Goal: Task Accomplishment & Management: Use online tool/utility

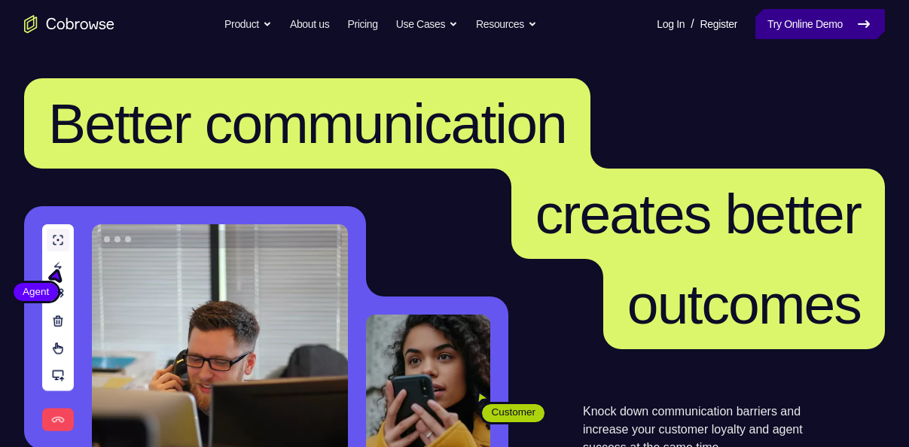
click at [845, 33] on link "Try Online Demo" at bounding box center [819, 24] width 129 height 30
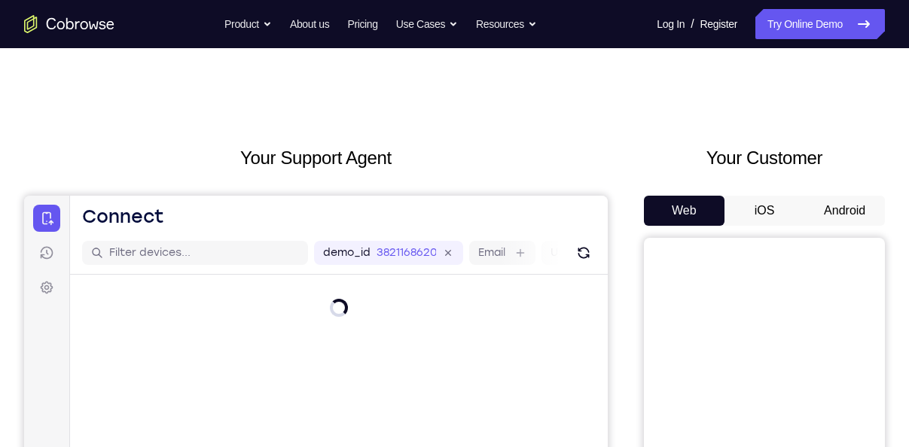
click at [834, 208] on button "Android" at bounding box center [844, 211] width 81 height 30
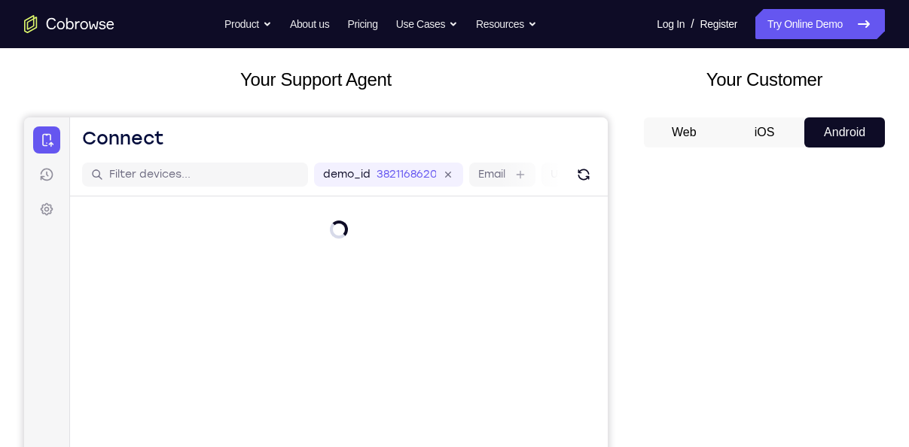
scroll to position [82, 0]
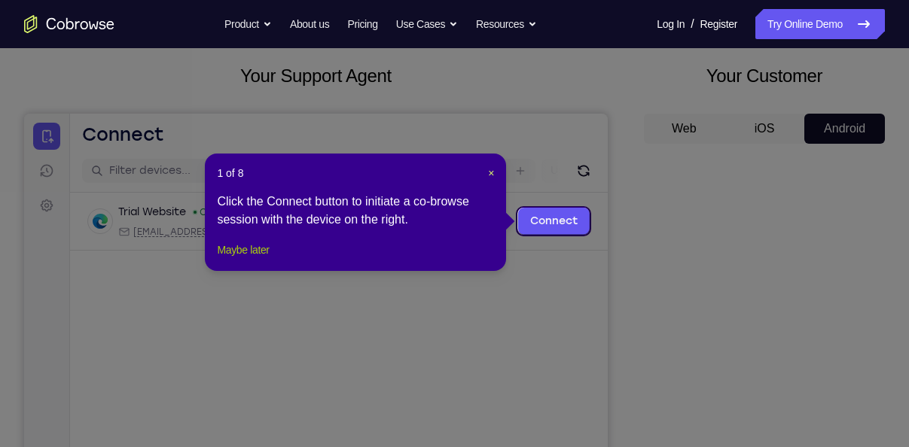
click at [255, 259] on button "Maybe later" at bounding box center [243, 250] width 52 height 18
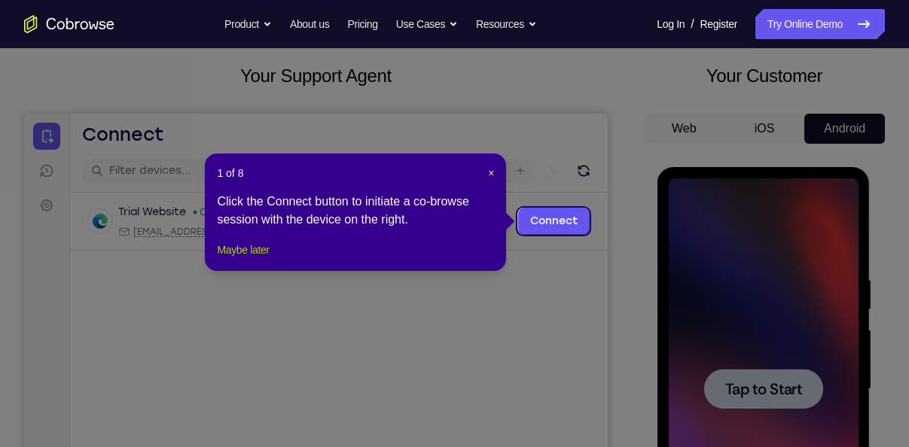
scroll to position [0, 0]
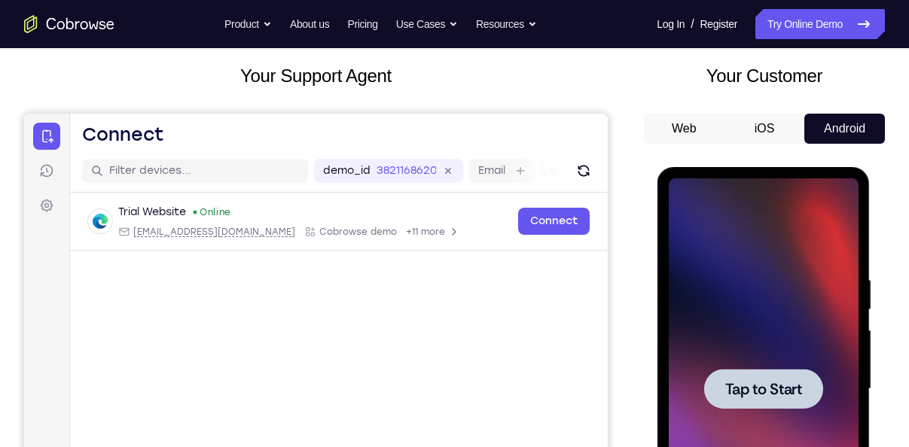
click at [826, 293] on div at bounding box center [763, 389] width 190 height 422
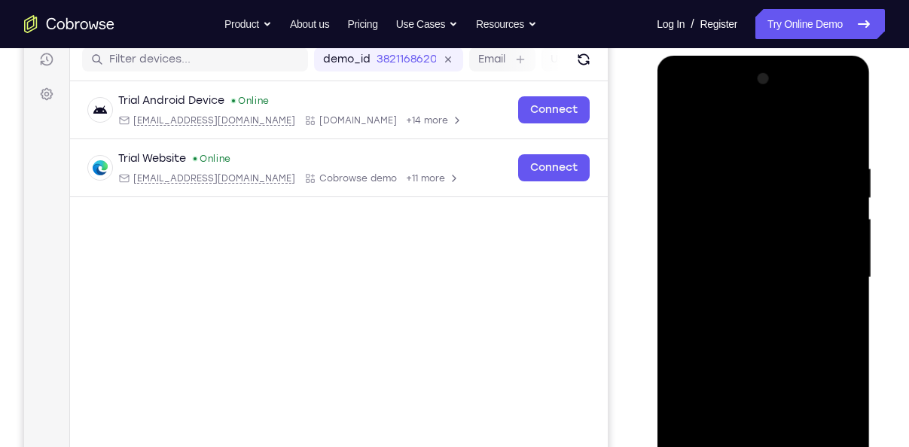
scroll to position [276, 0]
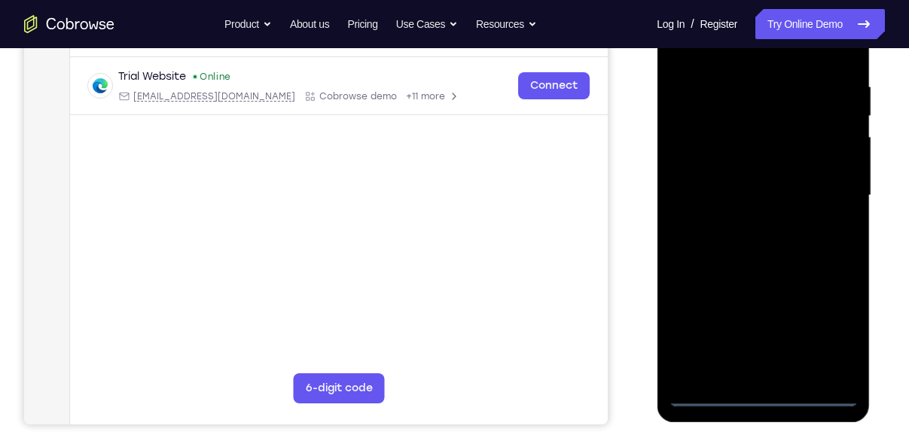
click at [763, 394] on div at bounding box center [763, 196] width 190 height 422
click at [836, 338] on div at bounding box center [763, 196] width 190 height 422
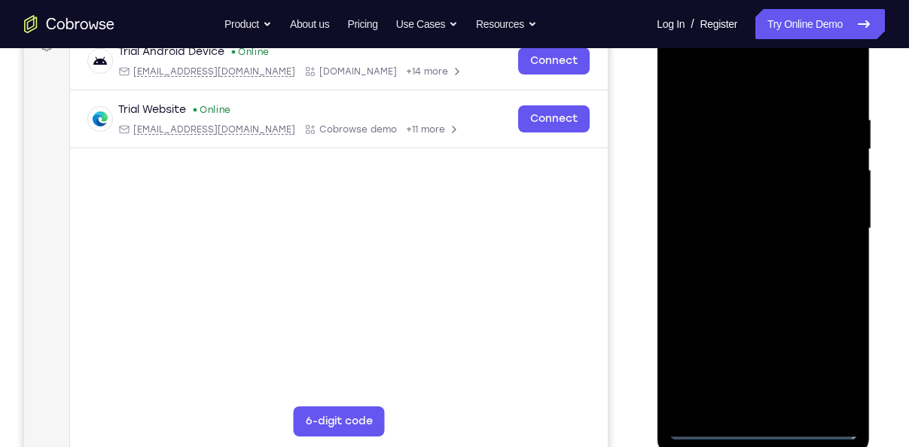
click at [682, 83] on div at bounding box center [763, 229] width 190 height 422
click at [826, 224] on div at bounding box center [763, 229] width 190 height 422
click at [753, 254] on div at bounding box center [763, 229] width 190 height 422
click at [728, 215] on div at bounding box center [763, 229] width 190 height 422
click at [754, 193] on div at bounding box center [763, 229] width 190 height 422
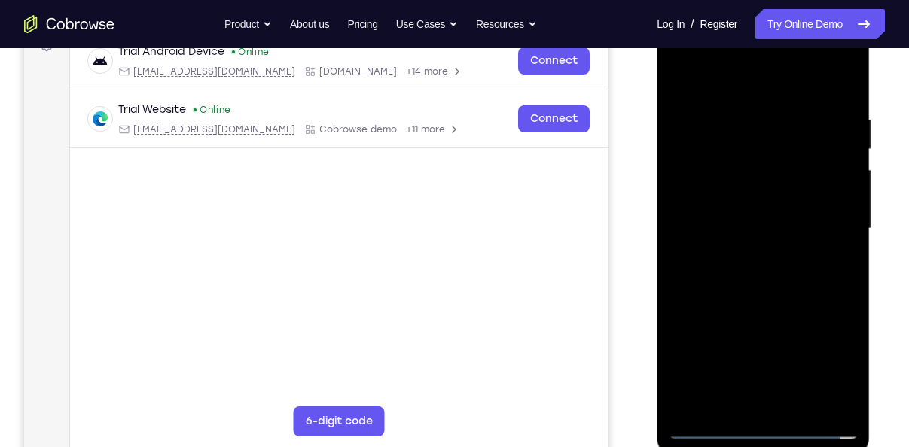
click at [737, 229] on div at bounding box center [763, 229] width 190 height 422
click at [743, 298] on div at bounding box center [763, 229] width 190 height 422
click at [802, 405] on div at bounding box center [763, 229] width 190 height 422
click at [775, 306] on div at bounding box center [763, 229] width 190 height 422
click at [776, 218] on div at bounding box center [763, 229] width 190 height 422
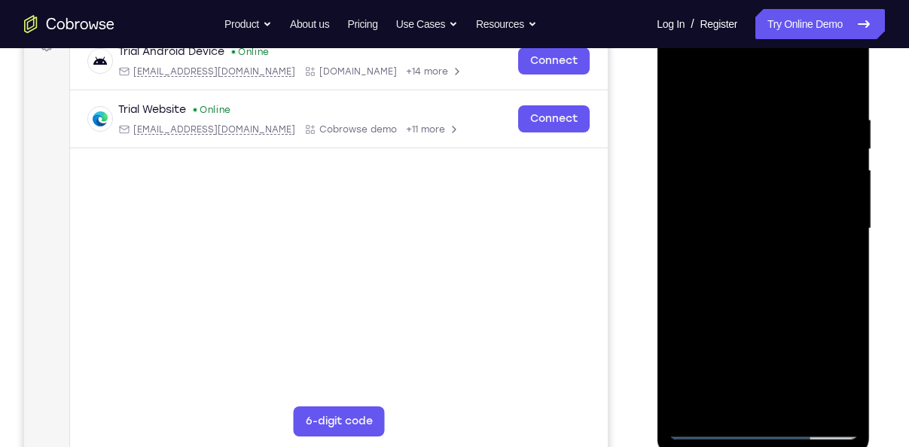
click at [828, 268] on div at bounding box center [763, 229] width 190 height 422
click at [826, 269] on div at bounding box center [763, 229] width 190 height 422
click at [839, 263] on div at bounding box center [763, 229] width 190 height 422
click at [674, 81] on div at bounding box center [763, 229] width 190 height 422
click at [786, 222] on div at bounding box center [763, 229] width 190 height 422
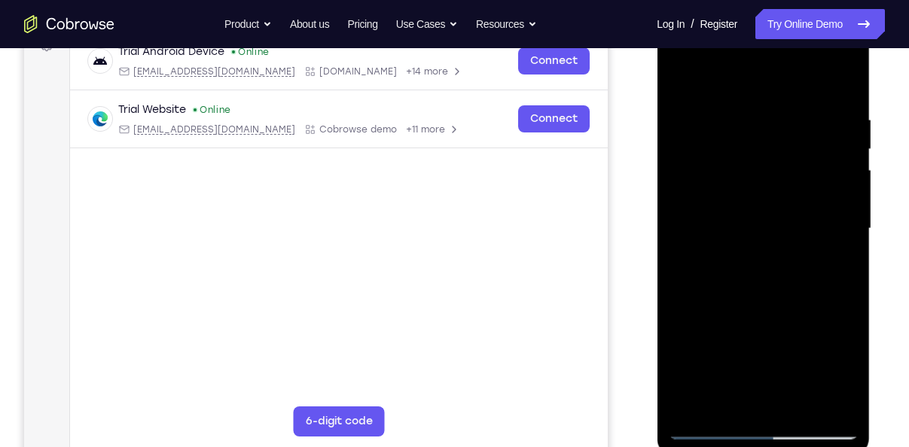
click at [781, 312] on div at bounding box center [763, 229] width 190 height 422
click at [830, 306] on div at bounding box center [763, 229] width 190 height 422
click at [833, 266] on div at bounding box center [763, 229] width 190 height 422
drag, startPoint x: 830, startPoint y: 142, endPoint x: 799, endPoint y: 226, distance: 89.8
click at [799, 226] on div at bounding box center [763, 229] width 190 height 422
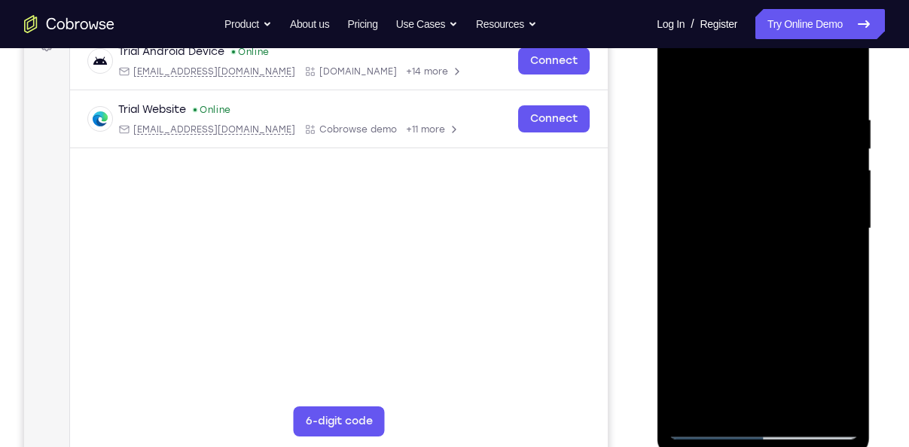
drag, startPoint x: 827, startPoint y: 123, endPoint x: 808, endPoint y: 190, distance: 69.6
click at [808, 190] on div at bounding box center [763, 229] width 190 height 422
drag, startPoint x: 811, startPoint y: 116, endPoint x: 847, endPoint y: -55, distance: 174.5
click at [847, 7] on html "Online web based iOS Simulators and Android Emulators. Run iPhone, iPad, Mobile…" at bounding box center [763, 233] width 215 height 452
click at [788, 175] on div at bounding box center [763, 229] width 190 height 422
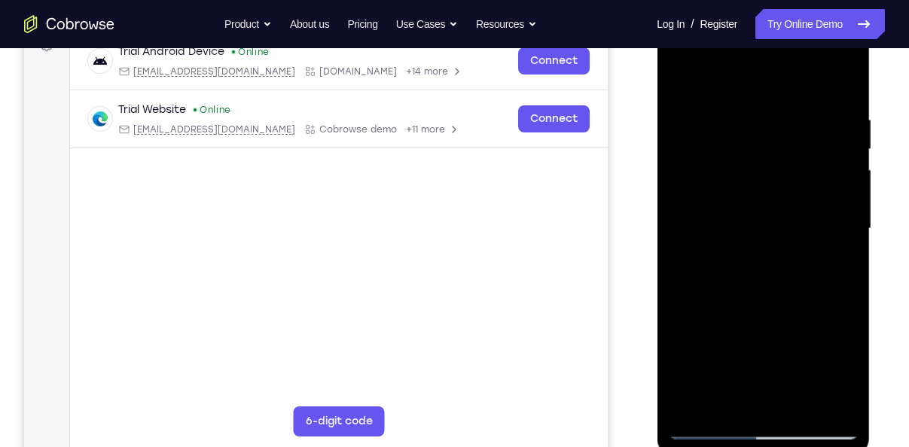
click at [830, 307] on div at bounding box center [763, 229] width 190 height 422
click at [834, 263] on div at bounding box center [763, 229] width 190 height 422
click at [685, 80] on div at bounding box center [763, 229] width 190 height 422
click at [738, 256] on div at bounding box center [763, 229] width 190 height 422
click at [841, 369] on div at bounding box center [763, 229] width 190 height 422
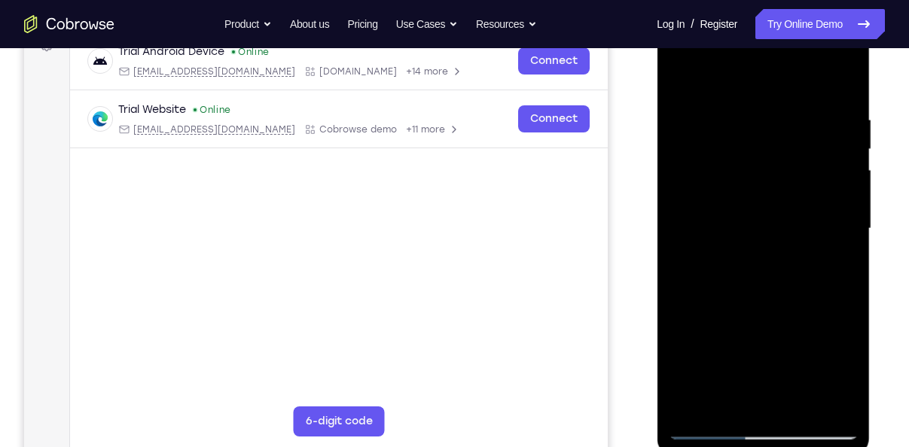
click at [841, 369] on div at bounding box center [763, 229] width 190 height 422
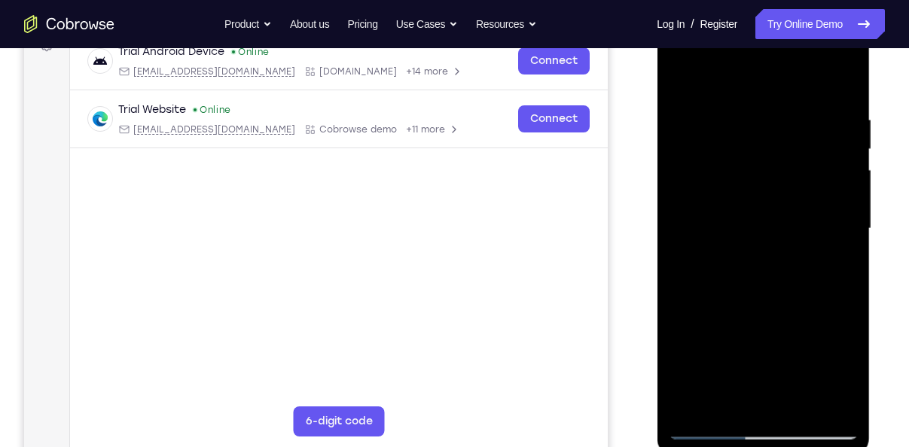
click at [841, 369] on div at bounding box center [763, 229] width 190 height 422
click at [842, 266] on div at bounding box center [763, 229] width 190 height 422
click at [839, 266] on div at bounding box center [763, 229] width 190 height 422
click at [838, 266] on div at bounding box center [763, 229] width 190 height 422
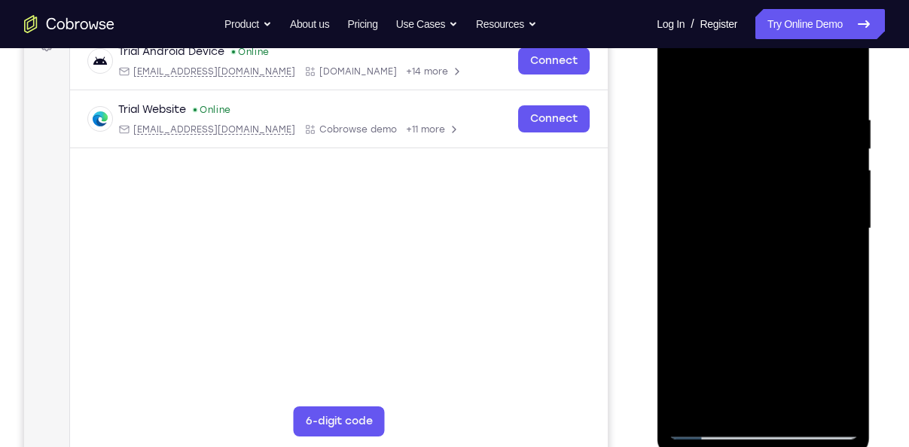
click at [686, 81] on div at bounding box center [763, 229] width 190 height 422
click at [743, 108] on div at bounding box center [763, 229] width 190 height 422
click at [839, 80] on div at bounding box center [763, 229] width 190 height 422
click at [844, 78] on div at bounding box center [763, 229] width 190 height 422
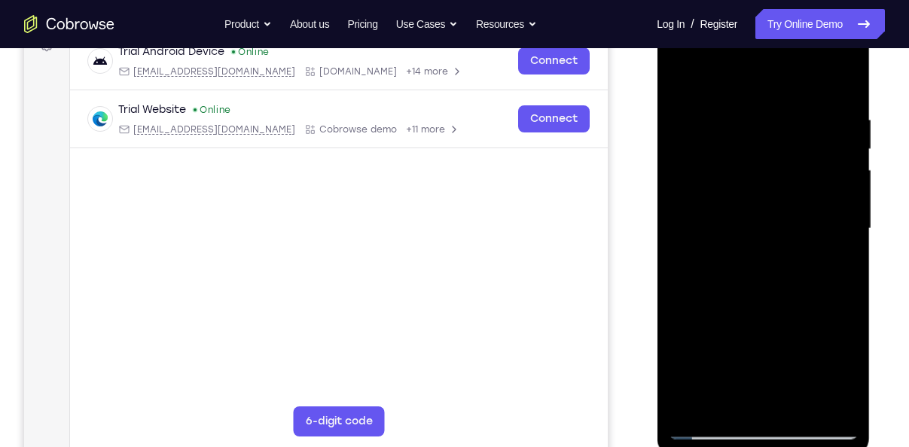
click at [724, 116] on div at bounding box center [763, 229] width 190 height 422
click at [824, 184] on div at bounding box center [763, 229] width 190 height 422
click at [677, 77] on div at bounding box center [763, 229] width 190 height 422
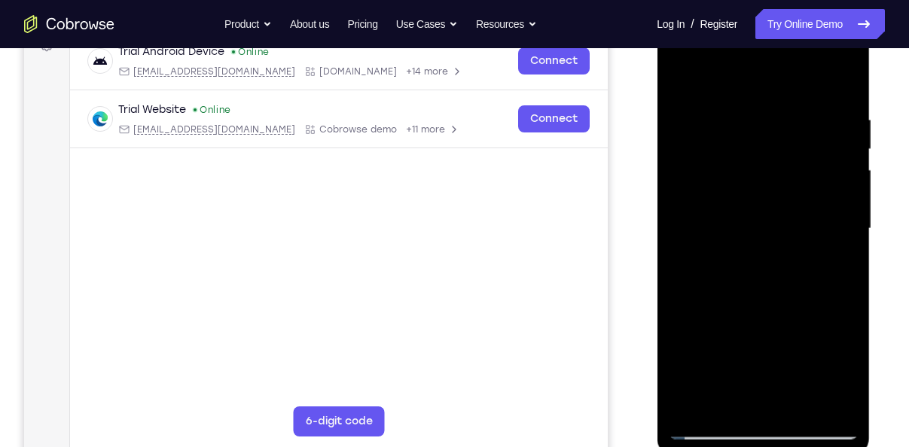
drag, startPoint x: 764, startPoint y: 122, endPoint x: 763, endPoint y: 292, distance: 170.1
click at [763, 292] on div at bounding box center [763, 229] width 190 height 422
drag, startPoint x: 779, startPoint y: 128, endPoint x: 789, endPoint y: 372, distance: 244.1
click at [789, 372] on div at bounding box center [763, 229] width 190 height 422
drag, startPoint x: 802, startPoint y: 286, endPoint x: 797, endPoint y: 144, distance: 142.3
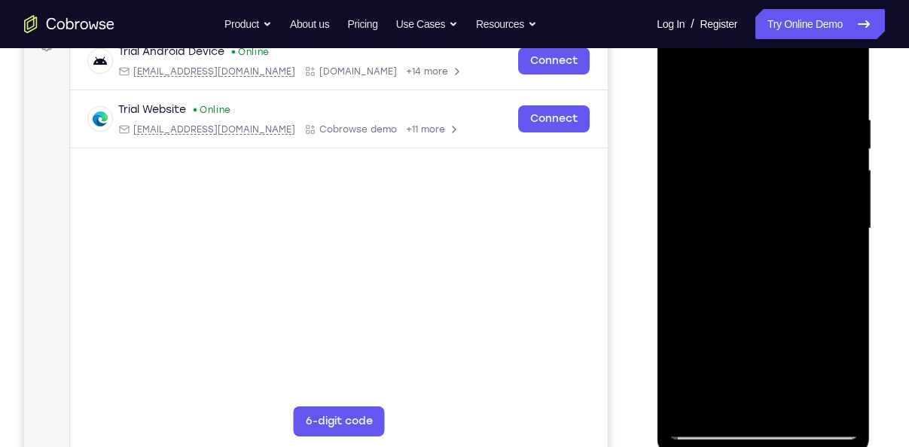
click at [797, 144] on div at bounding box center [763, 229] width 190 height 422
drag, startPoint x: 795, startPoint y: 247, endPoint x: 787, endPoint y: 22, distance: 225.2
click at [787, 22] on div at bounding box center [763, 229] width 190 height 422
drag, startPoint x: 787, startPoint y: 288, endPoint x: 772, endPoint y: 64, distance: 224.1
click at [772, 64] on div at bounding box center [763, 229] width 190 height 422
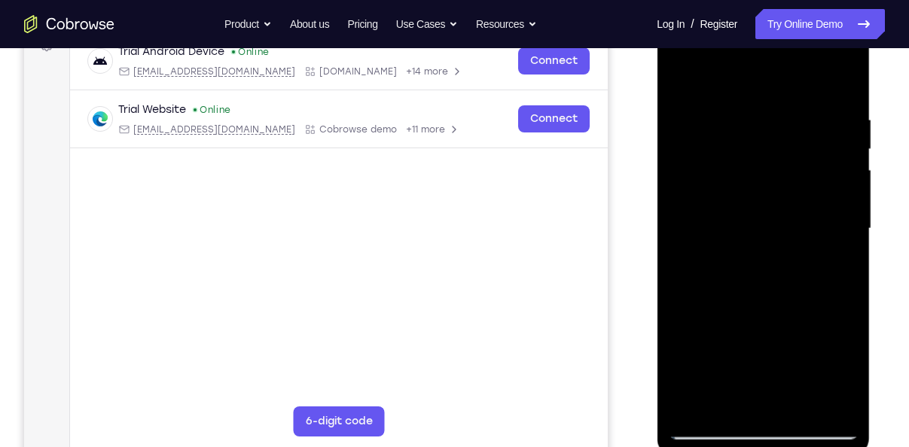
drag, startPoint x: 814, startPoint y: 347, endPoint x: 808, endPoint y: 187, distance: 160.5
click at [808, 187] on div at bounding box center [763, 229] width 190 height 422
drag, startPoint x: 782, startPoint y: 314, endPoint x: 779, endPoint y: 87, distance: 226.6
click at [779, 87] on div at bounding box center [763, 229] width 190 height 422
drag, startPoint x: 775, startPoint y: 285, endPoint x: 772, endPoint y: 203, distance: 81.4
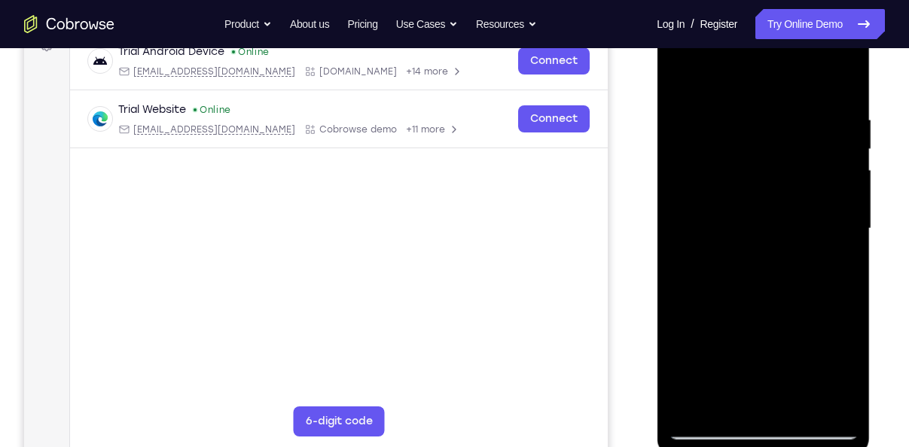
click at [772, 203] on div at bounding box center [763, 229] width 190 height 422
drag, startPoint x: 784, startPoint y: 369, endPoint x: 778, endPoint y: 161, distance: 207.8
click at [778, 161] on div at bounding box center [763, 229] width 190 height 422
drag, startPoint x: 789, startPoint y: 350, endPoint x: 784, endPoint y: 166, distance: 183.7
click at [784, 166] on div at bounding box center [763, 229] width 190 height 422
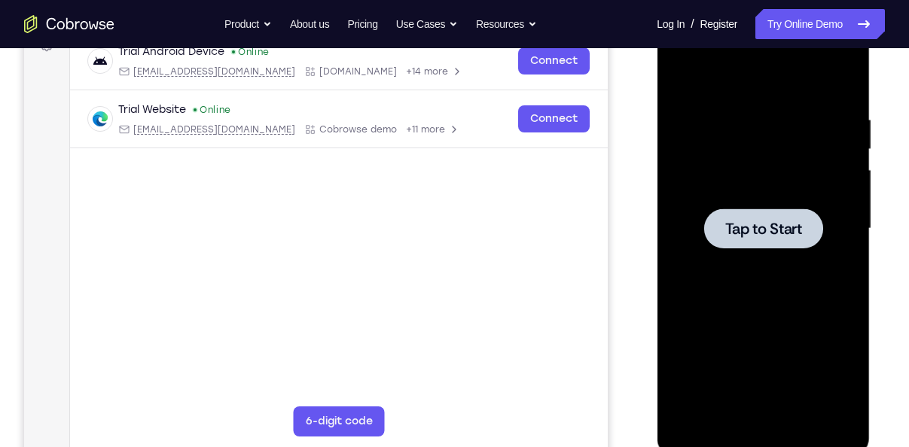
click at [794, 155] on div at bounding box center [763, 229] width 190 height 422
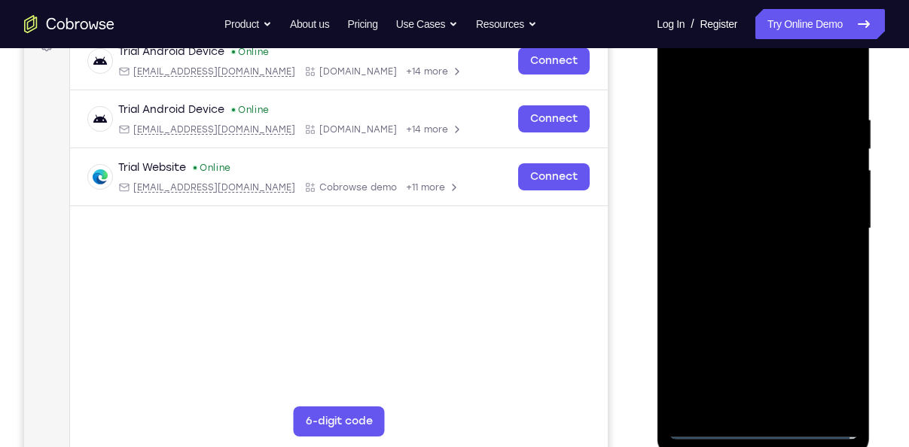
click at [768, 432] on div at bounding box center [763, 229] width 190 height 422
click at [830, 376] on div at bounding box center [763, 229] width 190 height 422
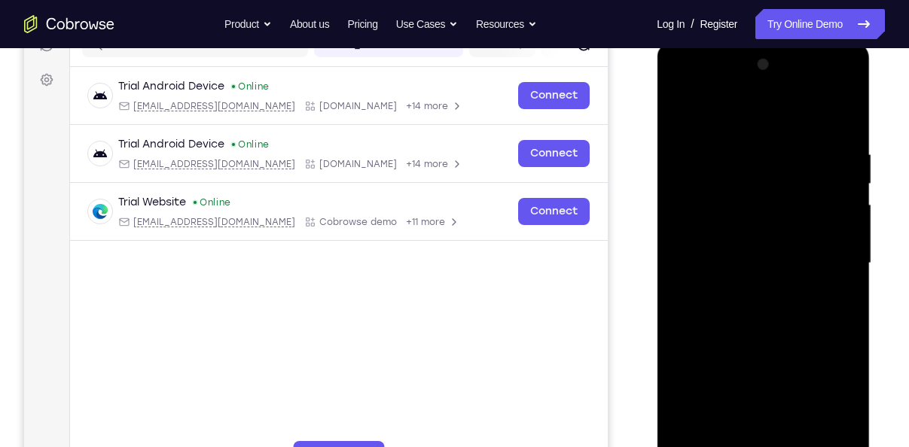
scroll to position [207, 0]
click at [690, 115] on div at bounding box center [763, 264] width 190 height 422
click at [820, 257] on div at bounding box center [763, 264] width 190 height 422
click at [753, 293] on div at bounding box center [763, 264] width 190 height 422
click at [754, 249] on div at bounding box center [763, 264] width 190 height 422
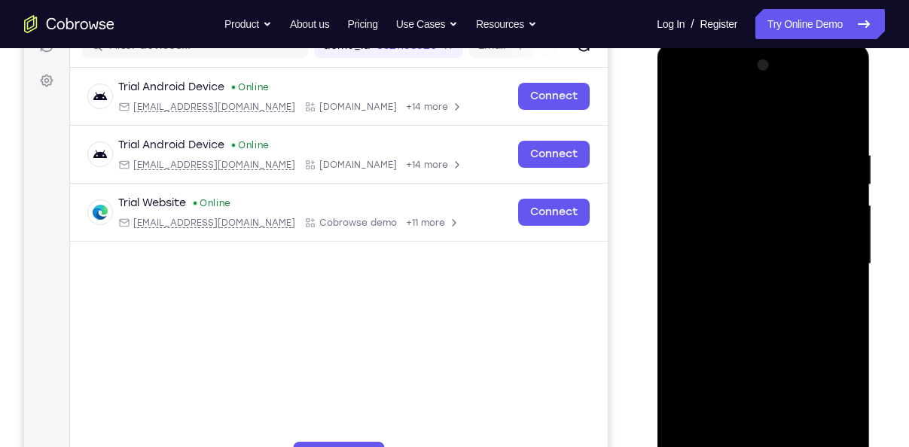
click at [767, 234] on div at bounding box center [763, 264] width 190 height 422
click at [758, 260] on div at bounding box center [763, 264] width 190 height 422
click at [741, 308] on div at bounding box center [763, 264] width 190 height 422
click at [778, 333] on div at bounding box center [763, 264] width 190 height 422
click at [800, 443] on div at bounding box center [763, 264] width 190 height 422
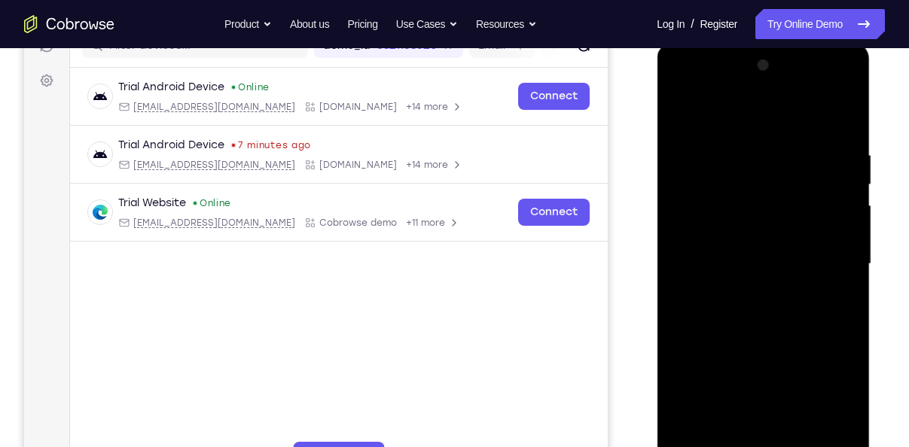
click at [766, 344] on div at bounding box center [763, 264] width 190 height 422
click at [768, 212] on div at bounding box center [763, 264] width 190 height 422
click at [844, 302] on div at bounding box center [763, 264] width 190 height 422
click at [839, 301] on div at bounding box center [763, 264] width 190 height 422
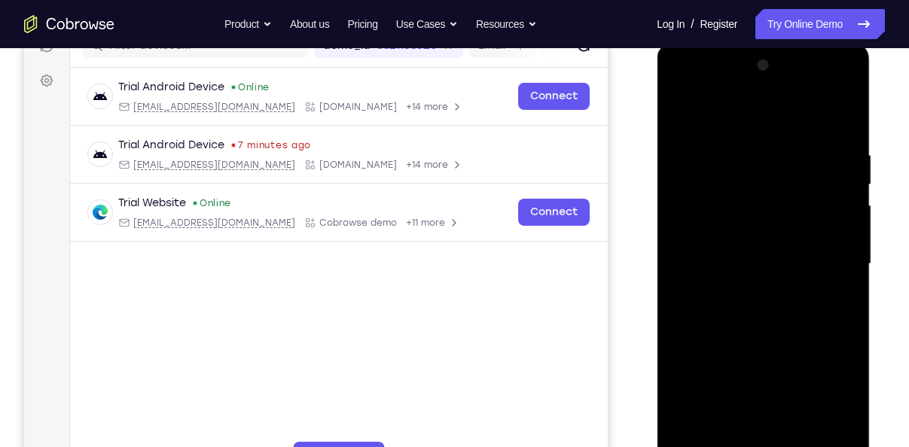
click at [725, 105] on div at bounding box center [763, 264] width 190 height 422
click at [681, 112] on div at bounding box center [763, 264] width 190 height 422
click at [680, 111] on div at bounding box center [763, 264] width 190 height 422
click at [836, 442] on div at bounding box center [763, 264] width 190 height 422
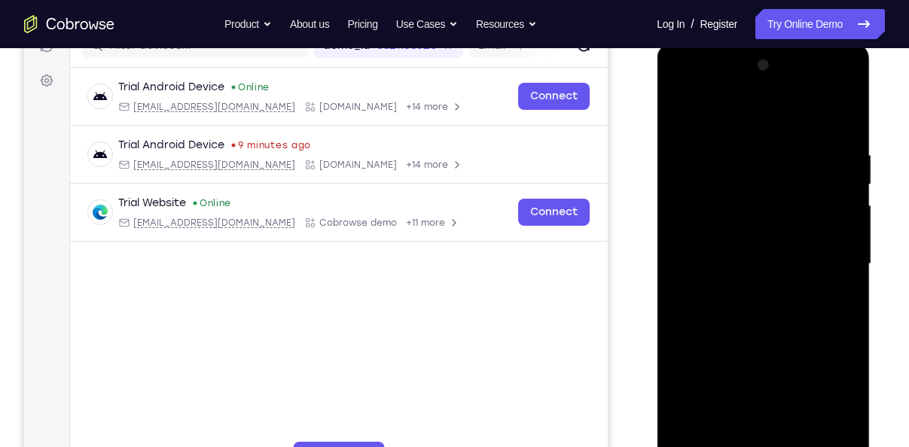
click at [688, 266] on div at bounding box center [763, 264] width 190 height 422
click at [831, 257] on div at bounding box center [763, 264] width 190 height 422
click at [842, 75] on div at bounding box center [763, 264] width 190 height 422
click at [719, 266] on div at bounding box center [763, 264] width 190 height 422
click at [843, 75] on div at bounding box center [763, 264] width 190 height 422
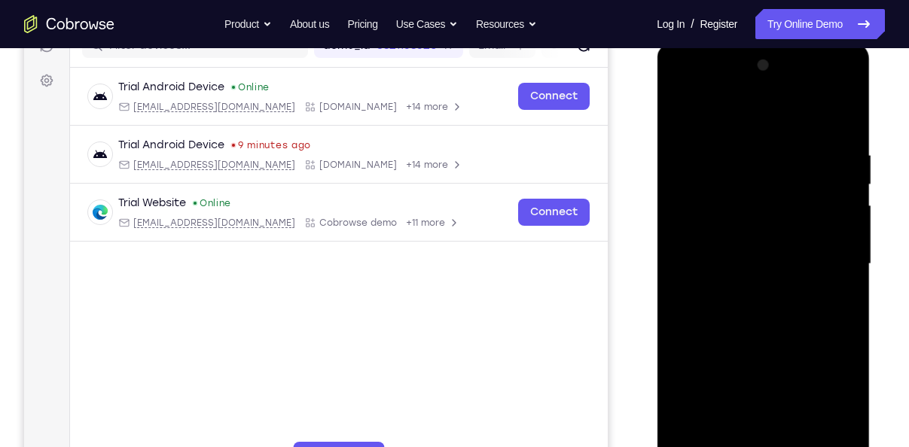
drag, startPoint x: 751, startPoint y: 270, endPoint x: 863, endPoint y: 269, distance: 112.2
click at [863, 269] on div at bounding box center [762, 266] width 213 height 449
drag, startPoint x: 781, startPoint y: 343, endPoint x: 788, endPoint y: 206, distance: 137.2
click at [788, 206] on div at bounding box center [763, 264] width 190 height 422
drag, startPoint x: 788, startPoint y: 325, endPoint x: 789, endPoint y: 261, distance: 64.0
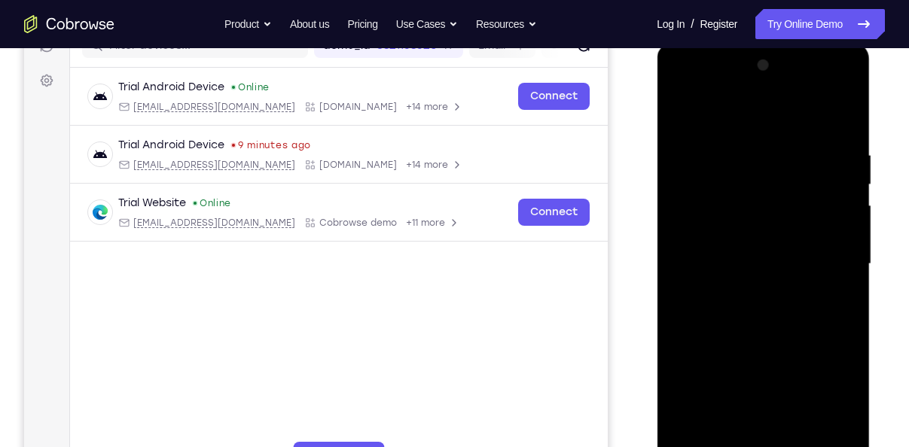
click at [789, 261] on div at bounding box center [763, 264] width 190 height 422
click at [834, 436] on div at bounding box center [763, 264] width 190 height 422
drag, startPoint x: 741, startPoint y: 260, endPoint x: 725, endPoint y: 374, distance: 115.6
click at [725, 374] on div at bounding box center [763, 264] width 190 height 422
drag, startPoint x: 725, startPoint y: 374, endPoint x: 718, endPoint y: 187, distance: 186.8
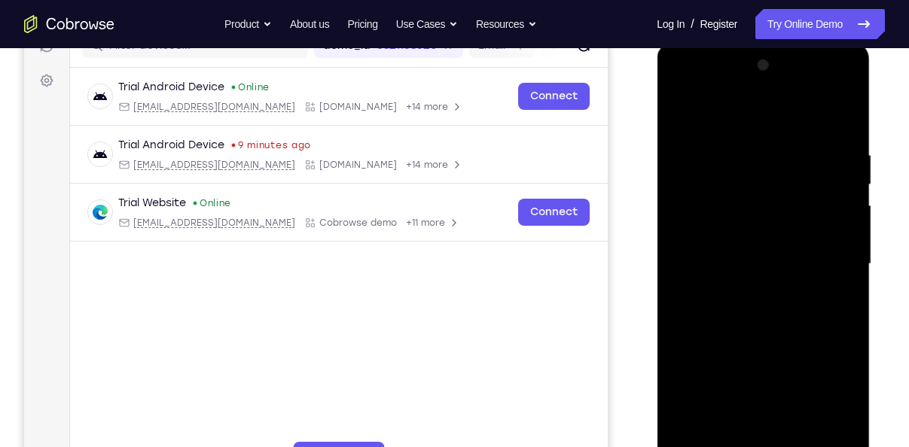
click at [718, 187] on div at bounding box center [763, 264] width 190 height 422
drag, startPoint x: 755, startPoint y: 330, endPoint x: 754, endPoint y: 242, distance: 88.1
click at [754, 242] on div at bounding box center [763, 264] width 190 height 422
drag, startPoint x: 788, startPoint y: 252, endPoint x: 781, endPoint y: 314, distance: 62.2
click at [781, 314] on div at bounding box center [763, 264] width 190 height 422
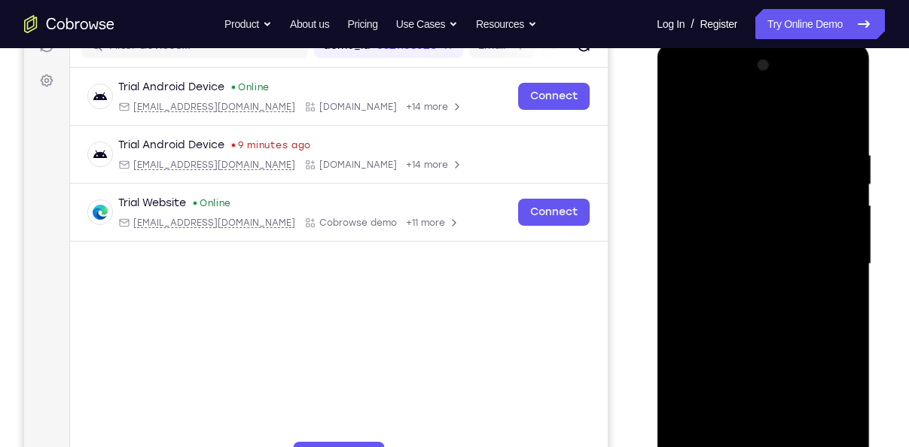
click at [696, 235] on div at bounding box center [763, 264] width 190 height 422
click at [677, 111] on div at bounding box center [763, 264] width 190 height 422
drag, startPoint x: 706, startPoint y: 217, endPoint x: 696, endPoint y: 309, distance: 92.4
click at [696, 309] on div at bounding box center [763, 264] width 190 height 422
click at [695, 441] on div at bounding box center [763, 264] width 190 height 422
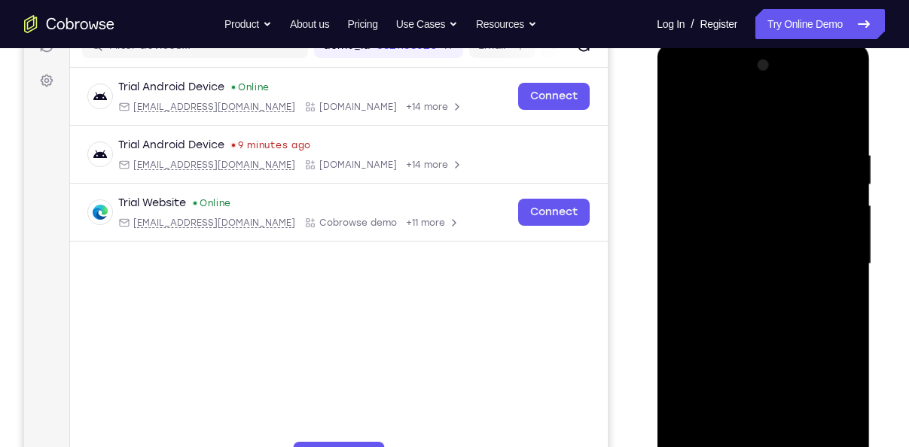
click at [797, 440] on div at bounding box center [763, 264] width 190 height 422
drag, startPoint x: 757, startPoint y: 349, endPoint x: 757, endPoint y: 312, distance: 36.9
click at [757, 312] on div at bounding box center [763, 264] width 190 height 422
click at [687, 114] on div at bounding box center [763, 264] width 190 height 422
click at [833, 443] on div at bounding box center [763, 264] width 190 height 422
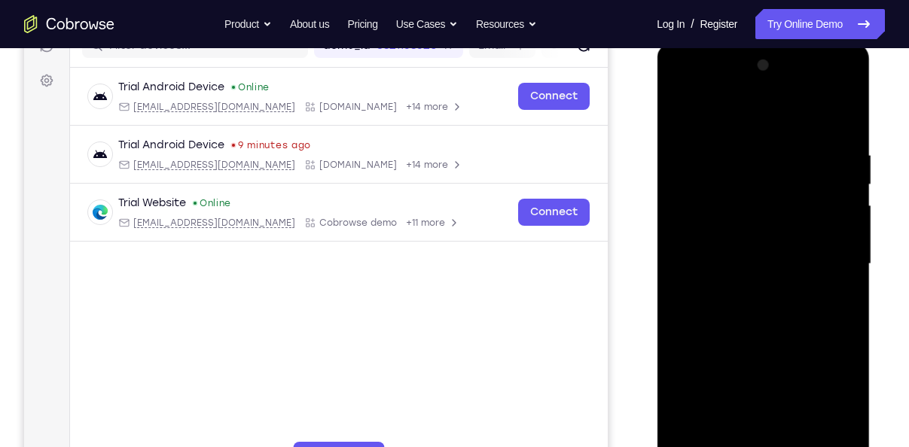
click at [681, 115] on div at bounding box center [763, 264] width 190 height 422
click at [737, 358] on div at bounding box center [763, 264] width 190 height 422
click at [835, 143] on div at bounding box center [763, 264] width 190 height 422
click at [772, 358] on div at bounding box center [763, 264] width 190 height 422
click at [683, 112] on div at bounding box center [763, 264] width 190 height 422
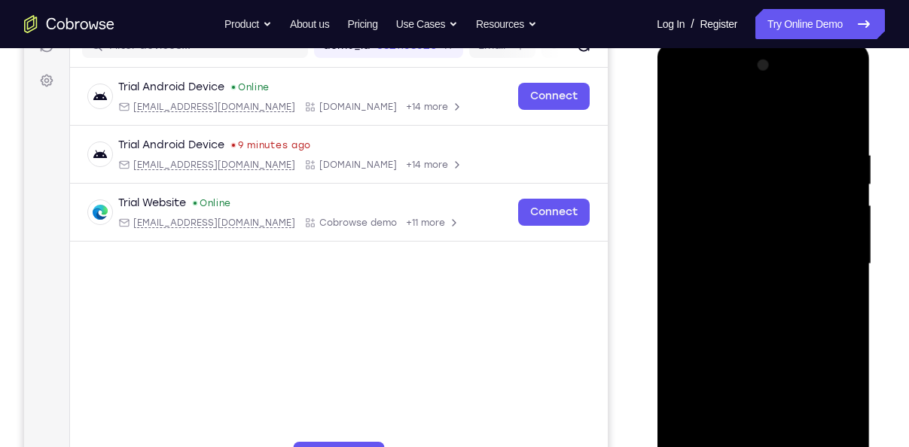
click at [683, 112] on div at bounding box center [763, 264] width 190 height 422
click at [693, 443] on div at bounding box center [763, 264] width 190 height 422
drag, startPoint x: 752, startPoint y: 159, endPoint x: 750, endPoint y: 344, distance: 185.2
click at [750, 344] on div at bounding box center [763, 264] width 190 height 422
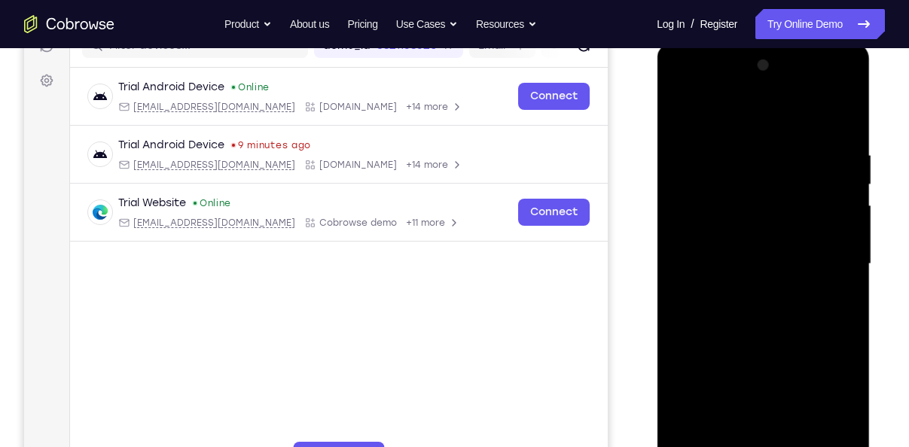
click at [744, 145] on div at bounding box center [763, 264] width 190 height 422
click at [820, 434] on div at bounding box center [763, 264] width 190 height 422
click at [829, 343] on div at bounding box center [763, 264] width 190 height 422
click at [824, 436] on div at bounding box center [763, 264] width 190 height 422
click at [839, 355] on div at bounding box center [763, 264] width 190 height 422
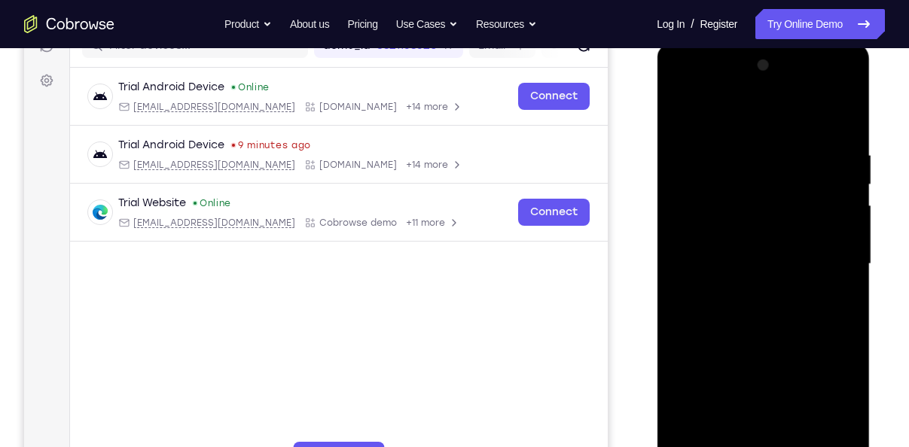
click at [839, 355] on div at bounding box center [763, 264] width 190 height 422
click at [819, 433] on div at bounding box center [763, 264] width 190 height 422
click at [842, 315] on div at bounding box center [763, 264] width 190 height 422
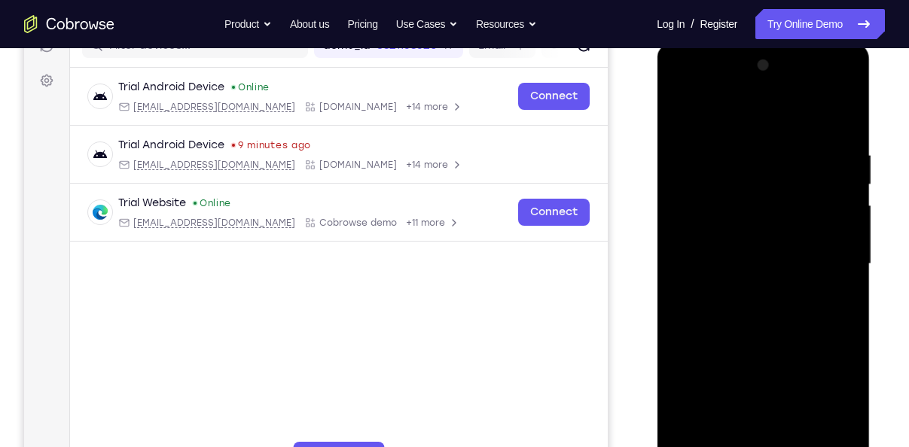
click at [843, 123] on div at bounding box center [763, 264] width 190 height 422
drag, startPoint x: 809, startPoint y: 154, endPoint x: 723, endPoint y: 154, distance: 86.6
click at [723, 154] on div at bounding box center [763, 264] width 190 height 422
drag, startPoint x: 830, startPoint y: 157, endPoint x: 699, endPoint y: 157, distance: 131.0
click at [699, 157] on div at bounding box center [763, 264] width 190 height 422
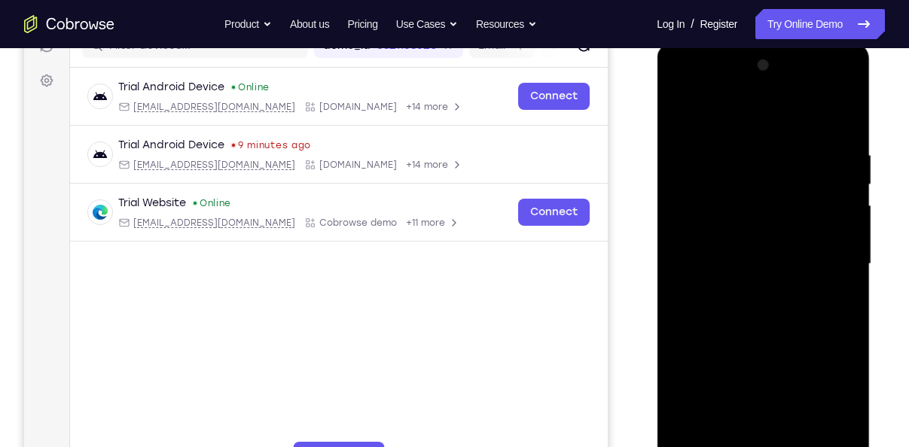
click at [843, 110] on div at bounding box center [763, 264] width 190 height 422
click at [719, 177] on div at bounding box center [763, 264] width 190 height 422
click at [683, 111] on div at bounding box center [763, 264] width 190 height 422
click at [732, 198] on div at bounding box center [763, 264] width 190 height 422
click at [680, 108] on div at bounding box center [763, 264] width 190 height 422
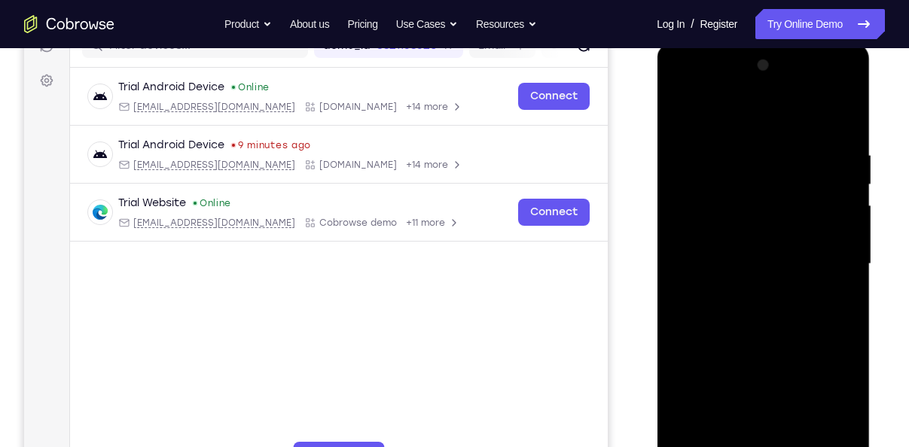
drag, startPoint x: 768, startPoint y: 358, endPoint x: 750, endPoint y: 245, distance: 115.0
click at [750, 245] on div at bounding box center [763, 264] width 190 height 422
drag, startPoint x: 768, startPoint y: 371, endPoint x: 758, endPoint y: 266, distance: 105.8
click at [758, 266] on div at bounding box center [763, 264] width 190 height 422
drag, startPoint x: 761, startPoint y: 343, endPoint x: 719, endPoint y: 174, distance: 174.5
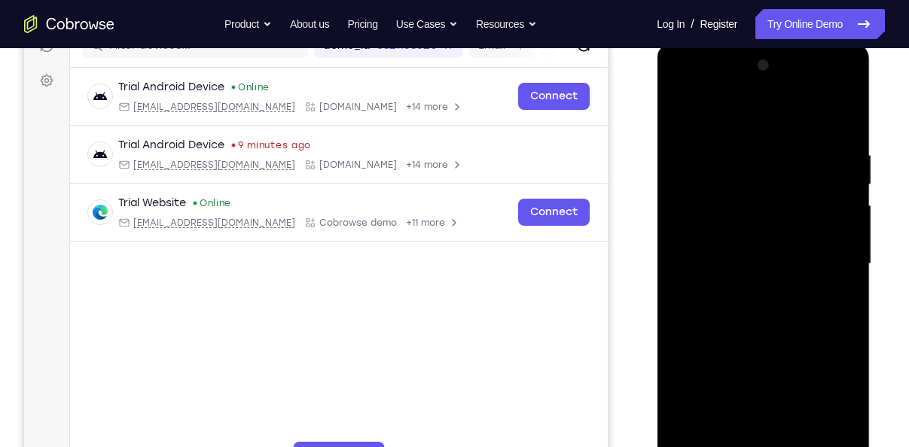
click at [719, 174] on div at bounding box center [763, 264] width 190 height 422
click at [721, 237] on div at bounding box center [763, 264] width 190 height 422
drag, startPoint x: 716, startPoint y: 199, endPoint x: 731, endPoint y: 398, distance: 200.0
click at [731, 398] on div at bounding box center [763, 264] width 190 height 422
click at [681, 114] on div at bounding box center [763, 264] width 190 height 422
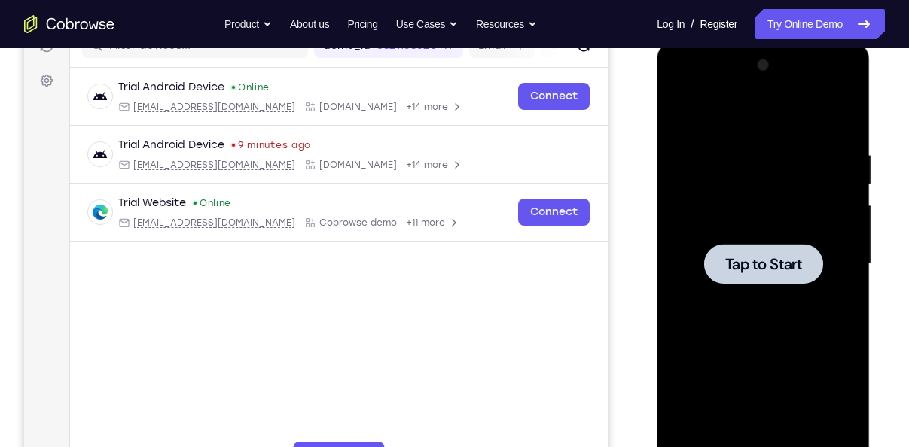
click at [710, 164] on div at bounding box center [763, 264] width 190 height 422
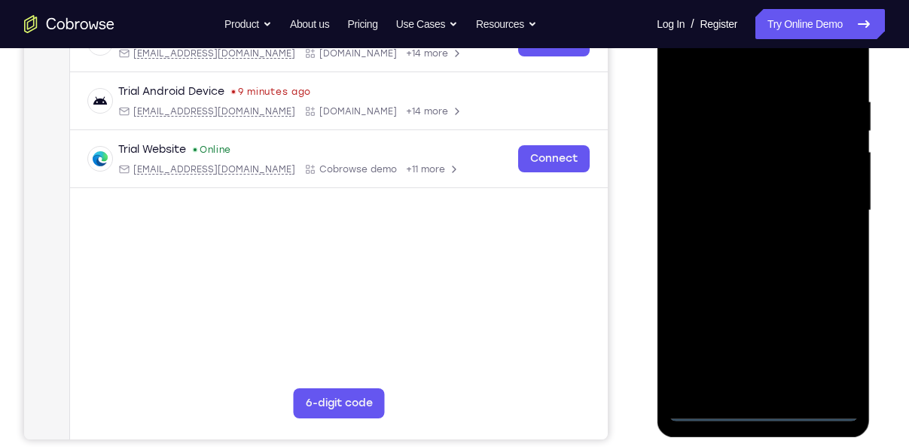
scroll to position [261, 0]
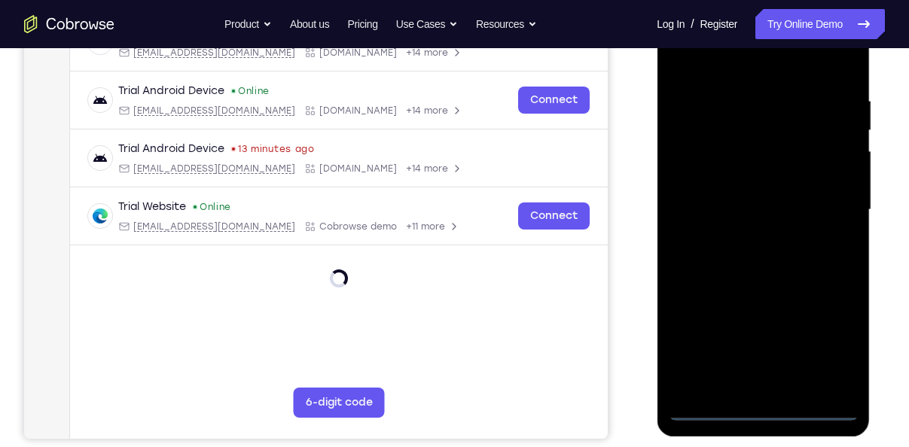
click at [757, 412] on div at bounding box center [763, 210] width 190 height 422
click at [827, 343] on div at bounding box center [763, 210] width 190 height 422
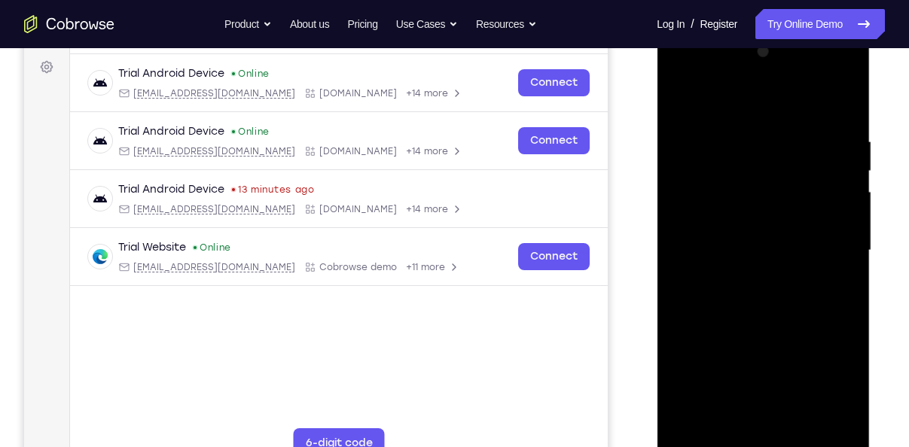
click at [687, 100] on div at bounding box center [763, 251] width 190 height 422
click at [828, 238] on div at bounding box center [763, 251] width 190 height 422
click at [743, 274] on div at bounding box center [763, 251] width 190 height 422
click at [779, 230] on div at bounding box center [763, 251] width 190 height 422
click at [775, 224] on div at bounding box center [763, 251] width 190 height 422
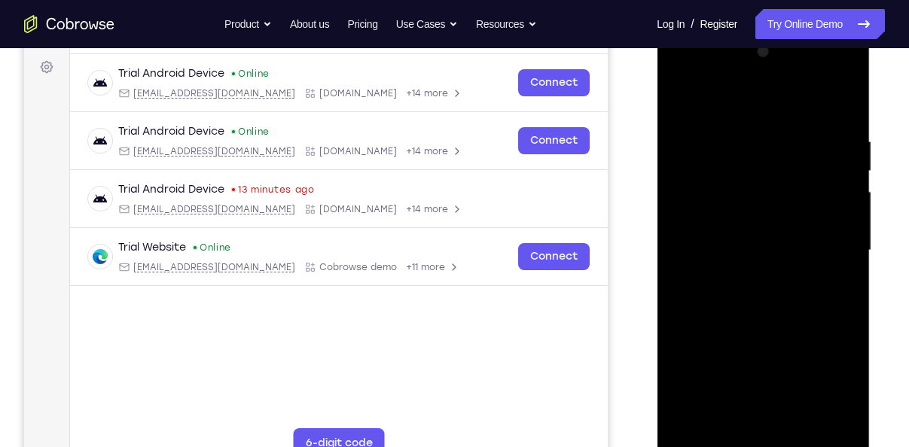
click at [764, 246] on div at bounding box center [763, 251] width 190 height 422
click at [741, 304] on div at bounding box center [763, 251] width 190 height 422
click at [782, 300] on div at bounding box center [763, 251] width 190 height 422
click at [779, 314] on div at bounding box center [763, 251] width 190 height 422
click at [788, 321] on div at bounding box center [763, 251] width 190 height 422
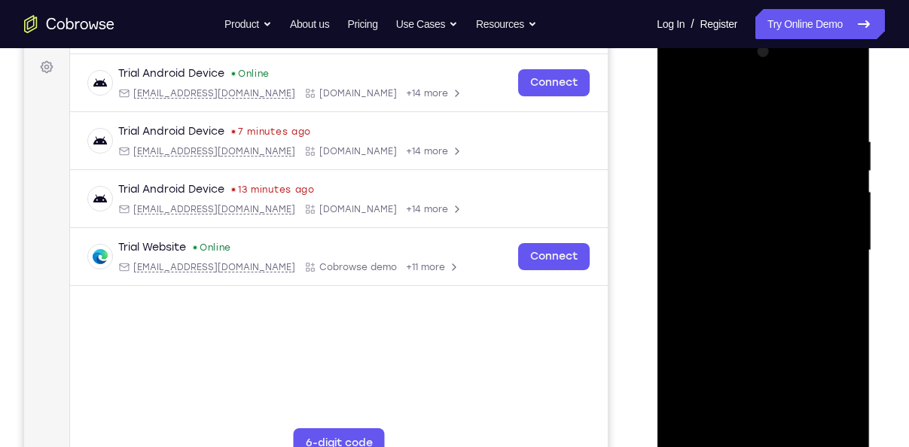
click at [750, 315] on div at bounding box center [763, 251] width 190 height 422
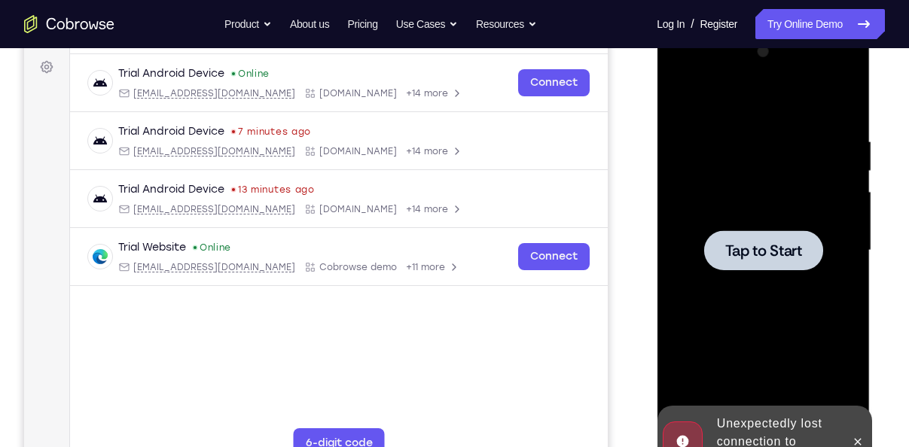
click at [773, 188] on div at bounding box center [763, 251] width 190 height 422
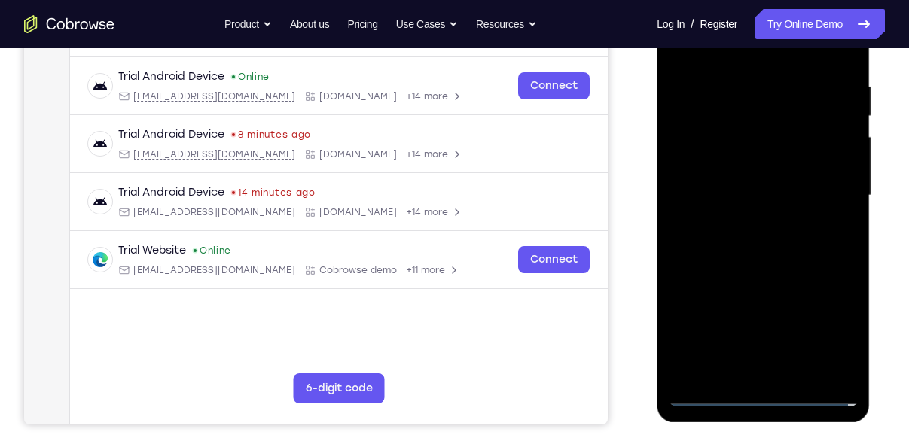
scroll to position [276, 0]
click at [763, 396] on div at bounding box center [763, 195] width 190 height 422
click at [844, 324] on div at bounding box center [763, 195] width 190 height 422
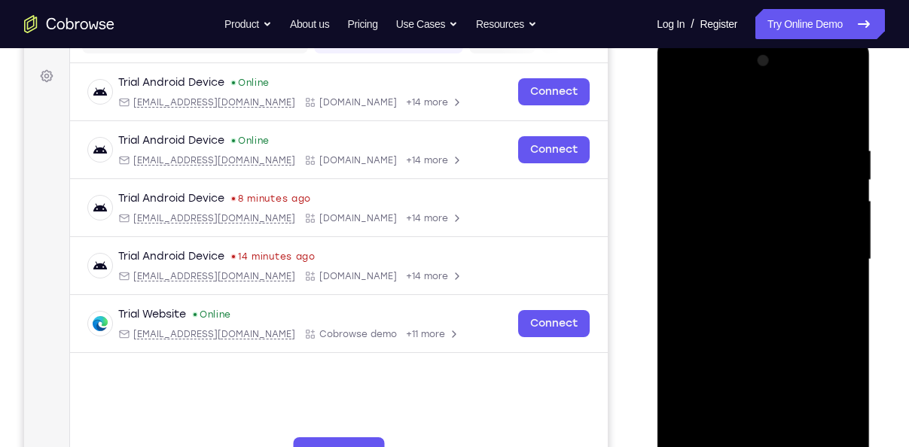
click at [681, 104] on div at bounding box center [763, 260] width 190 height 422
click at [824, 242] on div at bounding box center [763, 260] width 190 height 422
click at [748, 293] on div at bounding box center [763, 260] width 190 height 422
click at [755, 245] on div at bounding box center [763, 260] width 190 height 422
click at [763, 234] on div at bounding box center [763, 260] width 190 height 422
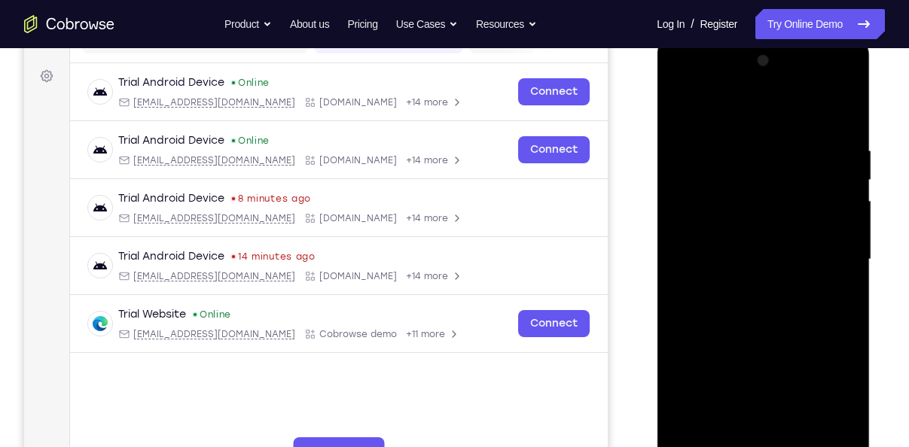
click at [756, 261] on div at bounding box center [763, 260] width 190 height 422
click at [750, 308] on div at bounding box center [763, 260] width 190 height 422
click at [772, 303] on div at bounding box center [763, 260] width 190 height 422
click at [781, 333] on div at bounding box center [763, 260] width 190 height 422
click at [842, 434] on div at bounding box center [763, 260] width 190 height 422
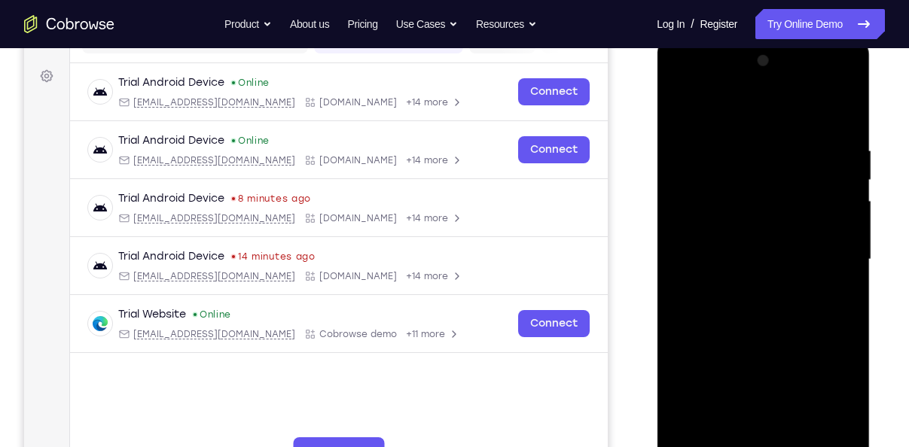
click at [802, 436] on div at bounding box center [763, 260] width 190 height 422
click at [770, 339] on div at bounding box center [763, 260] width 190 height 422
click at [786, 215] on div at bounding box center [763, 260] width 190 height 422
click at [838, 299] on div at bounding box center [763, 260] width 190 height 422
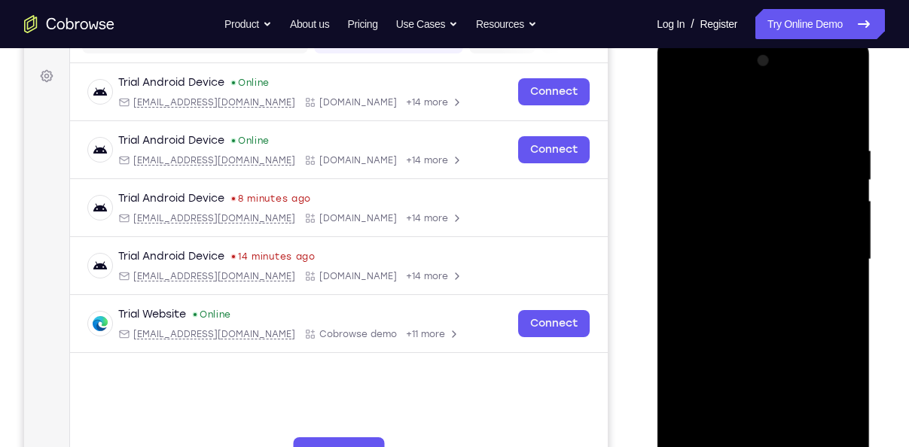
click at [842, 413] on div at bounding box center [763, 260] width 190 height 422
click at [839, 396] on div at bounding box center [763, 260] width 190 height 422
click at [833, 406] on div at bounding box center [763, 260] width 190 height 422
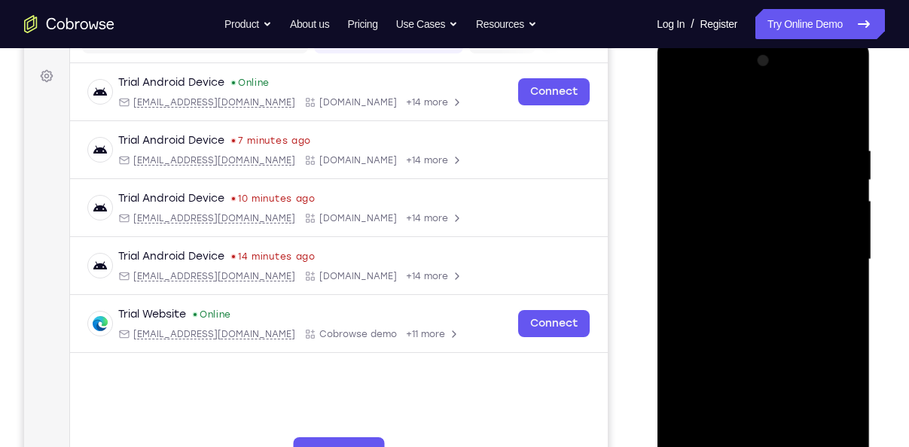
click at [830, 299] on div at bounding box center [763, 260] width 190 height 422
click at [841, 408] on div at bounding box center [763, 260] width 190 height 422
click at [833, 301] on div at bounding box center [763, 260] width 190 height 422
click at [734, 106] on div at bounding box center [763, 260] width 190 height 422
drag, startPoint x: 799, startPoint y: 263, endPoint x: 795, endPoint y: 213, distance: 50.6
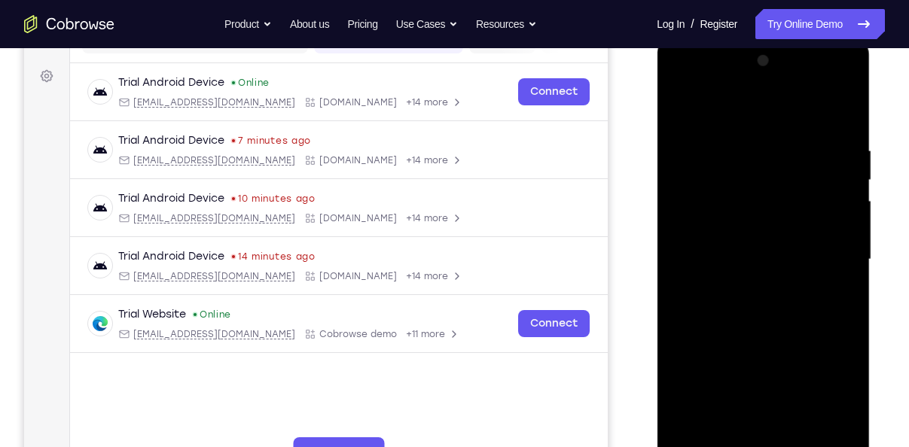
click at [795, 213] on div at bounding box center [763, 260] width 190 height 422
click at [764, 255] on div at bounding box center [763, 260] width 190 height 422
drag, startPoint x: 756, startPoint y: 355, endPoint x: 763, endPoint y: 278, distance: 77.1
click at [763, 278] on div at bounding box center [763, 260] width 190 height 422
drag, startPoint x: 757, startPoint y: 365, endPoint x: 749, endPoint y: 230, distance: 135.7
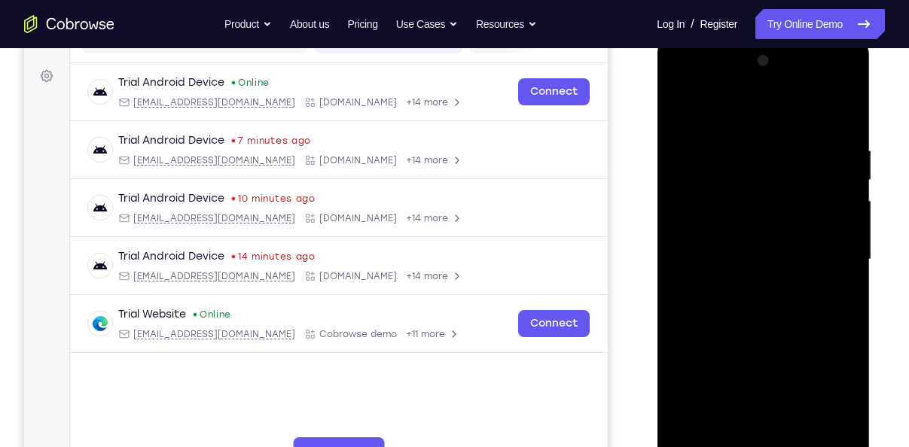
click at [749, 230] on div at bounding box center [763, 260] width 190 height 422
drag, startPoint x: 764, startPoint y: 361, endPoint x: 739, endPoint y: 131, distance: 231.7
click at [739, 131] on div at bounding box center [763, 260] width 190 height 422
click at [727, 292] on div at bounding box center [763, 260] width 190 height 422
drag, startPoint x: 730, startPoint y: 199, endPoint x: 720, endPoint y: 290, distance: 90.9
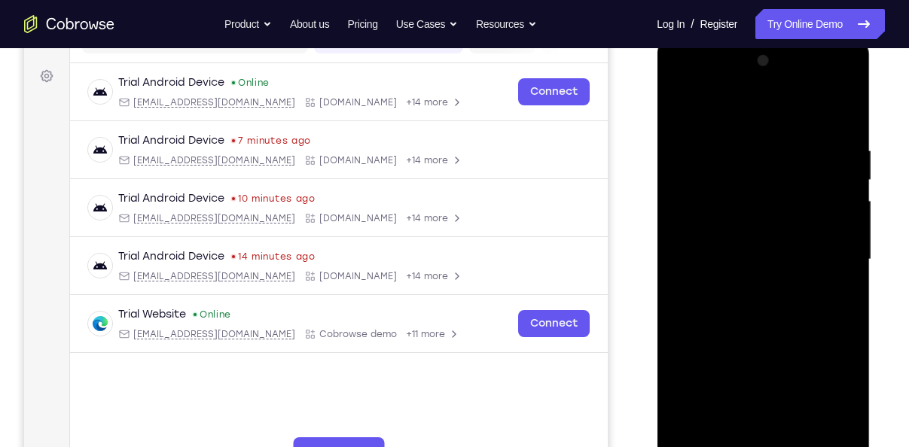
click at [720, 290] on div at bounding box center [763, 260] width 190 height 422
click at [683, 103] on div at bounding box center [763, 260] width 190 height 422
click at [693, 439] on div at bounding box center [763, 260] width 190 height 422
drag, startPoint x: 761, startPoint y: 225, endPoint x: 747, endPoint y: 377, distance: 152.7
click at [747, 377] on div at bounding box center [763, 260] width 190 height 422
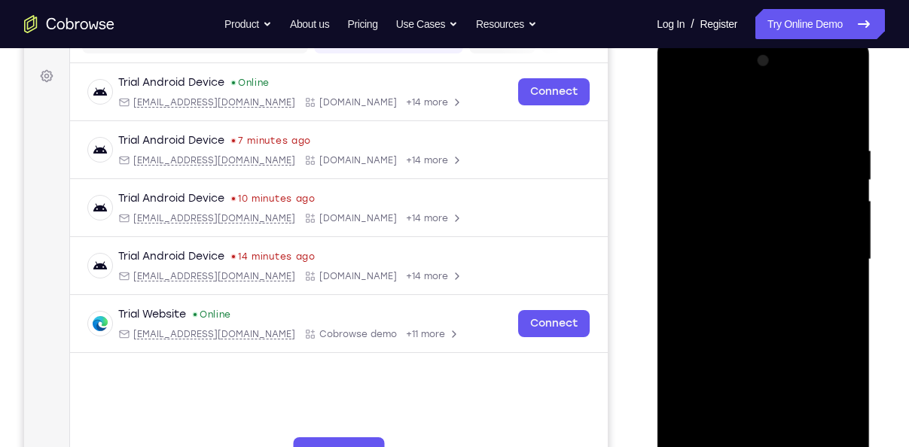
click at [737, 142] on div at bounding box center [763, 260] width 190 height 422
drag, startPoint x: 761, startPoint y: 322, endPoint x: 747, endPoint y: 84, distance: 239.0
click at [747, 84] on div at bounding box center [763, 260] width 190 height 422
drag, startPoint x: 717, startPoint y: 251, endPoint x: 686, endPoint y: 353, distance: 106.9
click at [686, 353] on div at bounding box center [763, 260] width 190 height 422
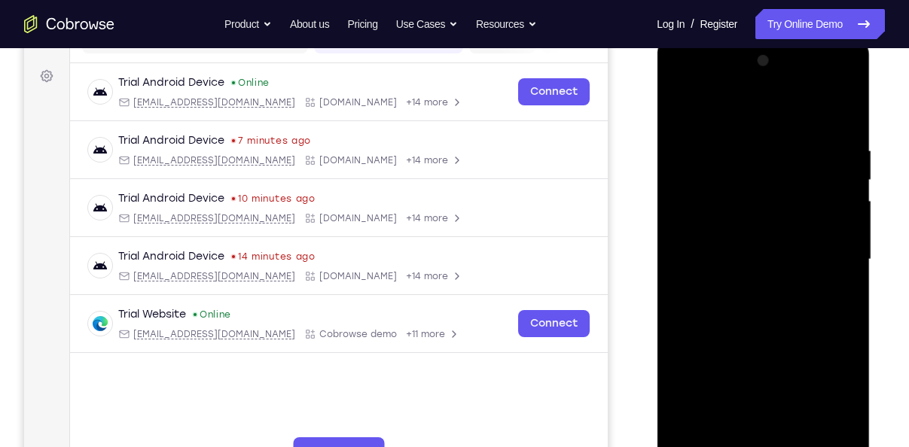
drag, startPoint x: 734, startPoint y: 195, endPoint x: 732, endPoint y: 212, distance: 17.4
click at [732, 212] on div at bounding box center [763, 260] width 190 height 422
click at [678, 345] on div at bounding box center [763, 260] width 190 height 422
click at [842, 106] on div at bounding box center [763, 260] width 190 height 422
drag, startPoint x: 769, startPoint y: 160, endPoint x: 765, endPoint y: 388, distance: 227.4
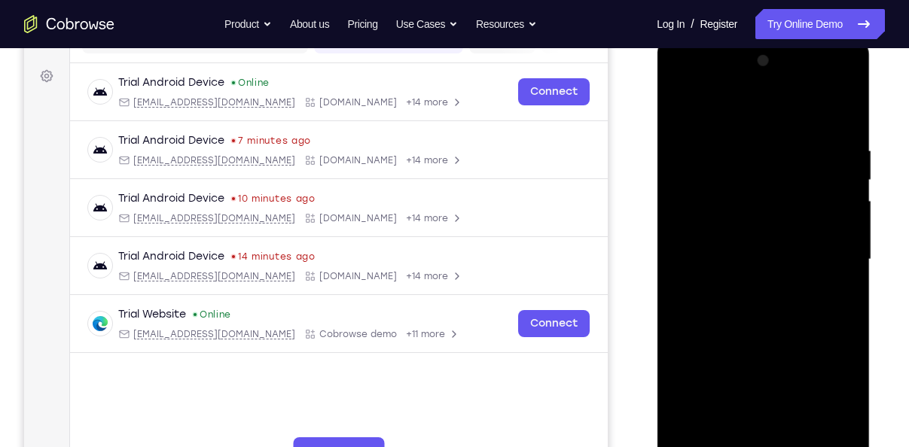
click at [765, 388] on div at bounding box center [763, 260] width 190 height 422
drag, startPoint x: 781, startPoint y: 147, endPoint x: 773, endPoint y: 375, distance: 228.2
click at [773, 375] on div at bounding box center [763, 260] width 190 height 422
click at [682, 108] on div at bounding box center [763, 260] width 190 height 422
click at [746, 139] on div at bounding box center [763, 260] width 190 height 422
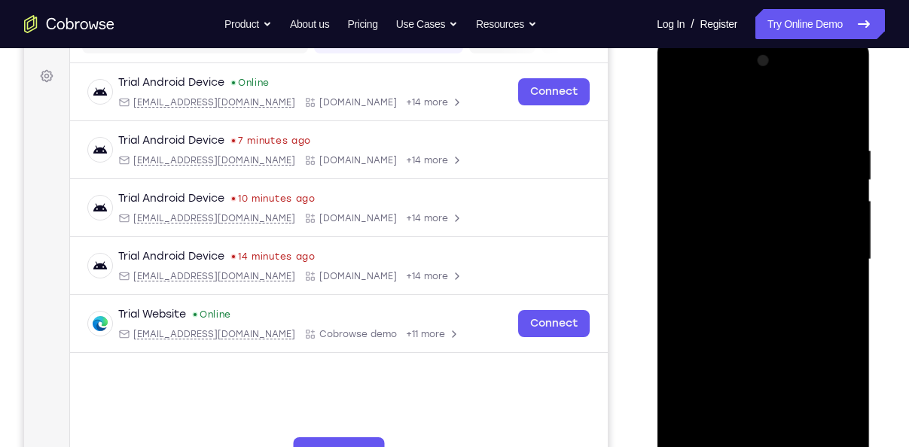
click at [839, 112] on div at bounding box center [763, 260] width 190 height 422
click at [847, 435] on div at bounding box center [763, 260] width 190 height 422
click at [801, 435] on div at bounding box center [763, 260] width 190 height 422
click at [754, 215] on div at bounding box center [763, 260] width 190 height 422
click at [832, 297] on div at bounding box center [763, 260] width 190 height 422
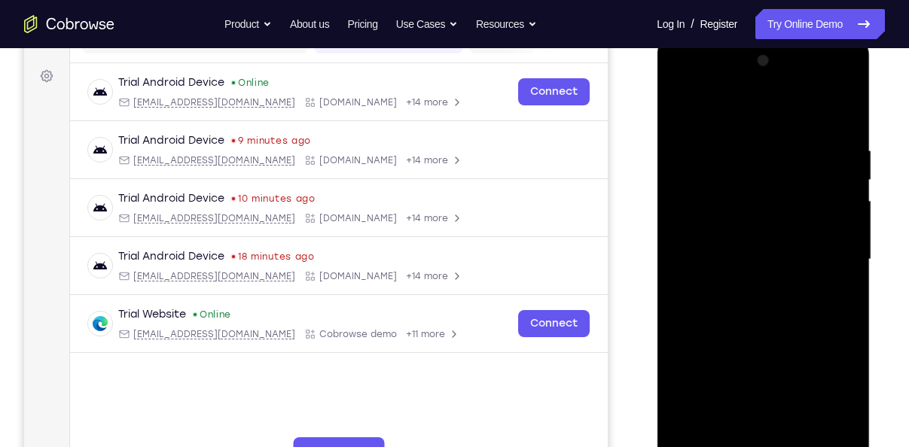
click at [754, 225] on div at bounding box center [763, 260] width 190 height 422
click at [784, 363] on div at bounding box center [763, 260] width 190 height 422
click at [838, 298] on div at bounding box center [763, 260] width 190 height 422
click at [833, 298] on div at bounding box center [763, 260] width 190 height 422
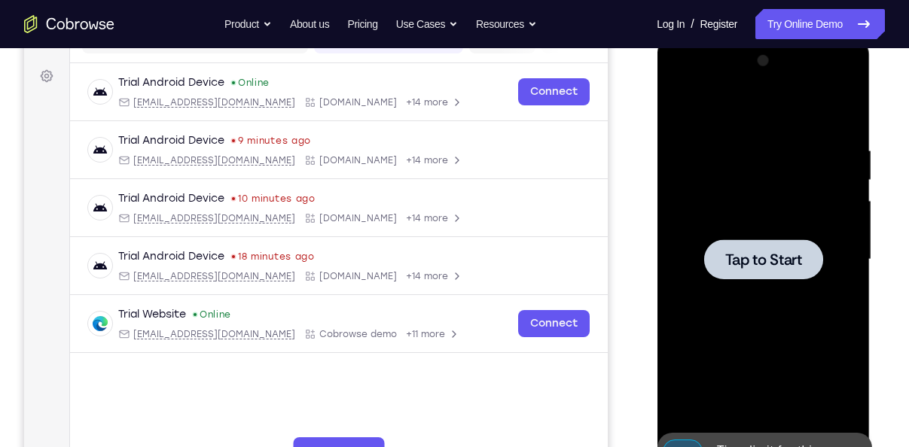
click at [755, 278] on div at bounding box center [762, 259] width 119 height 40
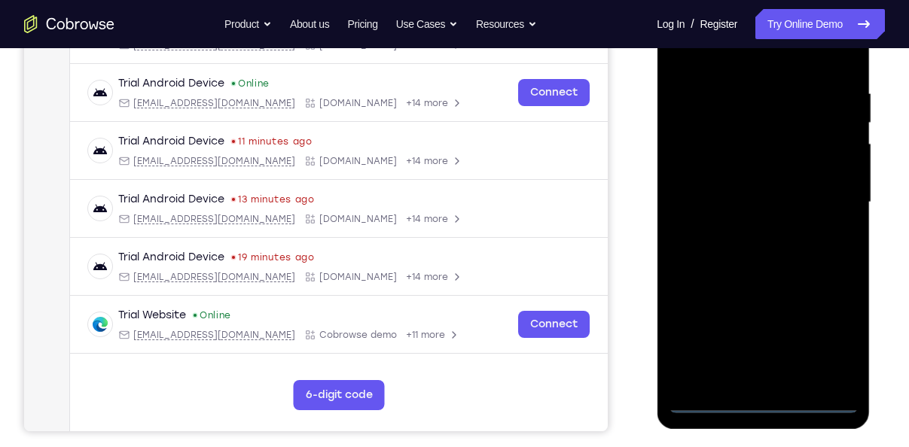
scroll to position [276, 0]
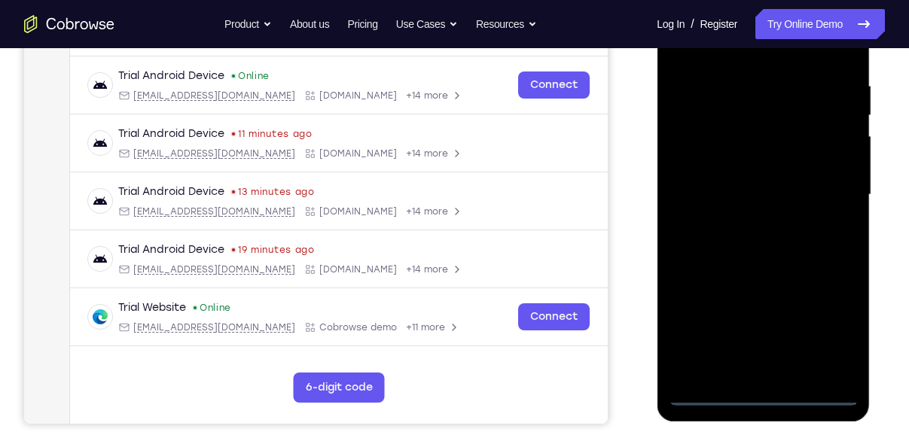
click at [762, 391] on div at bounding box center [763, 195] width 190 height 422
click at [826, 332] on div at bounding box center [763, 195] width 190 height 422
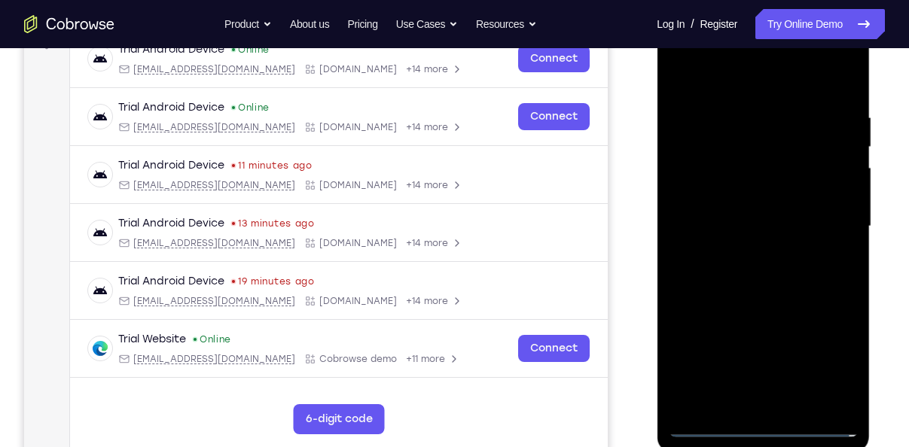
scroll to position [243, 0]
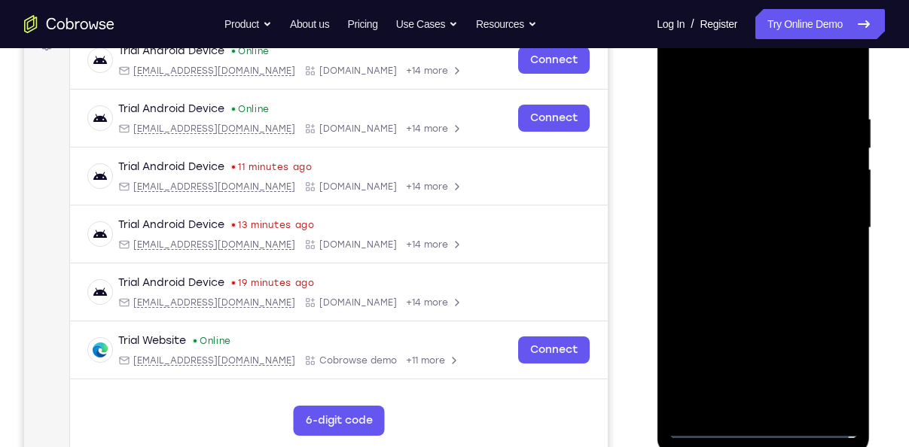
click at [686, 84] on div at bounding box center [763, 228] width 190 height 422
click at [820, 218] on div at bounding box center [763, 228] width 190 height 422
click at [744, 254] on div at bounding box center [763, 228] width 190 height 422
click at [747, 216] on div at bounding box center [763, 228] width 190 height 422
click at [743, 193] on div at bounding box center [763, 228] width 190 height 422
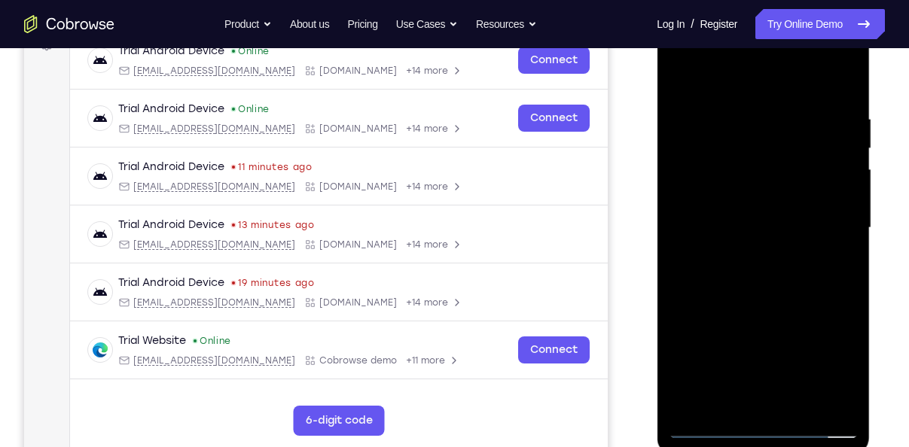
click at [739, 222] on div at bounding box center [763, 228] width 190 height 422
click at [766, 276] on div at bounding box center [763, 228] width 190 height 422
click at [763, 272] on div at bounding box center [763, 228] width 190 height 422
click at [794, 407] on div at bounding box center [763, 228] width 190 height 422
click at [771, 291] on div at bounding box center [763, 228] width 190 height 422
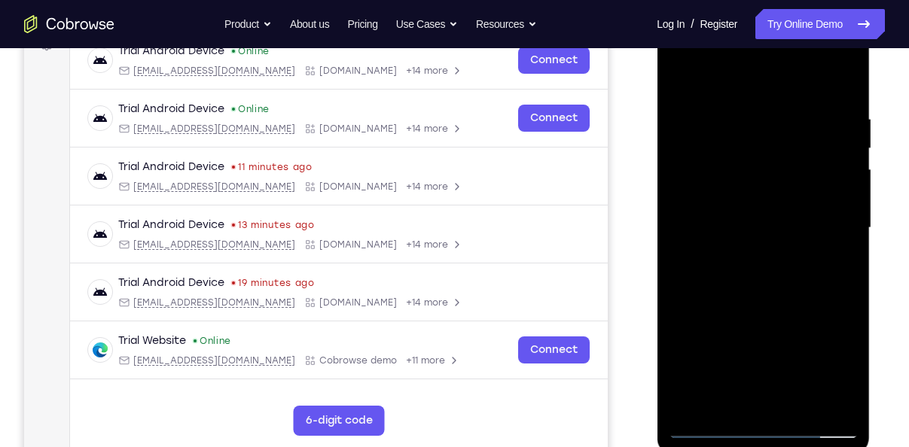
click at [804, 403] on div at bounding box center [763, 228] width 190 height 422
click at [769, 306] on div at bounding box center [763, 228] width 190 height 422
click at [757, 184] on div at bounding box center [763, 228] width 190 height 422
click at [834, 263] on div at bounding box center [763, 228] width 190 height 422
click at [682, 81] on div at bounding box center [763, 228] width 190 height 422
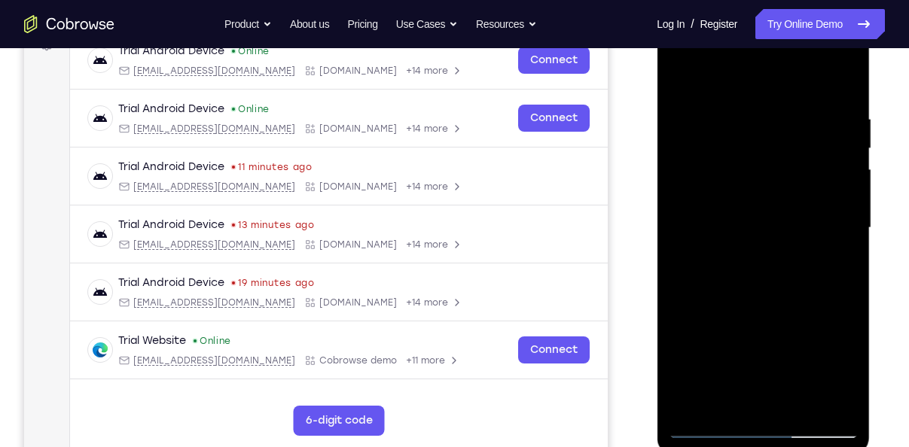
click at [682, 81] on div at bounding box center [763, 228] width 190 height 422
drag, startPoint x: 803, startPoint y: 105, endPoint x: 781, endPoint y: 298, distance: 194.0
click at [781, 298] on div at bounding box center [763, 228] width 190 height 422
click at [801, 403] on div at bounding box center [763, 228] width 190 height 422
click at [759, 185] on div at bounding box center [763, 228] width 190 height 422
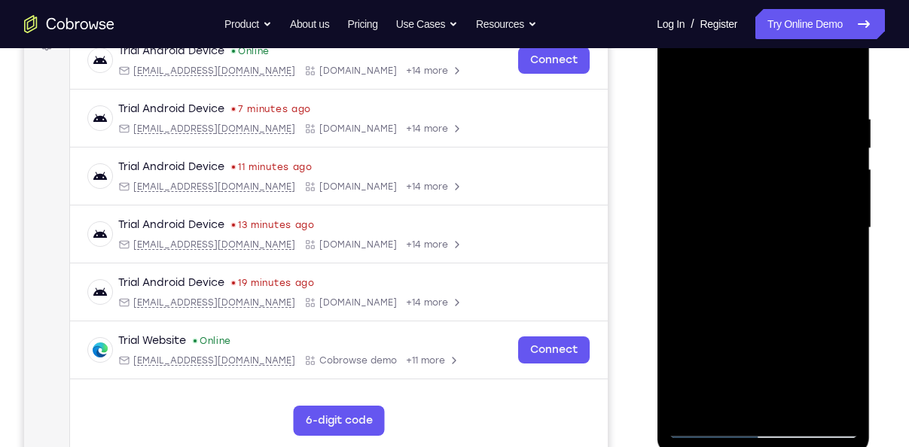
click at [828, 266] on div at bounding box center [763, 228] width 190 height 422
click at [745, 199] on div at bounding box center [763, 228] width 190 height 422
click at [749, 318] on div at bounding box center [763, 228] width 190 height 422
click at [741, 338] on div at bounding box center [763, 228] width 190 height 422
click at [781, 338] on div at bounding box center [763, 228] width 190 height 422
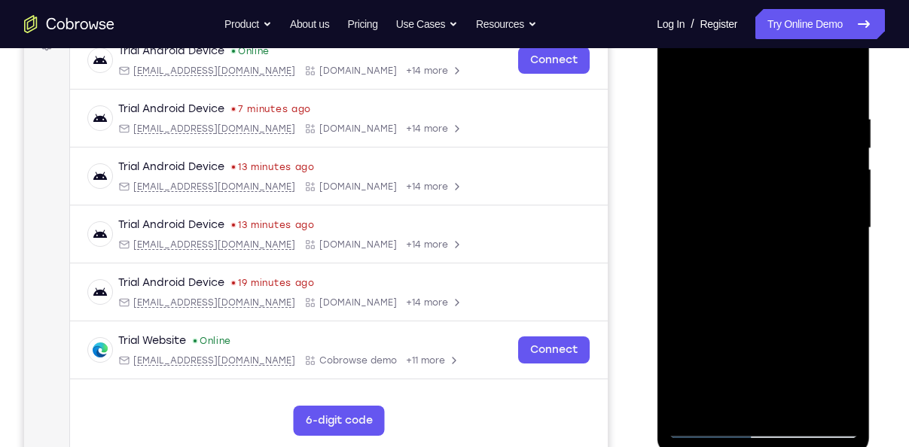
click at [831, 265] on div at bounding box center [763, 228] width 190 height 422
click at [843, 376] on div at bounding box center [763, 228] width 190 height 422
click at [835, 261] on div at bounding box center [763, 228] width 190 height 422
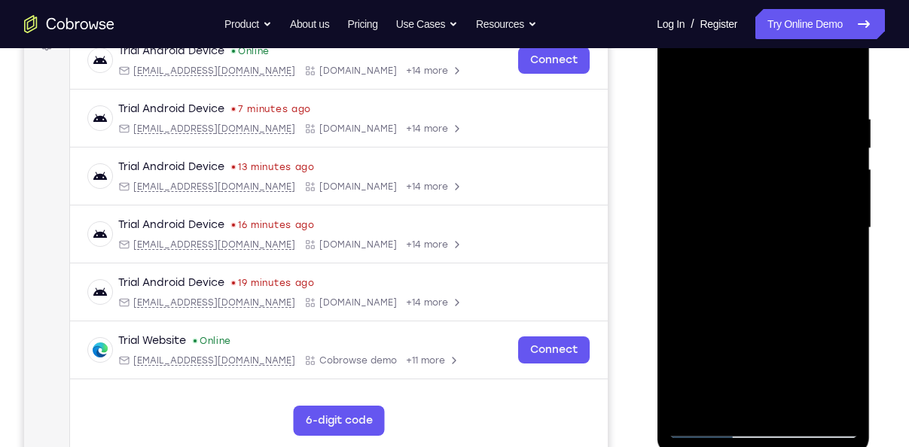
click at [834, 266] on div at bounding box center [763, 228] width 190 height 422
click at [833, 267] on div at bounding box center [763, 228] width 190 height 422
click at [829, 269] on div at bounding box center [763, 228] width 190 height 422
click at [839, 268] on div at bounding box center [763, 228] width 190 height 422
click at [732, 213] on div at bounding box center [763, 228] width 190 height 422
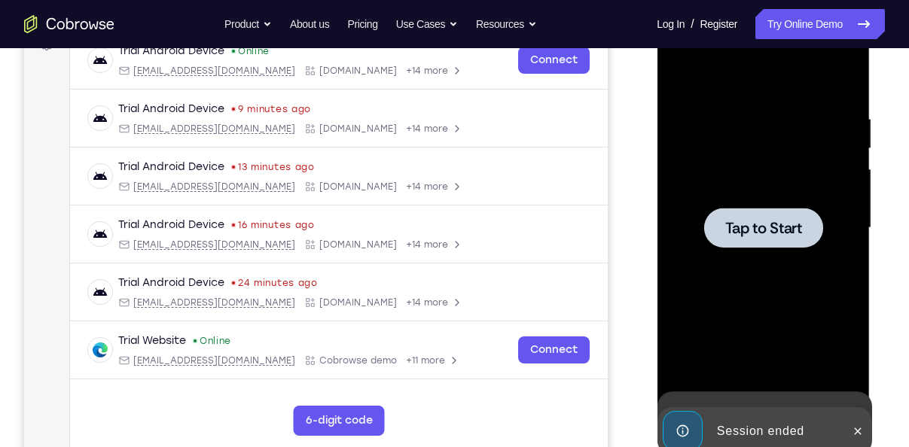
click at [770, 338] on div at bounding box center [763, 228] width 190 height 422
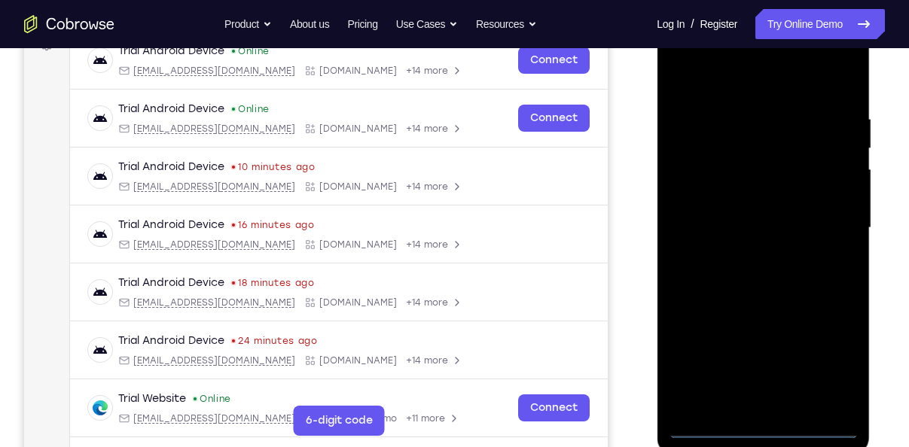
click at [770, 427] on div at bounding box center [763, 228] width 190 height 422
click at [837, 364] on div at bounding box center [763, 228] width 190 height 422
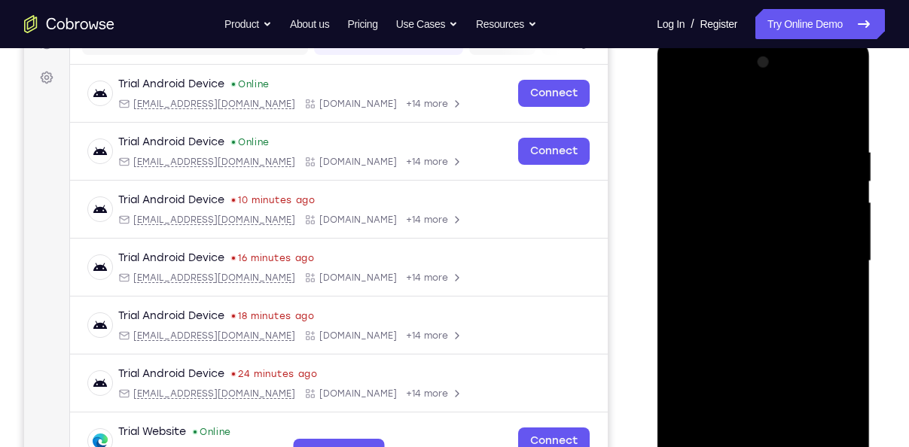
click at [686, 108] on div at bounding box center [763, 261] width 190 height 422
click at [825, 258] on div at bounding box center [763, 261] width 190 height 422
click at [747, 288] on div at bounding box center [763, 261] width 190 height 422
click at [743, 250] on div at bounding box center [763, 261] width 190 height 422
click at [760, 236] on div at bounding box center [763, 261] width 190 height 422
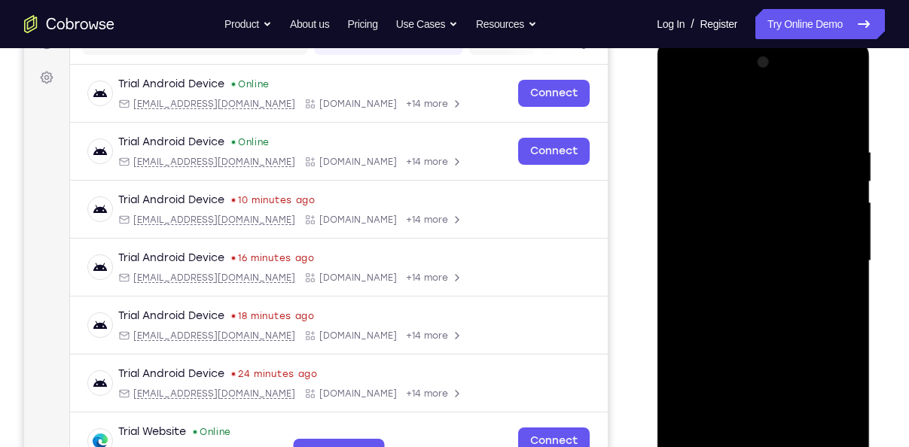
click at [761, 258] on div at bounding box center [763, 261] width 190 height 422
click at [746, 307] on div at bounding box center [763, 261] width 190 height 422
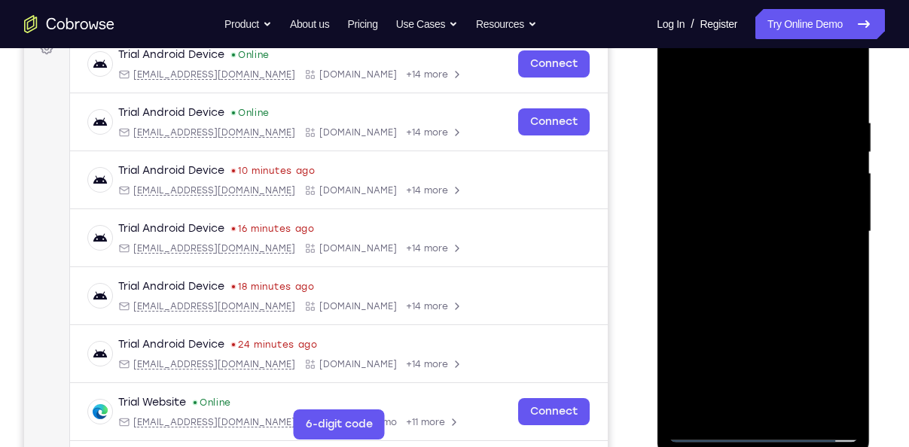
scroll to position [240, 0]
click at [744, 120] on div at bounding box center [763, 231] width 190 height 422
click at [784, 298] on div at bounding box center [763, 231] width 190 height 422
click at [743, 109] on div at bounding box center [763, 231] width 190 height 422
click at [842, 88] on div at bounding box center [763, 231] width 190 height 422
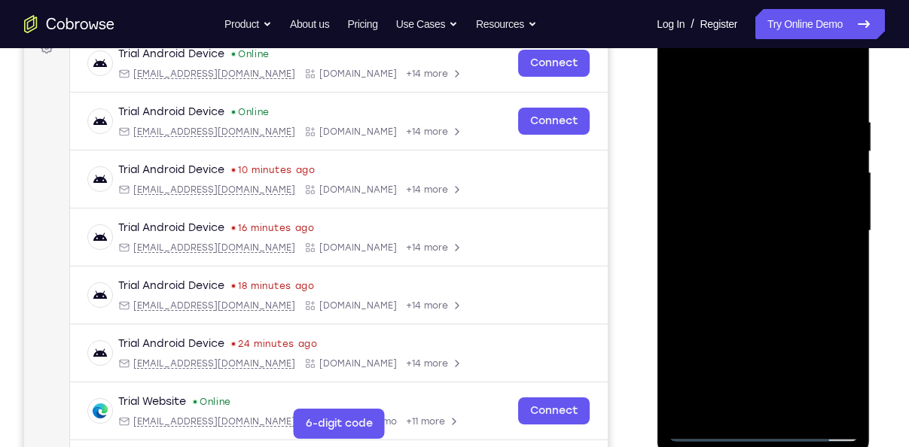
drag, startPoint x: 805, startPoint y: 319, endPoint x: 797, endPoint y: 262, distance: 57.7
click at [797, 262] on div at bounding box center [763, 231] width 190 height 422
drag, startPoint x: 750, startPoint y: 321, endPoint x: 750, endPoint y: 288, distance: 32.4
click at [750, 288] on div at bounding box center [763, 231] width 190 height 422
click at [684, 353] on div at bounding box center [763, 231] width 190 height 422
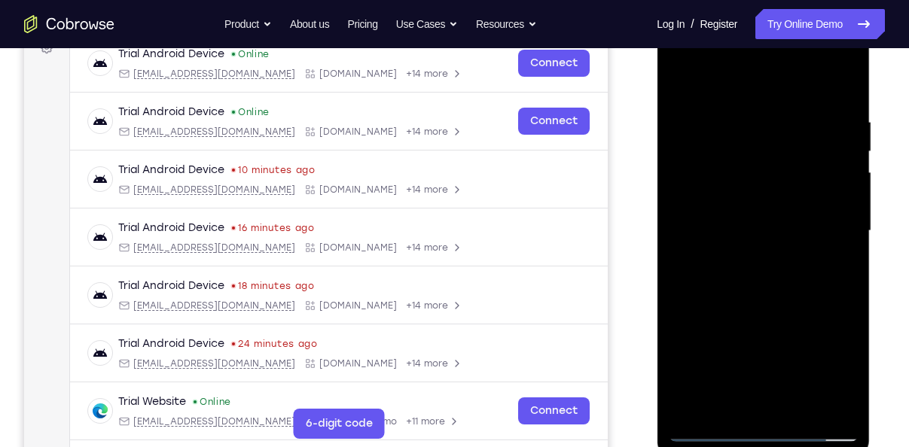
drag, startPoint x: 754, startPoint y: 210, endPoint x: 754, endPoint y: 334, distance: 124.2
click at [754, 334] on div at bounding box center [763, 231] width 190 height 422
click at [845, 404] on div at bounding box center [763, 231] width 190 height 422
click at [796, 408] on div at bounding box center [763, 231] width 190 height 422
click at [764, 305] on div at bounding box center [763, 231] width 190 height 422
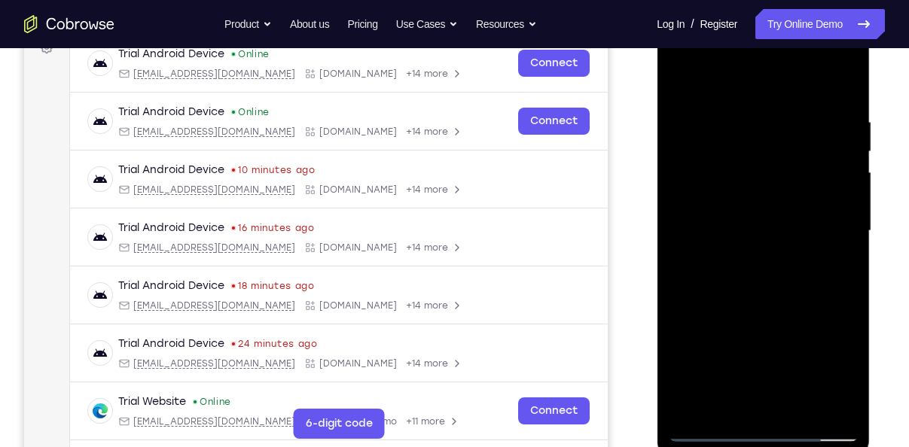
click at [755, 193] on div at bounding box center [763, 231] width 190 height 422
click at [842, 272] on div at bounding box center [763, 231] width 190 height 422
click at [845, 375] on div at bounding box center [763, 231] width 190 height 422
click at [833, 267] on div at bounding box center [763, 231] width 190 height 422
click at [832, 375] on div at bounding box center [763, 231] width 190 height 422
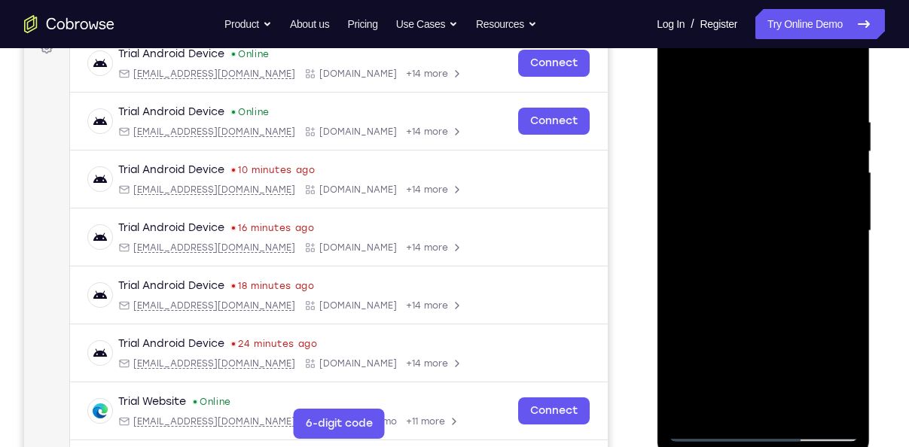
click at [832, 375] on div at bounding box center [763, 231] width 190 height 422
click at [842, 270] on div at bounding box center [763, 231] width 190 height 422
click at [739, 218] on div at bounding box center [763, 231] width 190 height 422
click at [779, 345] on div at bounding box center [763, 231] width 190 height 422
click at [841, 270] on div at bounding box center [763, 231] width 190 height 422
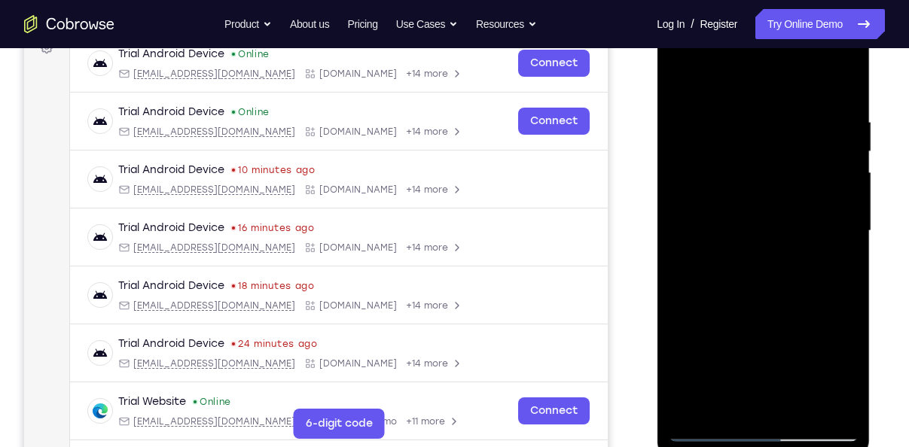
click at [836, 269] on div at bounding box center [763, 231] width 190 height 422
click at [835, 269] on div at bounding box center [763, 231] width 190 height 422
click at [749, 196] on div at bounding box center [763, 231] width 190 height 422
click at [783, 330] on div at bounding box center [763, 231] width 190 height 422
drag, startPoint x: 741, startPoint y: 120, endPoint x: 719, endPoint y: 228, distance: 110.7
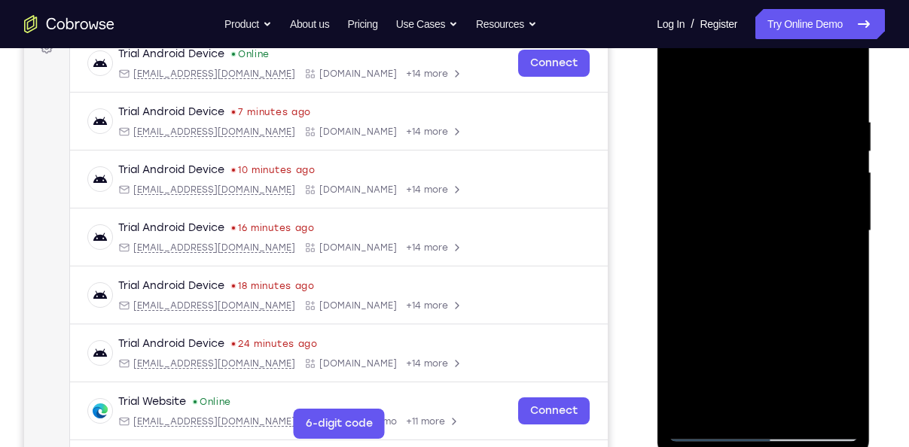
click at [719, 228] on div at bounding box center [763, 231] width 190 height 422
drag, startPoint x: 729, startPoint y: 141, endPoint x: 702, endPoint y: 266, distance: 127.7
click at [702, 266] on div at bounding box center [763, 231] width 190 height 422
drag, startPoint x: 767, startPoint y: 102, endPoint x: 720, endPoint y: 240, distance: 146.2
click at [720, 240] on div at bounding box center [763, 231] width 190 height 422
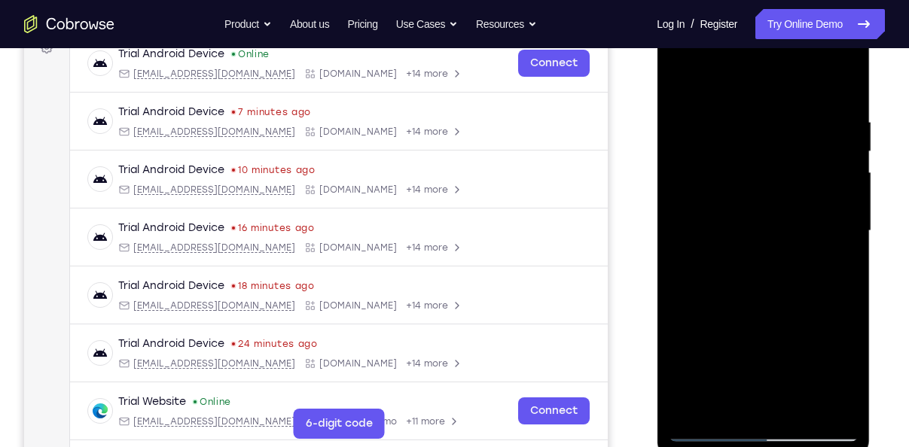
drag, startPoint x: 763, startPoint y: 106, endPoint x: 738, endPoint y: 219, distance: 115.5
click at [738, 219] on div at bounding box center [763, 231] width 190 height 422
drag, startPoint x: 750, startPoint y: 105, endPoint x: 736, endPoint y: 228, distance: 123.4
click at [736, 228] on div at bounding box center [763, 231] width 190 height 422
drag, startPoint x: 798, startPoint y: 139, endPoint x: 769, endPoint y: 248, distance: 112.3
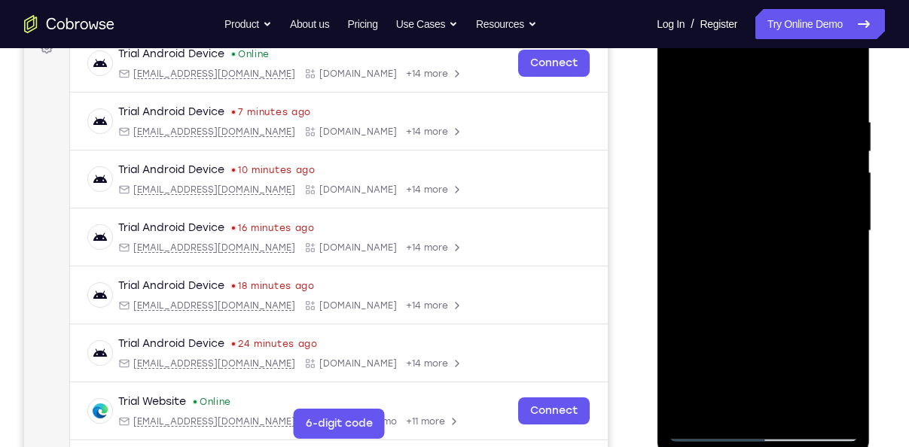
click at [769, 248] on div at bounding box center [763, 231] width 190 height 422
drag, startPoint x: 796, startPoint y: 133, endPoint x: 741, endPoint y: 301, distance: 176.4
click at [741, 301] on div at bounding box center [763, 231] width 190 height 422
drag, startPoint x: 799, startPoint y: 127, endPoint x: 758, endPoint y: 246, distance: 125.7
click at [758, 246] on div at bounding box center [763, 231] width 190 height 422
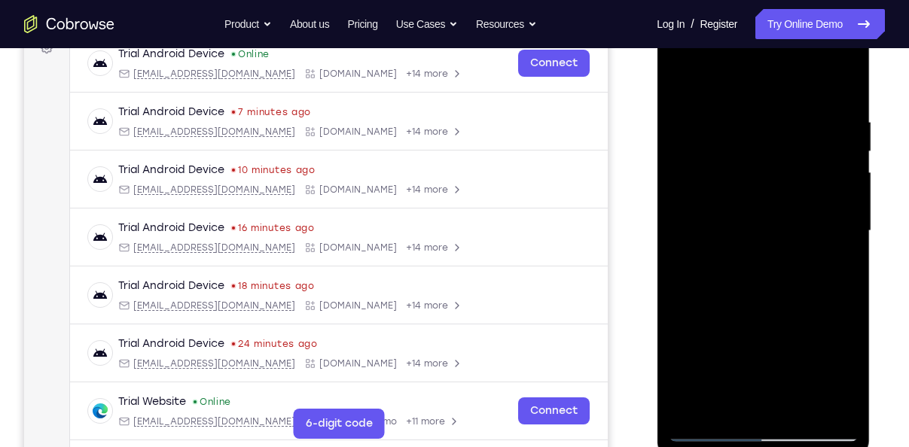
drag, startPoint x: 770, startPoint y: 118, endPoint x: 746, endPoint y: 230, distance: 114.7
click at [746, 230] on div at bounding box center [763, 231] width 190 height 422
drag, startPoint x: 788, startPoint y: 120, endPoint x: 759, endPoint y: 222, distance: 106.5
click at [759, 222] on div at bounding box center [763, 231] width 190 height 422
drag, startPoint x: 784, startPoint y: 117, endPoint x: 775, endPoint y: 172, distance: 56.4
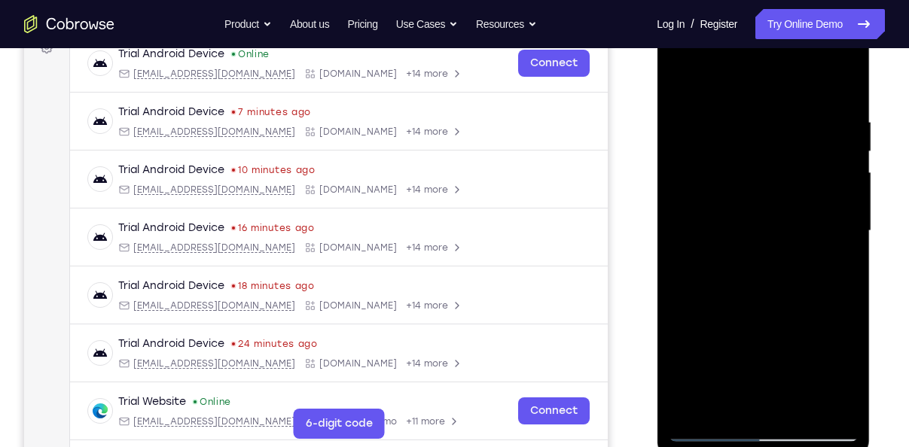
click at [775, 172] on div at bounding box center [763, 231] width 190 height 422
drag, startPoint x: 790, startPoint y: 105, endPoint x: 781, endPoint y: 136, distance: 32.2
click at [781, 136] on div at bounding box center [763, 231] width 190 height 422
drag, startPoint x: 773, startPoint y: 166, endPoint x: 769, endPoint y: 139, distance: 26.6
click at [769, 139] on div at bounding box center [763, 231] width 190 height 422
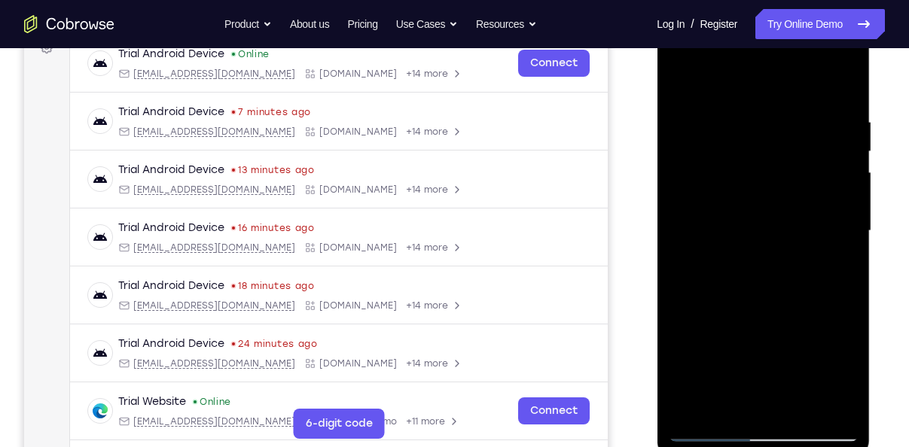
click at [849, 382] on div at bounding box center [763, 231] width 190 height 422
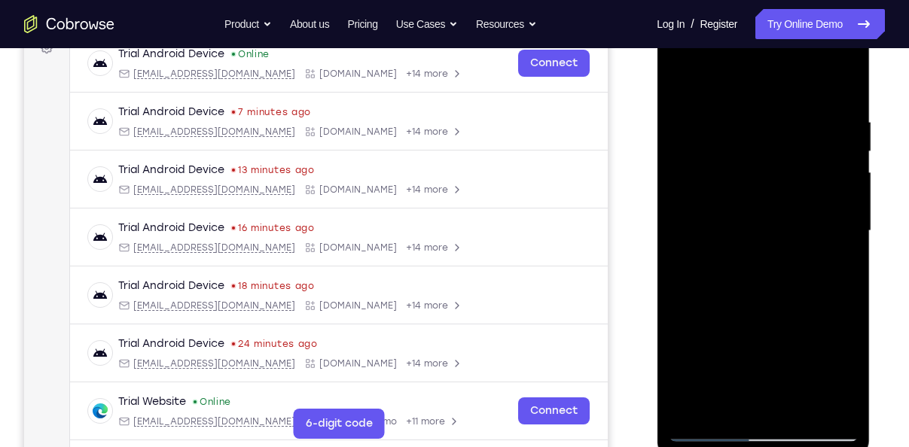
click at [849, 382] on div at bounding box center [763, 231] width 190 height 422
click at [833, 269] on div at bounding box center [763, 231] width 190 height 422
click at [723, 131] on div at bounding box center [763, 231] width 190 height 422
click at [757, 269] on div at bounding box center [763, 231] width 190 height 422
click at [850, 373] on div at bounding box center [763, 231] width 190 height 422
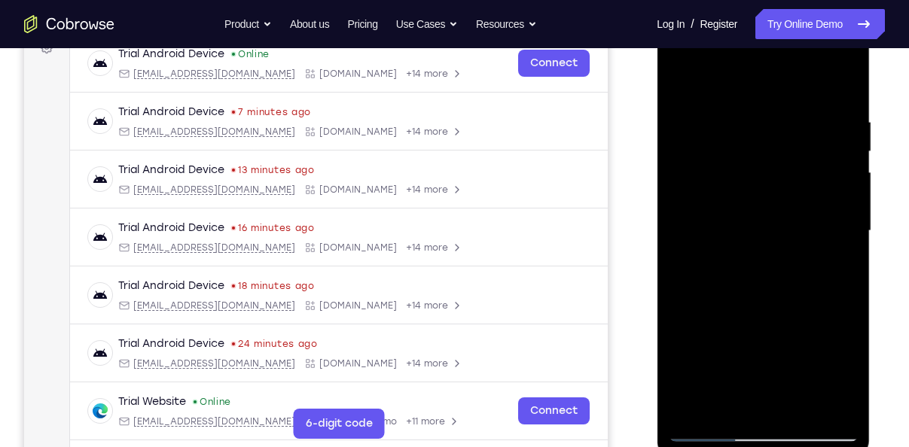
click at [850, 373] on div at bounding box center [763, 231] width 190 height 422
click at [842, 379] on div at bounding box center [763, 231] width 190 height 422
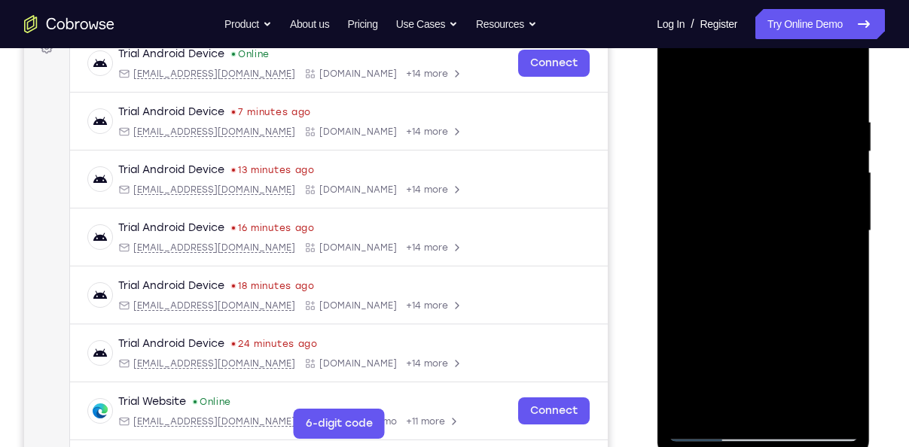
click at [842, 379] on div at bounding box center [763, 231] width 190 height 422
click at [827, 266] on div at bounding box center [763, 231] width 190 height 422
click at [684, 75] on div at bounding box center [763, 231] width 190 height 422
click at [719, 175] on div at bounding box center [763, 231] width 190 height 422
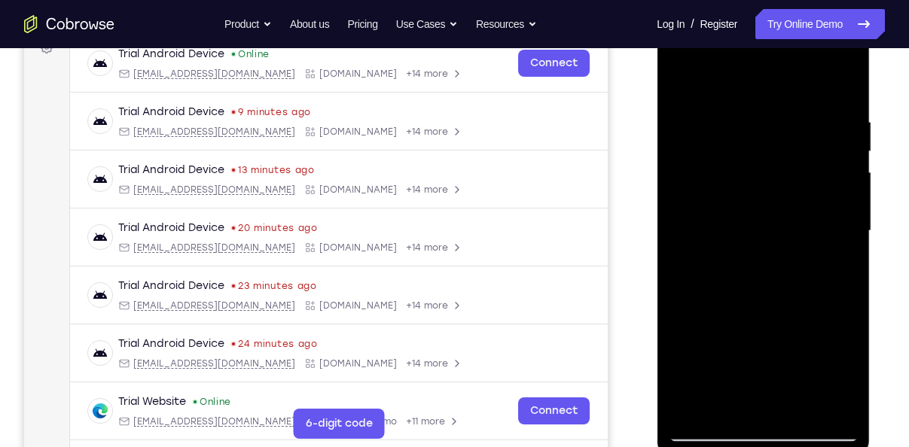
click at [833, 263] on div at bounding box center [763, 231] width 190 height 422
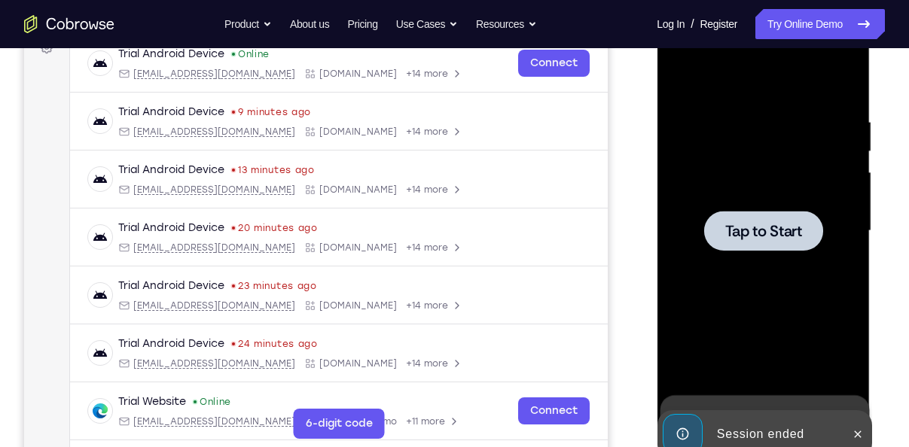
click at [734, 159] on div at bounding box center [763, 231] width 190 height 422
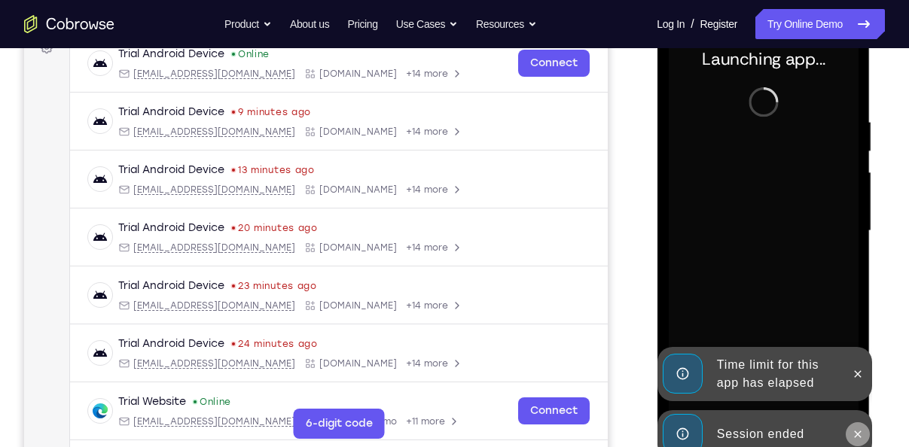
click at [859, 433] on icon at bounding box center [857, 434] width 12 height 12
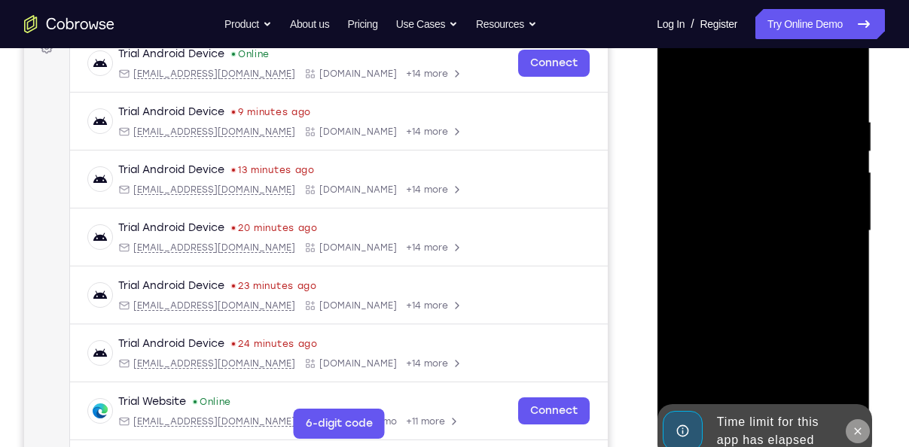
click at [854, 433] on icon at bounding box center [857, 431] width 7 height 7
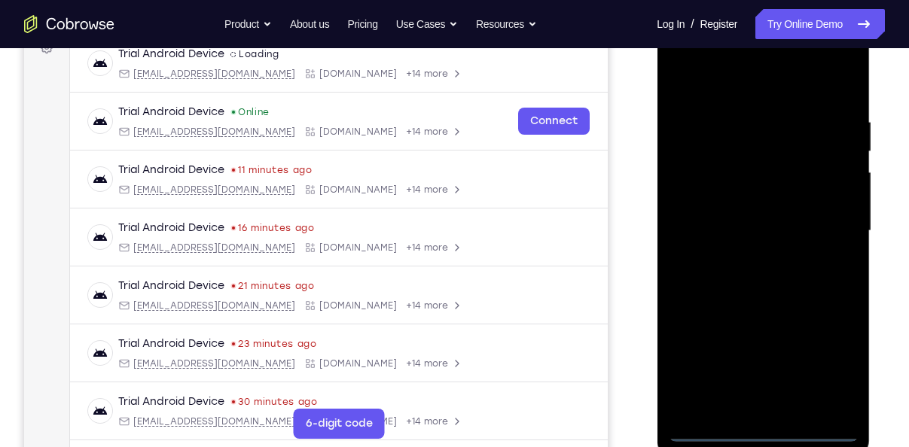
click at [760, 427] on div at bounding box center [763, 231] width 190 height 422
click at [836, 358] on div at bounding box center [763, 231] width 190 height 422
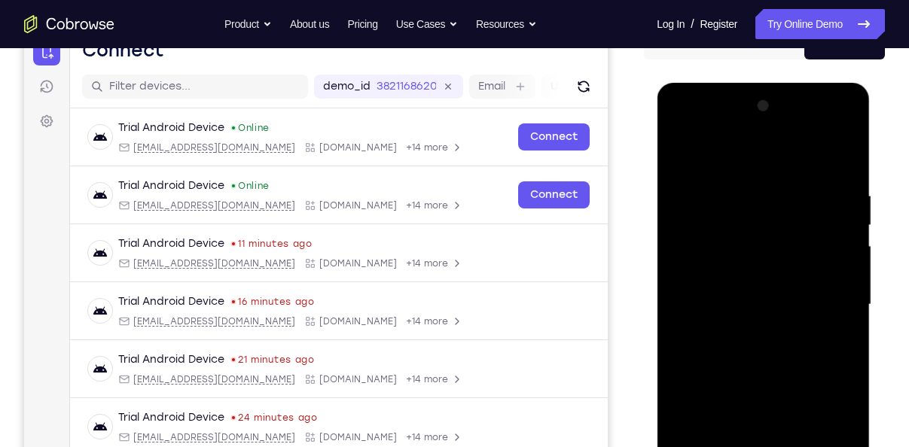
scroll to position [165, 0]
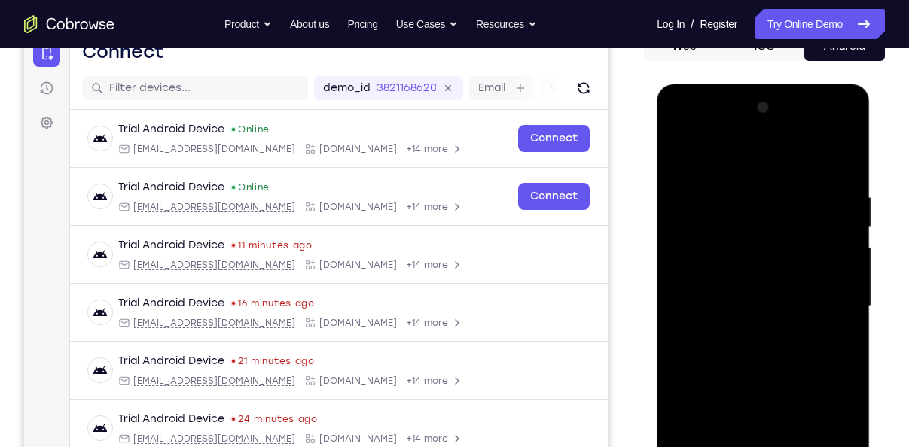
click at [693, 158] on div at bounding box center [763, 307] width 190 height 422
click at [830, 300] on div at bounding box center [763, 307] width 190 height 422
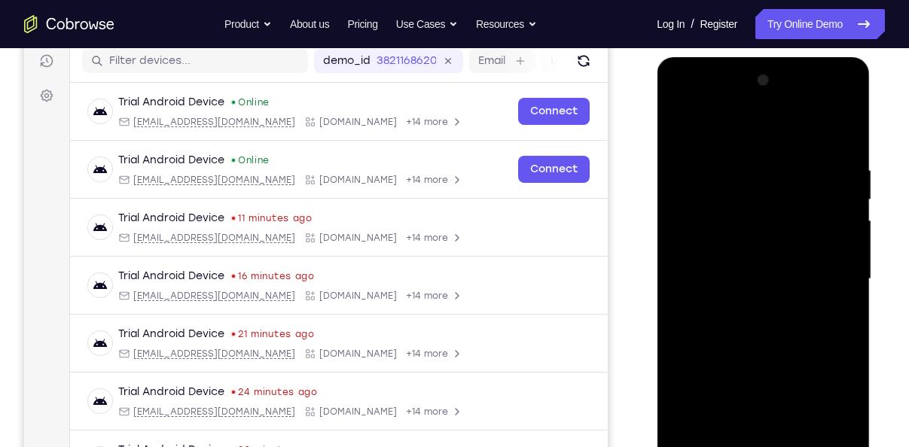
click at [740, 306] on div at bounding box center [763, 280] width 190 height 422
click at [749, 262] on div at bounding box center [763, 280] width 190 height 422
click at [752, 258] on div at bounding box center [763, 280] width 190 height 422
click at [744, 277] on div at bounding box center [763, 280] width 190 height 422
click at [746, 332] on div at bounding box center [763, 280] width 190 height 422
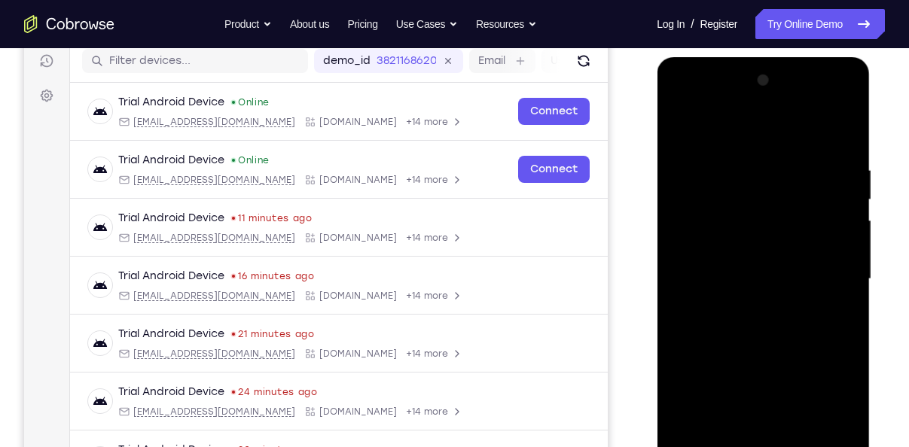
click at [751, 350] on div at bounding box center [763, 280] width 190 height 422
drag, startPoint x: 787, startPoint y: 343, endPoint x: 784, endPoint y: 294, distance: 49.0
click at [784, 294] on div at bounding box center [763, 280] width 190 height 422
click at [850, 437] on div at bounding box center [763, 280] width 190 height 422
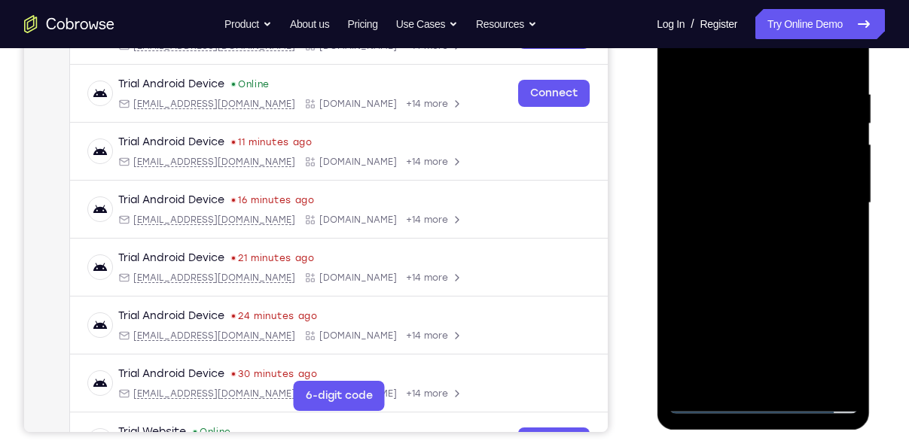
scroll to position [269, 0]
click at [802, 376] on div at bounding box center [763, 203] width 190 height 422
click at [764, 281] on div at bounding box center [763, 203] width 190 height 422
click at [755, 159] on div at bounding box center [763, 203] width 190 height 422
click at [837, 239] on div at bounding box center [763, 203] width 190 height 422
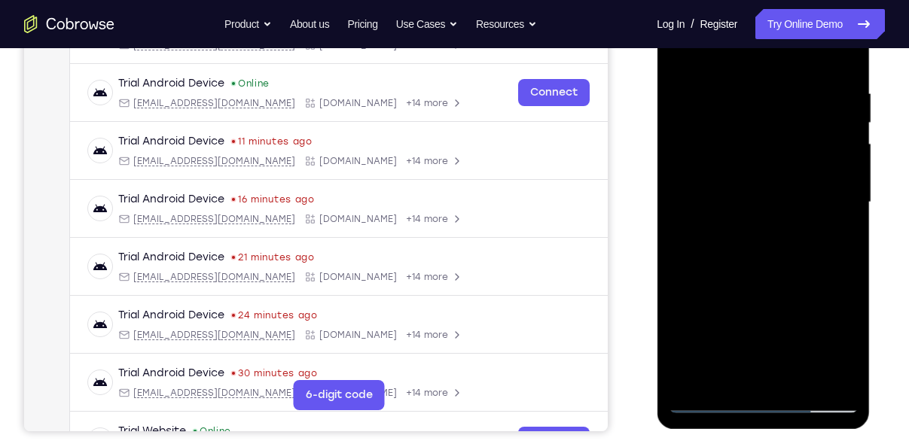
click at [837, 239] on div at bounding box center [763, 203] width 190 height 422
click at [680, 58] on div at bounding box center [763, 203] width 190 height 422
click at [681, 50] on div at bounding box center [763, 203] width 190 height 422
drag, startPoint x: 743, startPoint y: 184, endPoint x: 742, endPoint y: 248, distance: 63.2
click at [742, 248] on div at bounding box center [763, 203] width 190 height 422
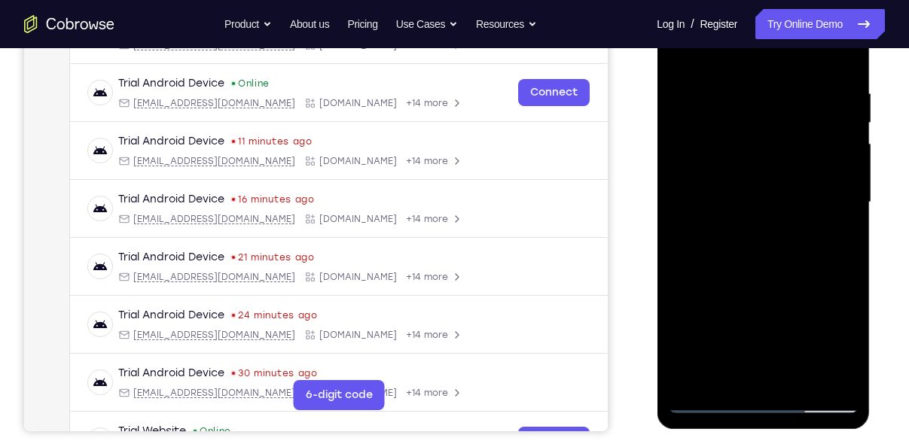
drag, startPoint x: 757, startPoint y: 103, endPoint x: 744, endPoint y: 230, distance: 127.0
click at [744, 230] on div at bounding box center [763, 203] width 190 height 422
click at [684, 346] on div at bounding box center [763, 203] width 190 height 422
click at [848, 239] on div at bounding box center [763, 203] width 190 height 422
click at [797, 382] on div at bounding box center [763, 203] width 190 height 422
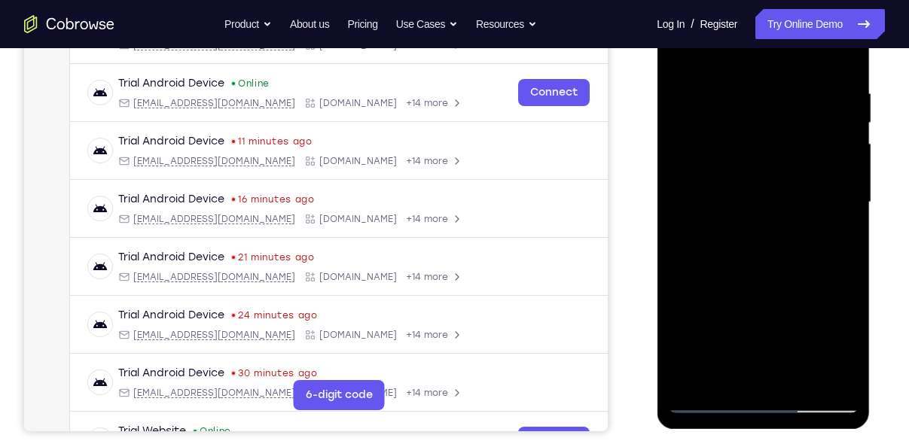
click at [735, 160] on div at bounding box center [763, 203] width 190 height 422
click at [702, 53] on div at bounding box center [763, 203] width 190 height 422
drag, startPoint x: 785, startPoint y: 280, endPoint x: 782, endPoint y: 227, distance: 53.5
click at [782, 227] on div at bounding box center [763, 203] width 190 height 422
drag, startPoint x: 774, startPoint y: 287, endPoint x: 769, endPoint y: 239, distance: 48.4
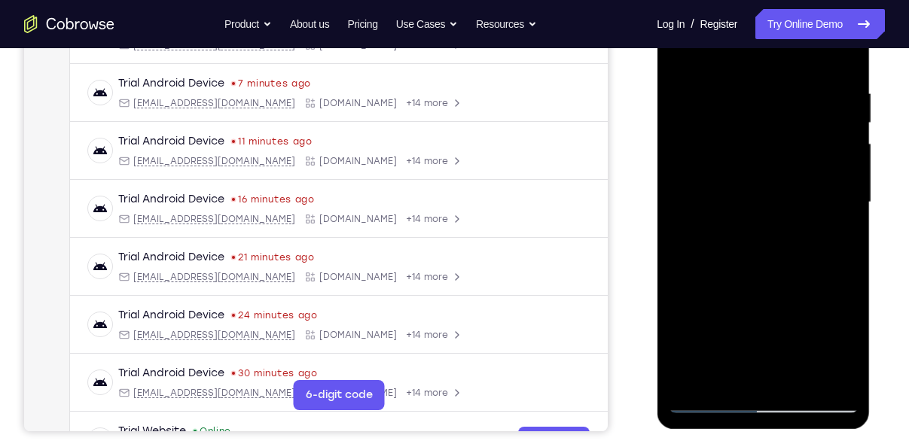
click at [769, 239] on div at bounding box center [763, 203] width 190 height 422
drag, startPoint x: 769, startPoint y: 302, endPoint x: 759, endPoint y: 204, distance: 98.4
click at [759, 204] on div at bounding box center [763, 203] width 190 height 422
drag, startPoint x: 739, startPoint y: 203, endPoint x: 737, endPoint y: 240, distance: 37.0
click at [737, 240] on div at bounding box center [763, 203] width 190 height 422
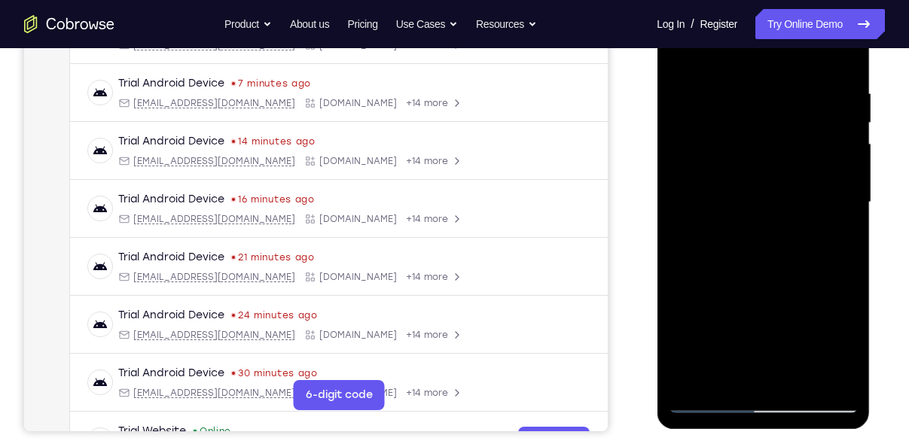
drag, startPoint x: 734, startPoint y: 297, endPoint x: 735, endPoint y: 124, distance: 173.1
click at [735, 124] on div at bounding box center [763, 203] width 190 height 422
drag, startPoint x: 735, startPoint y: 124, endPoint x: 729, endPoint y: 258, distance: 134.1
click at [729, 258] on div at bounding box center [763, 203] width 190 height 422
drag, startPoint x: 736, startPoint y: 295, endPoint x: 732, endPoint y: 209, distance: 86.7
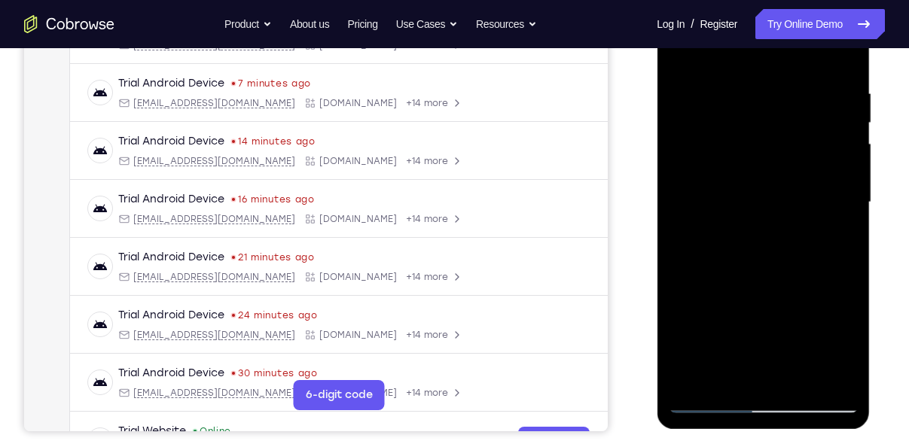
click at [732, 209] on div at bounding box center [763, 203] width 190 height 422
click at [766, 352] on div at bounding box center [763, 203] width 190 height 422
drag, startPoint x: 696, startPoint y: 108, endPoint x: 691, endPoint y: 166, distance: 58.1
click at [691, 166] on div at bounding box center [763, 203] width 190 height 422
click at [680, 53] on div at bounding box center [763, 203] width 190 height 422
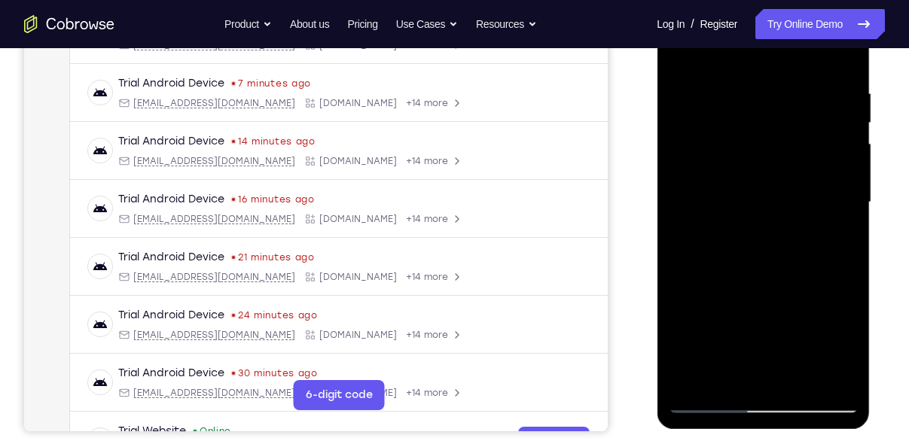
click at [800, 379] on div at bounding box center [763, 203] width 190 height 422
click at [759, 166] on div at bounding box center [763, 203] width 190 height 422
click at [839, 352] on div at bounding box center [763, 203] width 190 height 422
click at [836, 240] on div at bounding box center [763, 203] width 190 height 422
drag, startPoint x: 830, startPoint y: 195, endPoint x: 829, endPoint y: 222, distance: 27.1
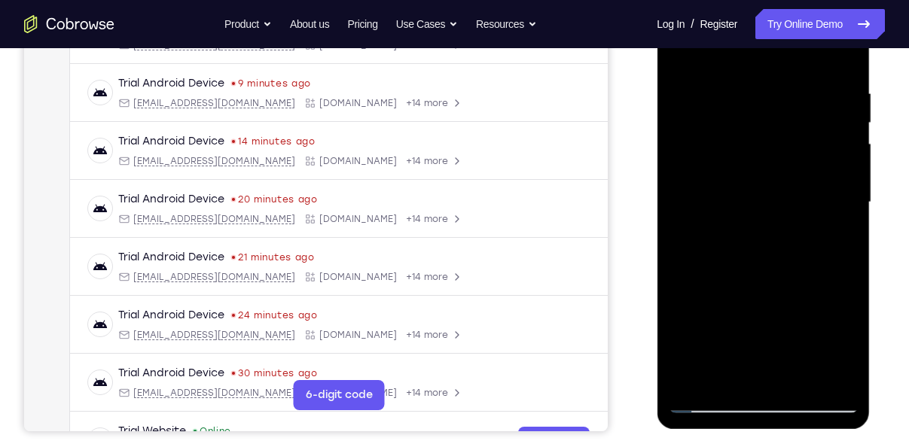
click at [829, 222] on div at bounding box center [763, 203] width 190 height 422
drag, startPoint x: 808, startPoint y: 184, endPoint x: 809, endPoint y: 124, distance: 60.2
click at [809, 124] on div at bounding box center [763, 203] width 190 height 422
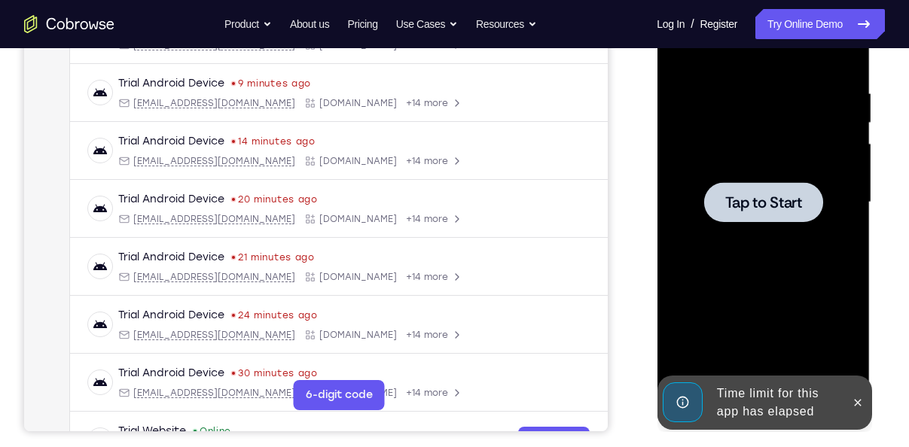
click at [793, 154] on div at bounding box center [763, 203] width 190 height 422
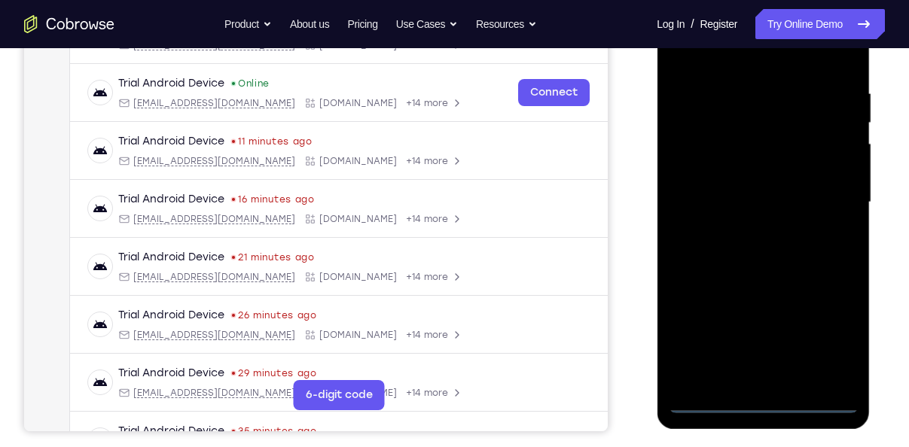
click at [762, 406] on div at bounding box center [763, 203] width 190 height 422
click at [832, 342] on div at bounding box center [763, 203] width 190 height 422
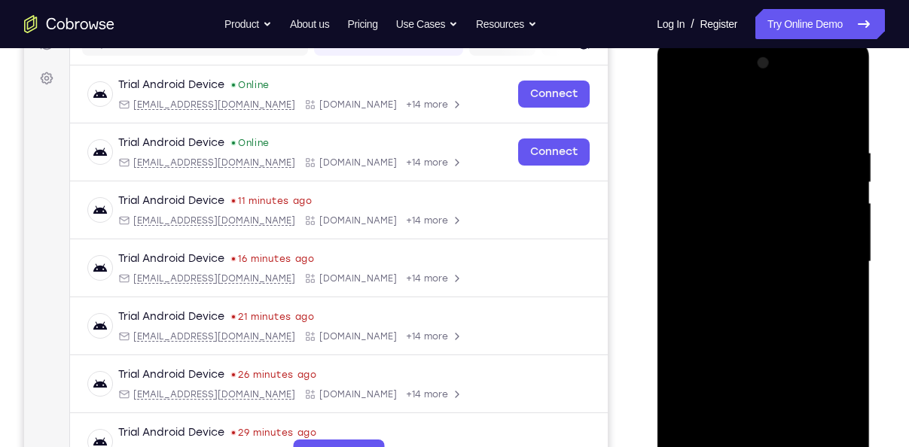
scroll to position [209, 0]
click at [690, 112] on div at bounding box center [763, 263] width 190 height 422
click at [834, 264] on div at bounding box center [763, 263] width 190 height 422
click at [746, 291] on div at bounding box center [763, 263] width 190 height 422
click at [767, 230] on div at bounding box center [763, 263] width 190 height 422
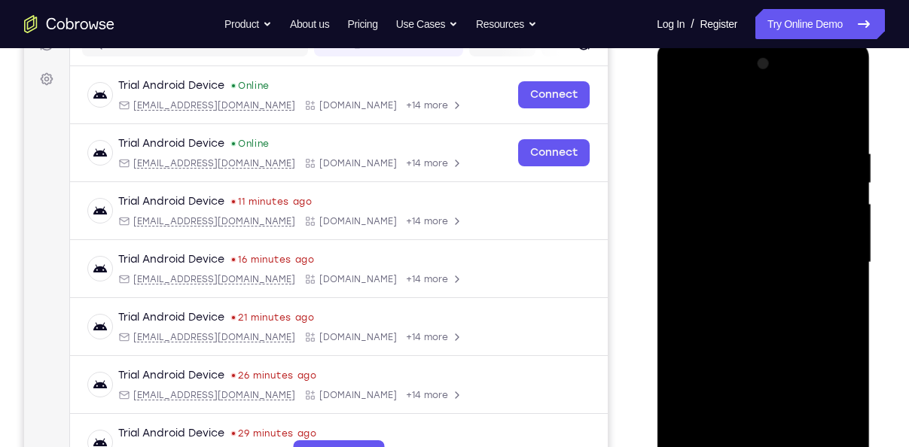
click at [763, 258] on div at bounding box center [763, 263] width 190 height 422
click at [758, 288] on div at bounding box center [763, 263] width 190 height 422
click at [752, 227] on div at bounding box center [763, 263] width 190 height 422
click at [800, 438] on div at bounding box center [763, 263] width 190 height 422
click at [760, 348] on div at bounding box center [763, 263] width 190 height 422
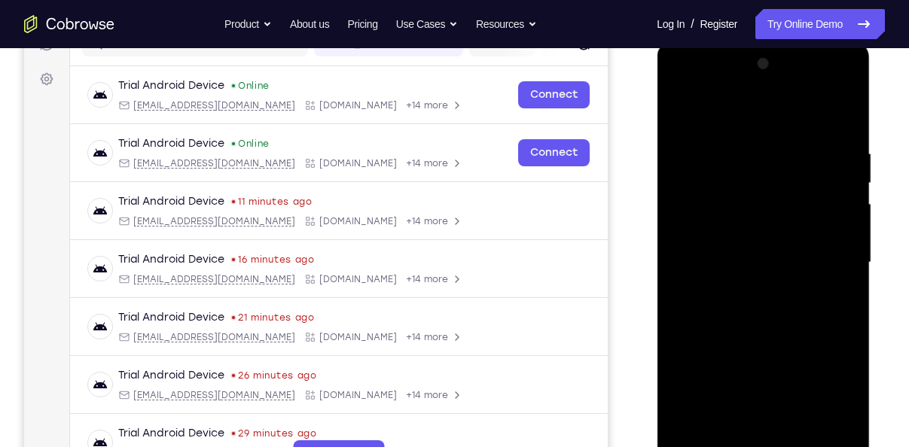
click at [757, 219] on div at bounding box center [763, 263] width 190 height 422
click at [835, 302] on div at bounding box center [763, 263] width 190 height 422
click at [748, 257] on div at bounding box center [763, 263] width 190 height 422
click at [790, 387] on div at bounding box center [763, 263] width 190 height 422
click at [840, 300] on div at bounding box center [763, 263] width 190 height 422
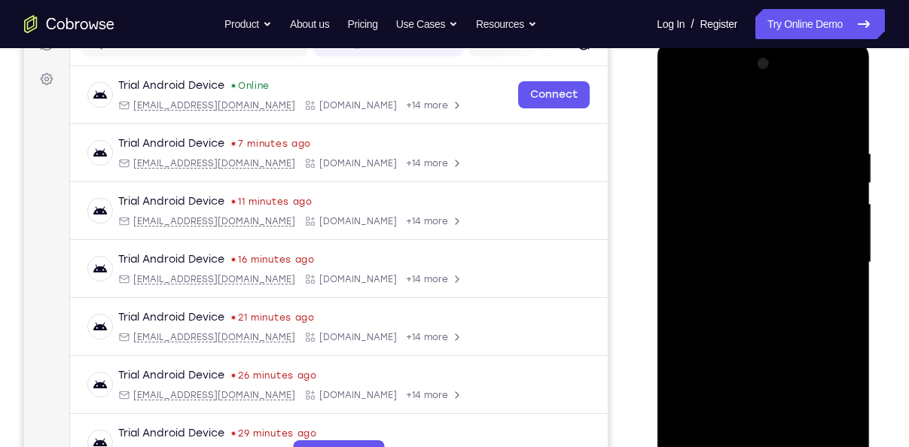
click at [839, 302] on div at bounding box center [763, 263] width 190 height 422
drag, startPoint x: 769, startPoint y: 221, endPoint x: 768, endPoint y: 182, distance: 38.4
click at [768, 182] on div at bounding box center [763, 263] width 190 height 422
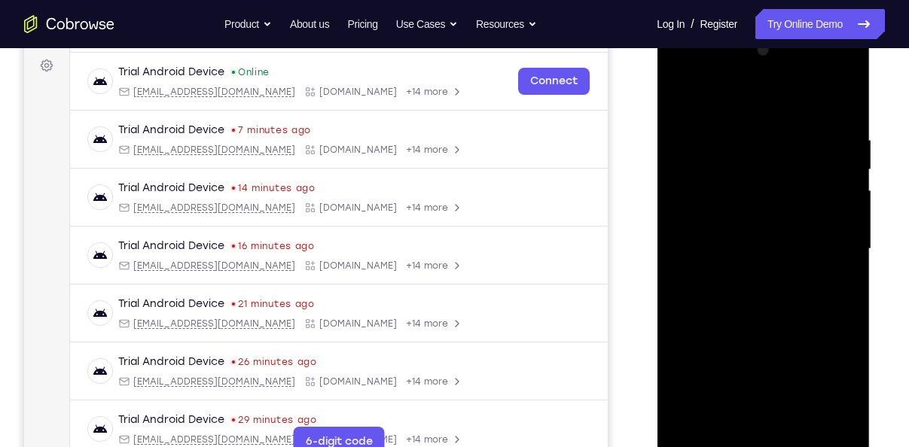
scroll to position [218, 0]
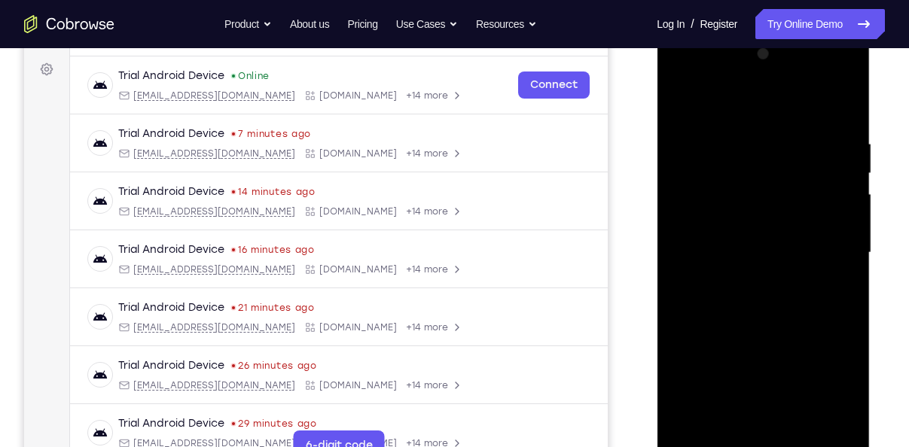
click at [675, 99] on div at bounding box center [763, 253] width 190 height 422
click at [754, 217] on div at bounding box center [763, 253] width 190 height 422
click at [839, 291] on div at bounding box center [763, 253] width 190 height 422
click at [743, 212] on div at bounding box center [763, 253] width 190 height 422
click at [802, 346] on div at bounding box center [763, 253] width 190 height 422
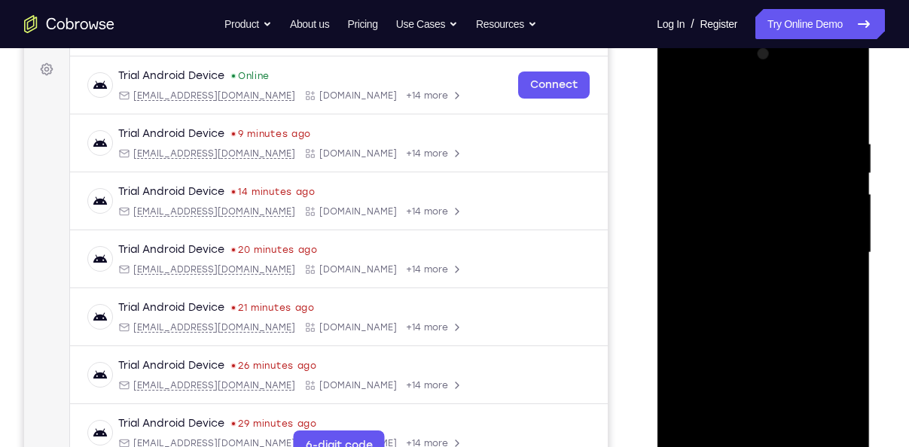
click at [835, 287] on div at bounding box center [763, 253] width 190 height 422
click at [738, 191] on div at bounding box center [763, 253] width 190 height 422
click at [769, 318] on div at bounding box center [763, 253] width 190 height 422
click at [744, 300] on div at bounding box center [763, 253] width 190 height 422
click at [784, 311] on div at bounding box center [763, 253] width 190 height 422
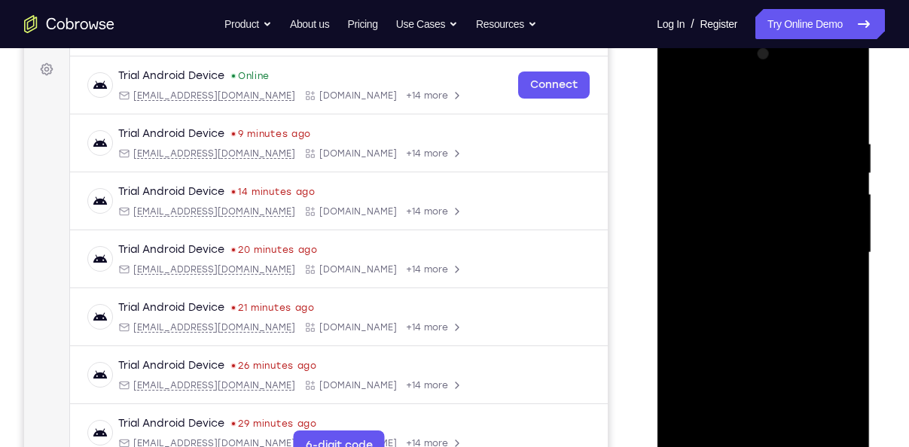
click at [847, 393] on div at bounding box center [763, 253] width 190 height 422
click at [832, 294] on div at bounding box center [763, 253] width 190 height 422
drag, startPoint x: 793, startPoint y: 154, endPoint x: 781, endPoint y: 210, distance: 57.0
click at [781, 210] on div at bounding box center [763, 253] width 190 height 422
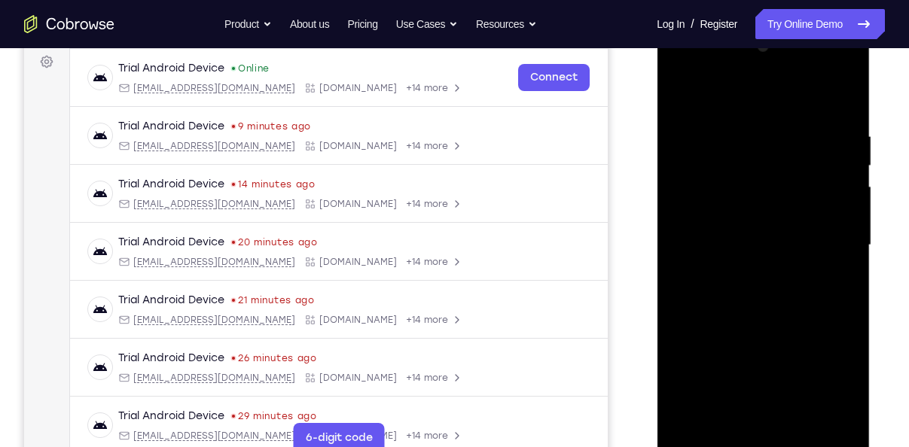
scroll to position [231, 0]
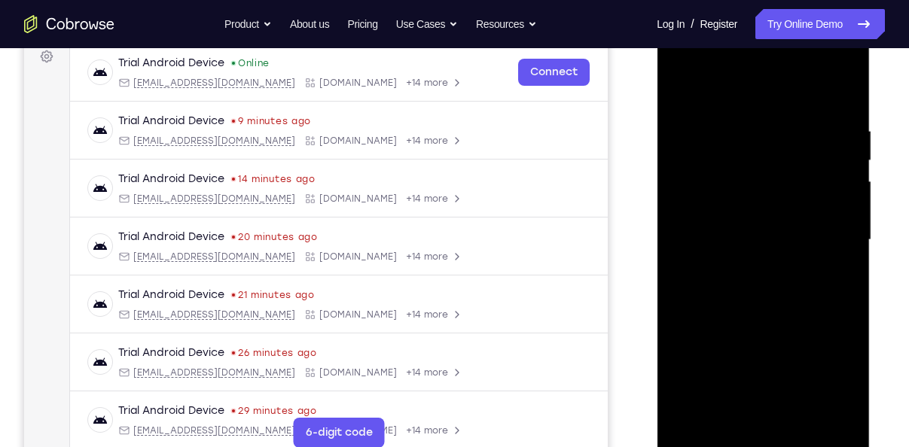
drag, startPoint x: 751, startPoint y: 202, endPoint x: 755, endPoint y: 115, distance: 86.6
click at [755, 115] on div at bounding box center [763, 240] width 190 height 422
drag, startPoint x: 736, startPoint y: 190, endPoint x: 744, endPoint y: 133, distance: 57.8
click at [744, 133] on div at bounding box center [763, 240] width 190 height 422
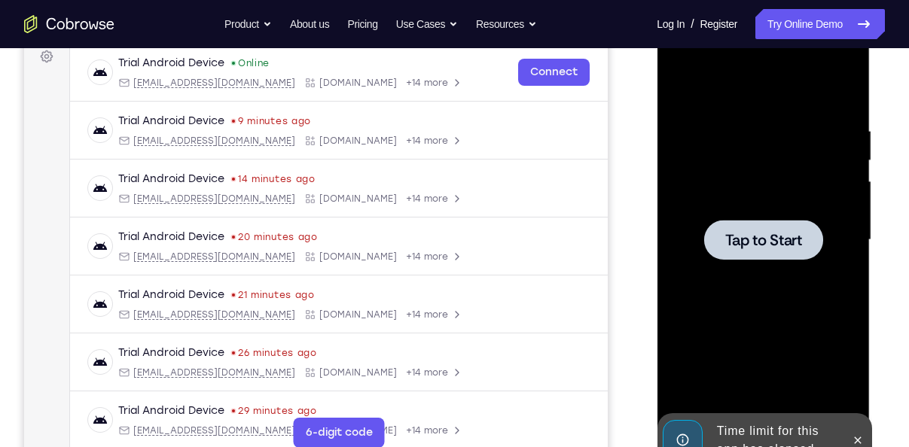
click at [727, 199] on div at bounding box center [763, 240] width 190 height 422
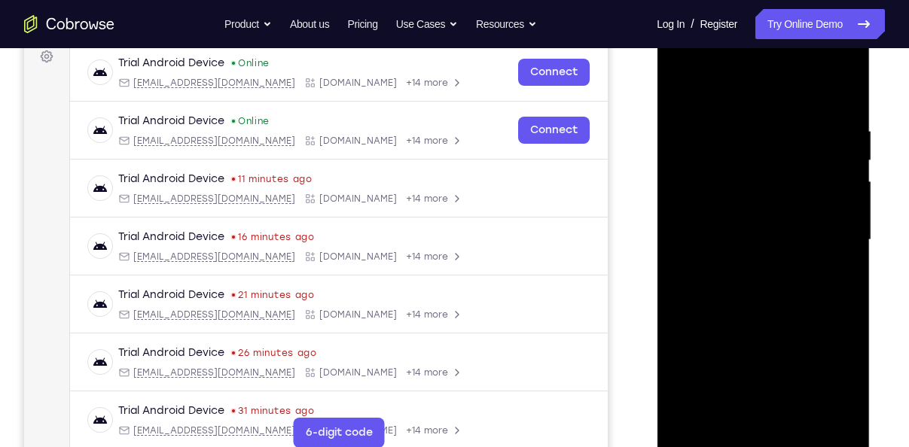
scroll to position [255, 0]
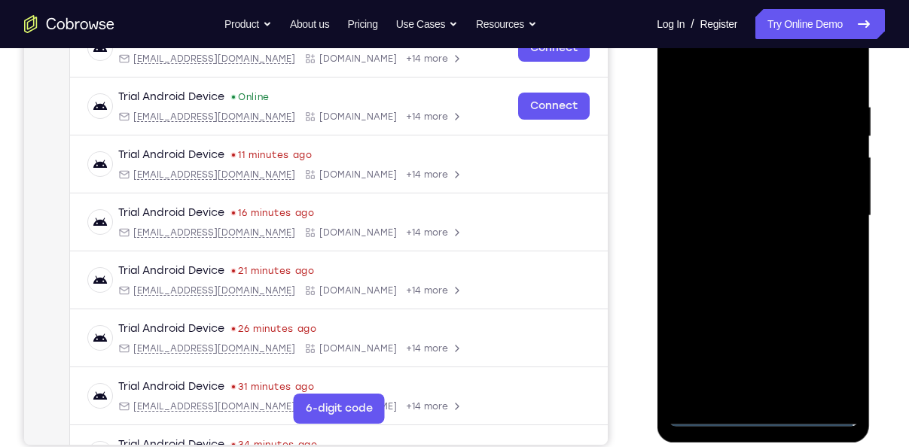
click at [761, 419] on div at bounding box center [763, 216] width 190 height 422
click at [835, 352] on div at bounding box center [763, 216] width 190 height 422
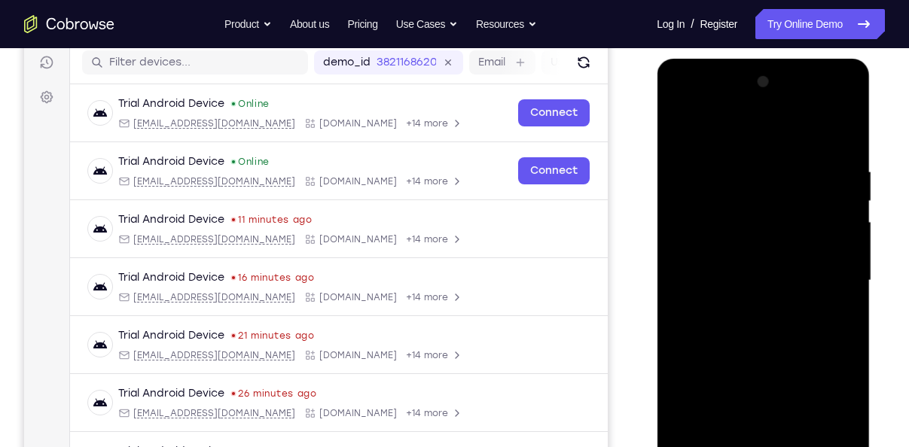
scroll to position [189, 0]
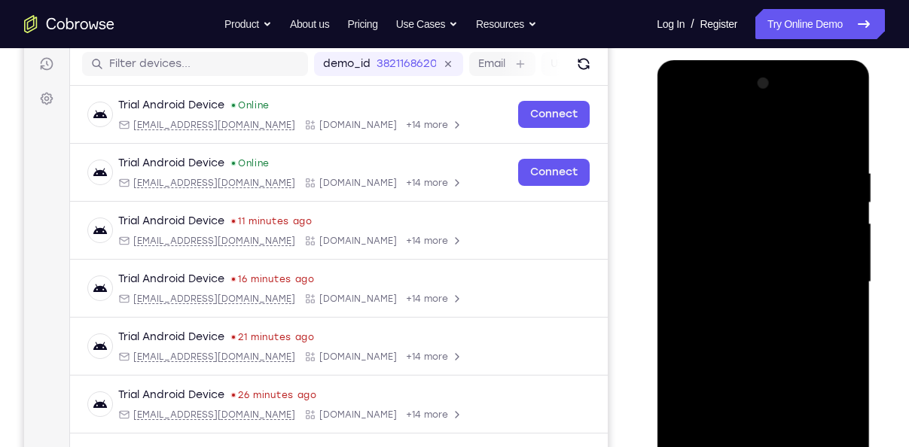
click at [689, 133] on div at bounding box center [763, 283] width 190 height 422
click at [832, 272] on div at bounding box center [763, 283] width 190 height 422
click at [744, 312] on div at bounding box center [763, 283] width 190 height 422
click at [737, 266] on div at bounding box center [763, 283] width 190 height 422
click at [754, 252] on div at bounding box center [763, 283] width 190 height 422
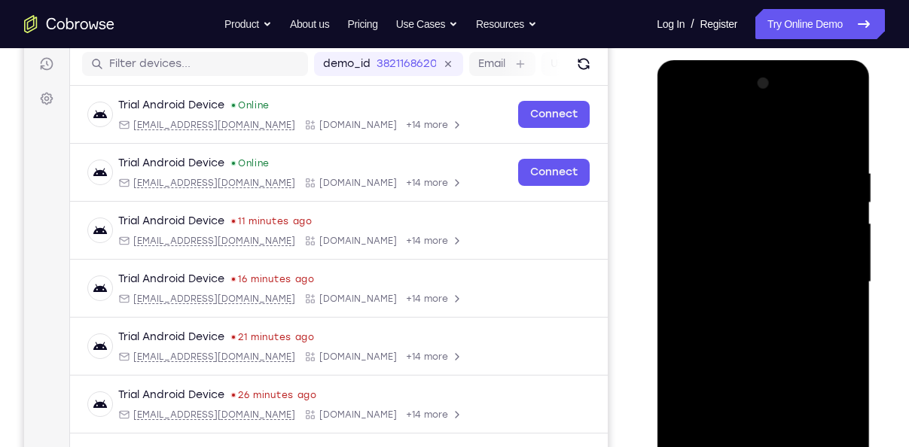
click at [769, 279] on div at bounding box center [763, 283] width 190 height 422
click at [767, 328] on div at bounding box center [763, 283] width 190 height 422
drag, startPoint x: 766, startPoint y: 336, endPoint x: 769, endPoint y: 348, distance: 11.7
click at [769, 348] on div at bounding box center [763, 283] width 190 height 422
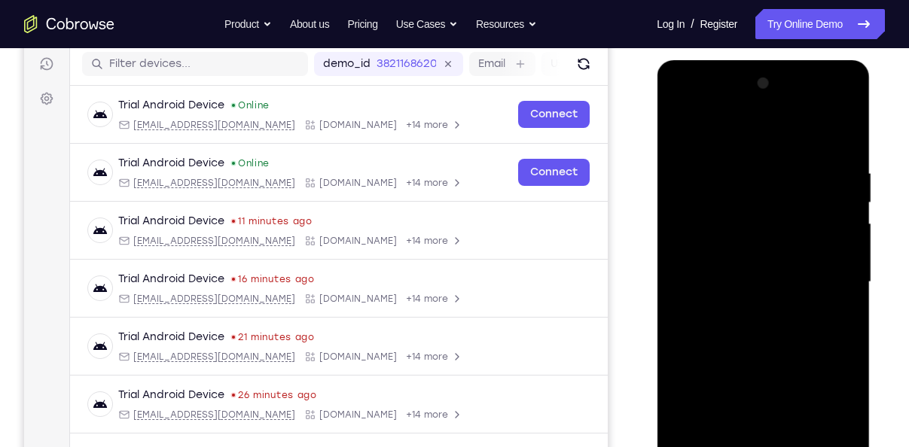
click at [769, 348] on div at bounding box center [763, 283] width 190 height 422
drag, startPoint x: 760, startPoint y: 388, endPoint x: 766, endPoint y: 353, distance: 35.3
click at [766, 353] on div at bounding box center [763, 283] width 190 height 422
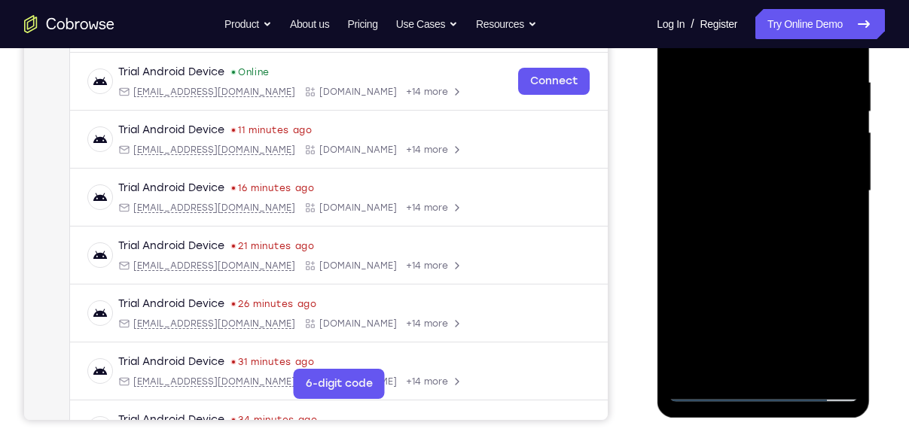
click at [797, 372] on div at bounding box center [763, 191] width 190 height 422
click at [775, 270] on div at bounding box center [763, 191] width 190 height 422
click at [783, 151] on div at bounding box center [763, 191] width 190 height 422
click at [840, 336] on div at bounding box center [763, 191] width 190 height 422
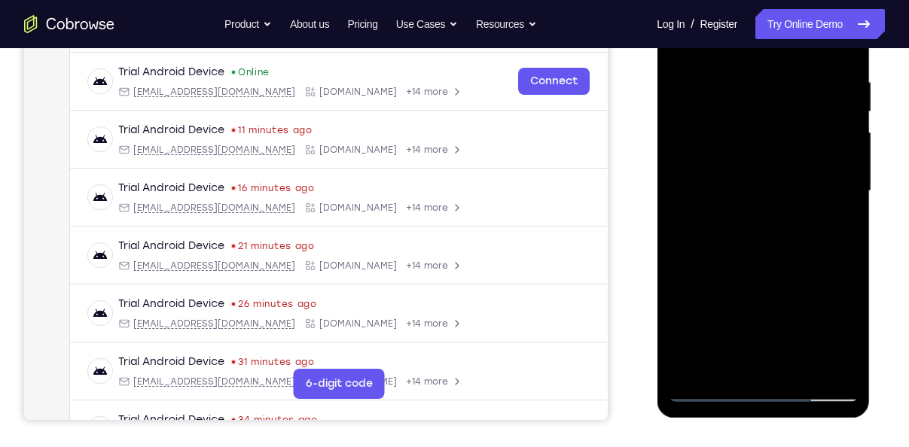
click at [840, 336] on div at bounding box center [763, 191] width 190 height 422
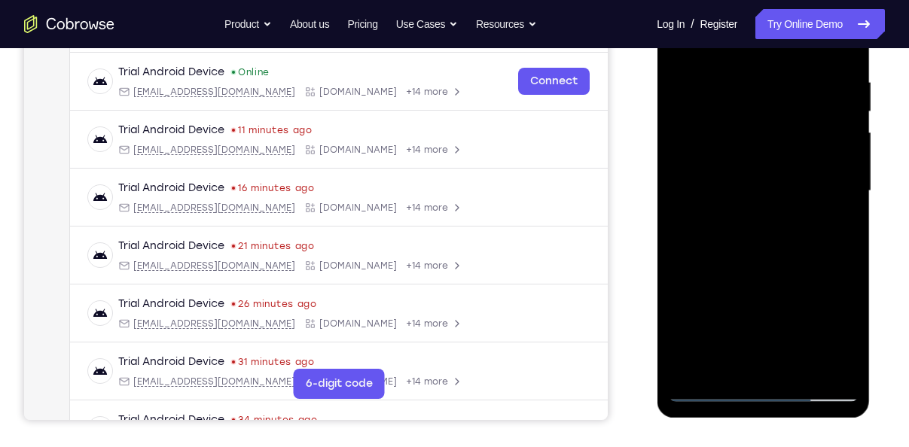
click at [840, 336] on div at bounding box center [763, 191] width 190 height 422
click at [728, 365] on div at bounding box center [763, 191] width 190 height 422
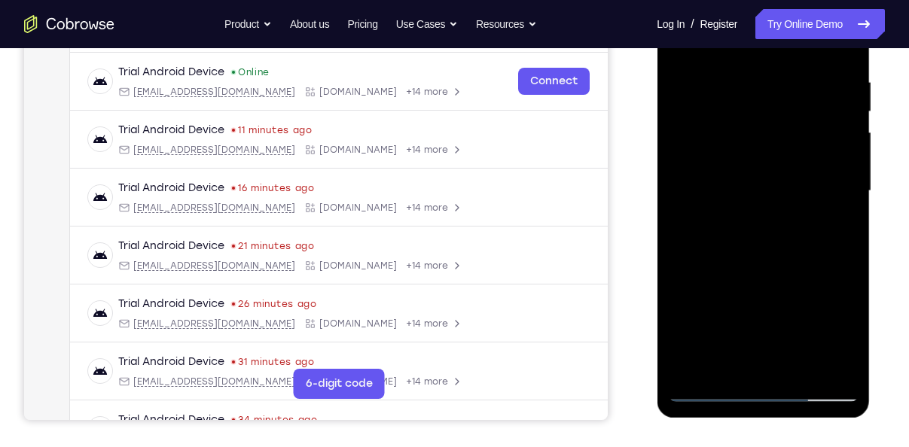
click at [805, 276] on div at bounding box center [763, 191] width 190 height 422
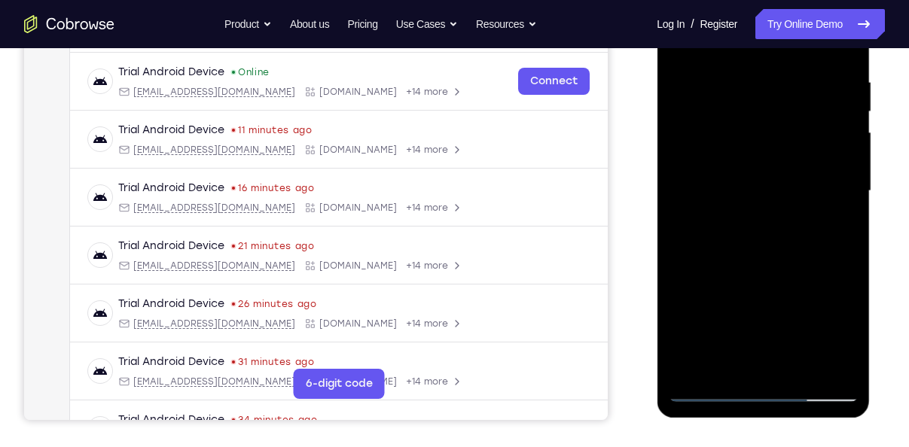
click at [836, 213] on div at bounding box center [763, 191] width 190 height 422
click at [836, 219] on div at bounding box center [763, 191] width 190 height 422
click at [835, 357] on div at bounding box center [763, 191] width 190 height 422
click at [723, 127] on div at bounding box center [763, 191] width 190 height 422
click at [747, 254] on div at bounding box center [763, 191] width 190 height 422
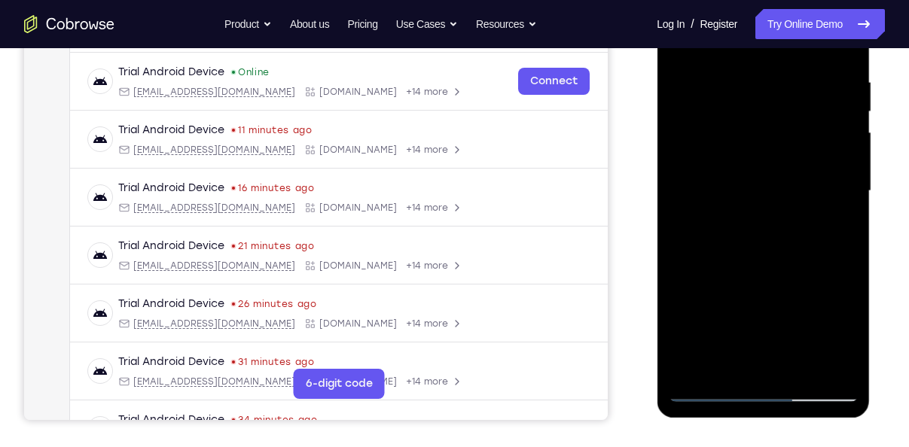
click at [841, 232] on div at bounding box center [763, 191] width 190 height 422
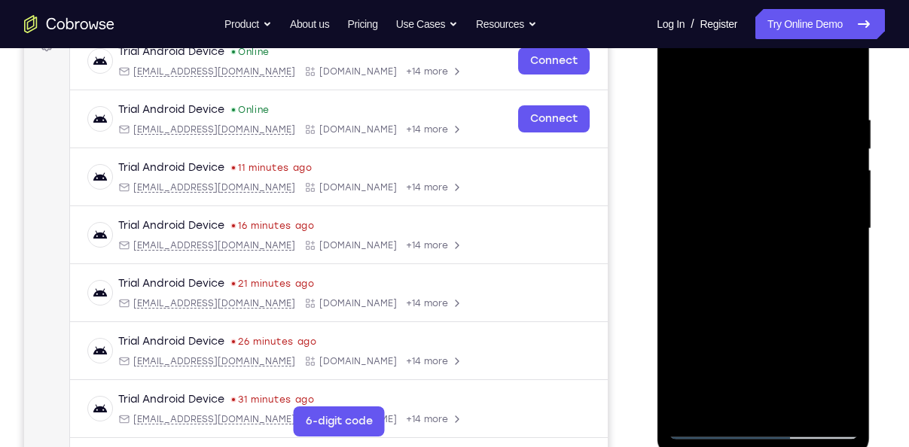
scroll to position [240, 0]
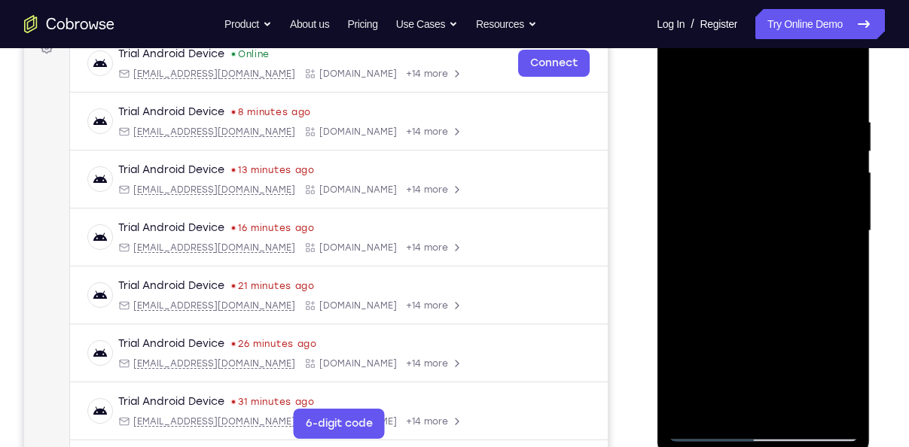
click at [826, 264] on div at bounding box center [763, 231] width 190 height 422
click at [836, 270] on div at bounding box center [763, 231] width 190 height 422
click at [836, 272] on div at bounding box center [763, 231] width 190 height 422
click at [839, 270] on div at bounding box center [763, 231] width 190 height 422
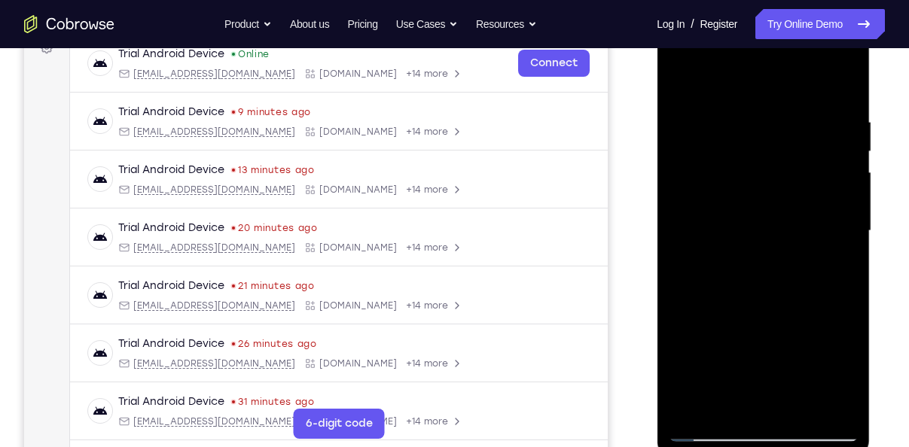
click at [768, 202] on div at bounding box center [763, 231] width 190 height 422
click at [805, 329] on div at bounding box center [763, 231] width 190 height 422
drag, startPoint x: 778, startPoint y: 209, endPoint x: 790, endPoint y: -5, distance: 213.4
click at [790, 9] on html "Online web based iOS Simulators and Android Emulators. Run iPhone, iPad, Mobile…" at bounding box center [763, 235] width 215 height 452
click at [832, 272] on div at bounding box center [763, 231] width 190 height 422
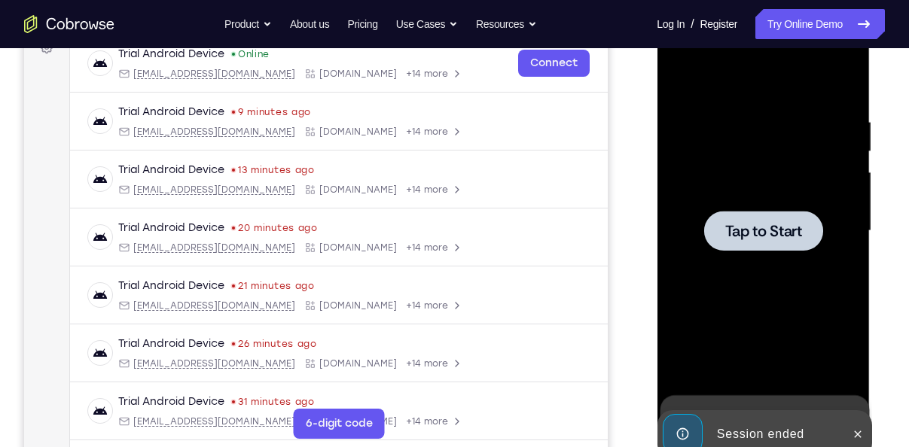
click at [752, 180] on div at bounding box center [763, 231] width 190 height 422
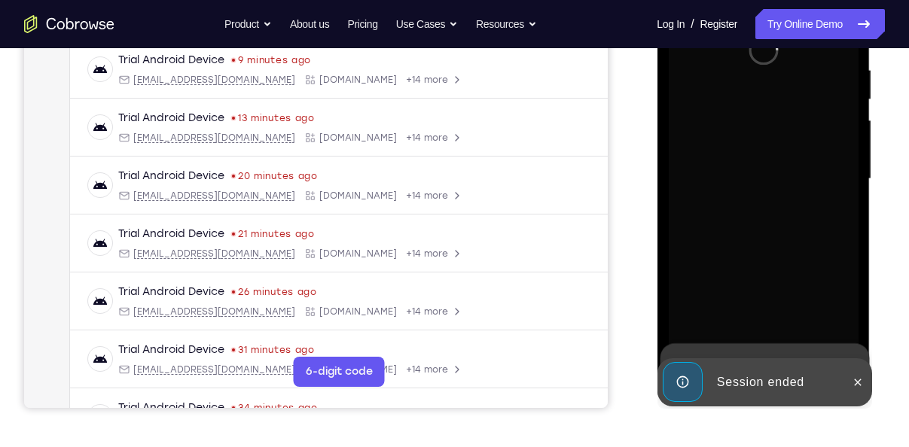
scroll to position [293, 0]
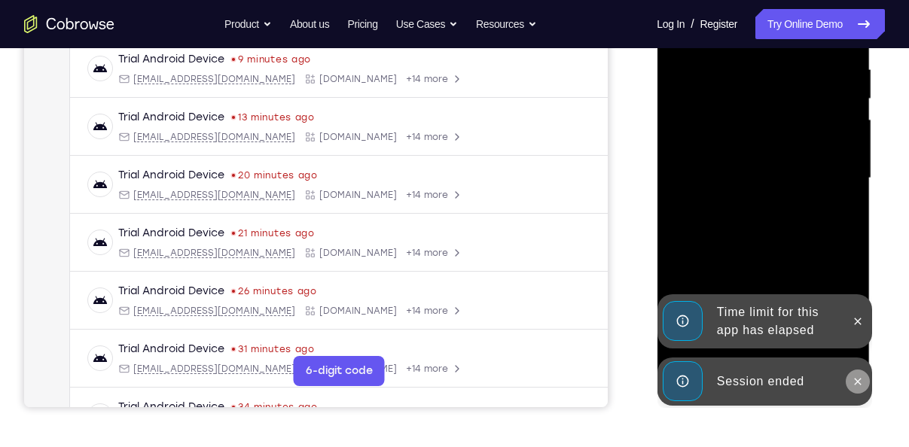
click at [860, 385] on icon at bounding box center [857, 382] width 12 height 12
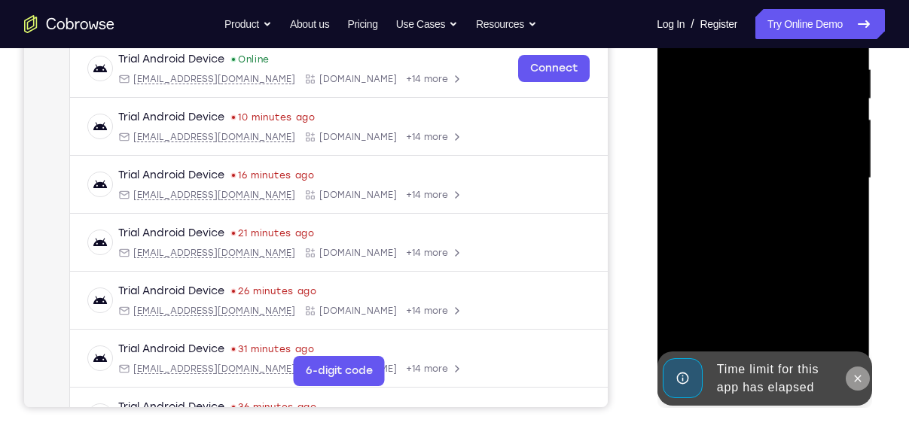
click at [857, 382] on icon at bounding box center [857, 379] width 12 height 12
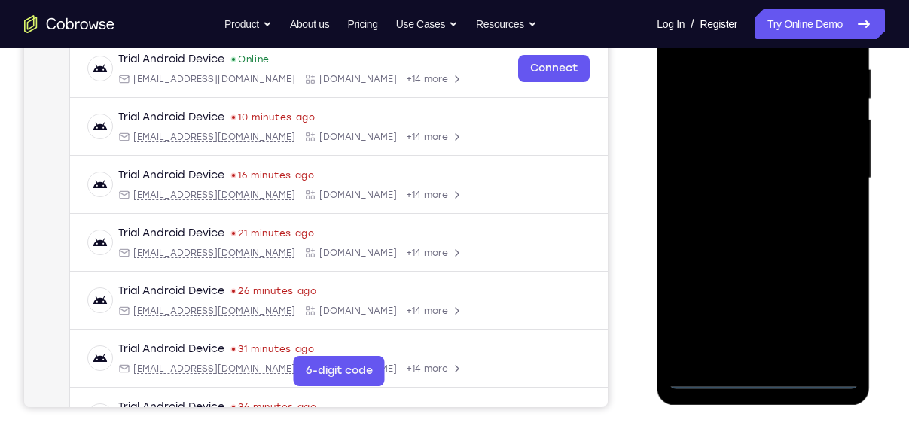
click at [757, 382] on div at bounding box center [763, 179] width 190 height 422
click at [826, 306] on div at bounding box center [763, 179] width 190 height 422
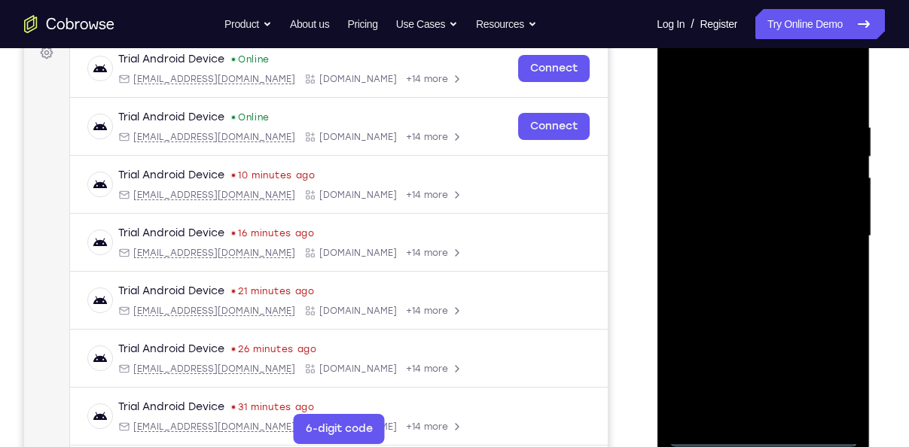
scroll to position [236, 0]
click at [694, 87] on div at bounding box center [763, 236] width 190 height 422
click at [817, 228] on div at bounding box center [763, 236] width 190 height 422
click at [784, 412] on div at bounding box center [763, 236] width 190 height 422
click at [773, 222] on div at bounding box center [763, 236] width 190 height 422
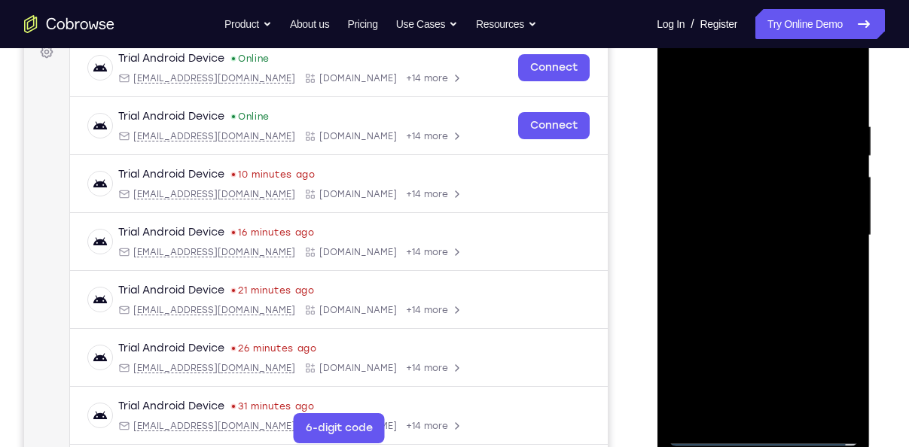
click at [785, 211] on div at bounding box center [763, 236] width 190 height 422
click at [766, 235] on div at bounding box center [763, 236] width 190 height 422
click at [756, 290] on div at bounding box center [763, 236] width 190 height 422
click at [798, 420] on div at bounding box center [763, 236] width 190 height 422
click at [785, 303] on div at bounding box center [763, 236] width 190 height 422
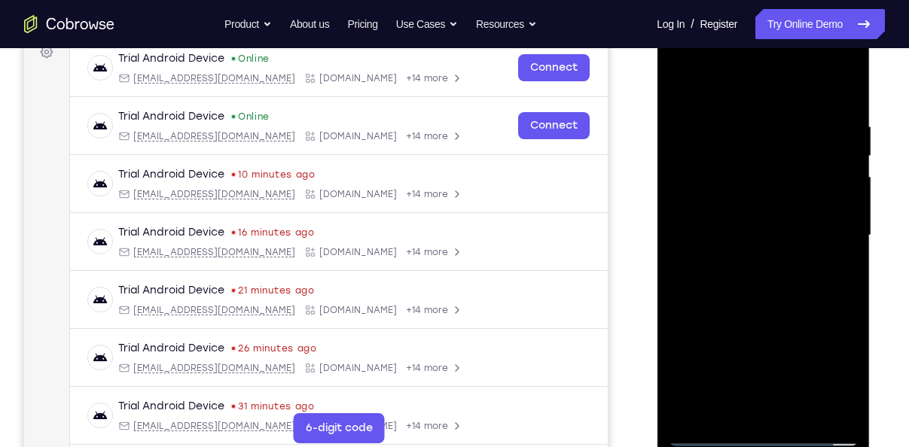
click at [805, 409] on div at bounding box center [763, 236] width 190 height 422
click at [776, 313] on div at bounding box center [763, 236] width 190 height 422
click at [787, 193] on div at bounding box center [763, 236] width 190 height 422
click at [842, 273] on div at bounding box center [763, 236] width 190 height 422
click at [842, 275] on div at bounding box center [763, 236] width 190 height 422
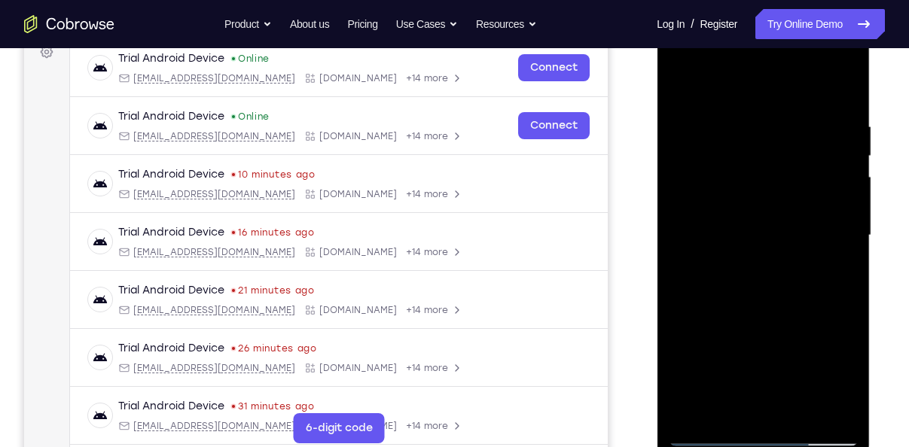
click at [719, 203] on div at bounding box center [763, 236] width 190 height 422
click at [753, 330] on div at bounding box center [763, 236] width 190 height 422
click at [726, 415] on div at bounding box center [763, 236] width 190 height 422
click at [802, 325] on div at bounding box center [763, 236] width 190 height 422
click at [838, 264] on div at bounding box center [763, 236] width 190 height 422
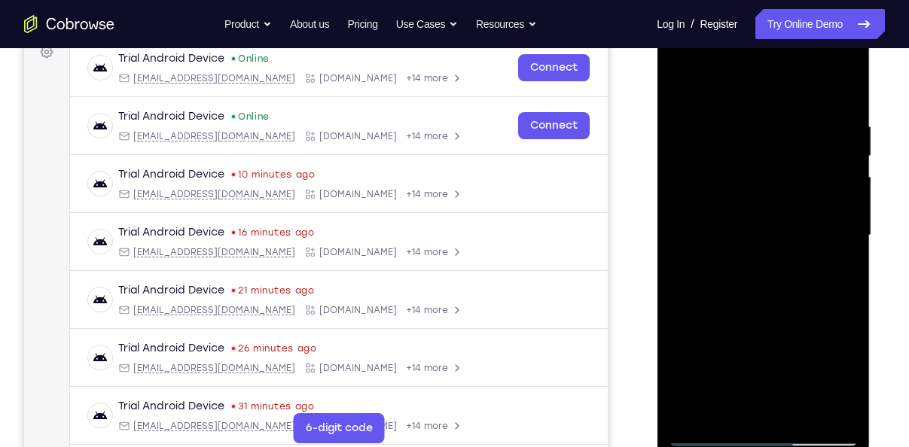
click at [680, 86] on div at bounding box center [763, 236] width 190 height 422
click at [745, 196] on div at bounding box center [763, 236] width 190 height 422
click at [842, 381] on div at bounding box center [763, 236] width 190 height 422
click at [835, 272] on div at bounding box center [763, 236] width 190 height 422
click at [737, 231] on div at bounding box center [763, 236] width 190 height 422
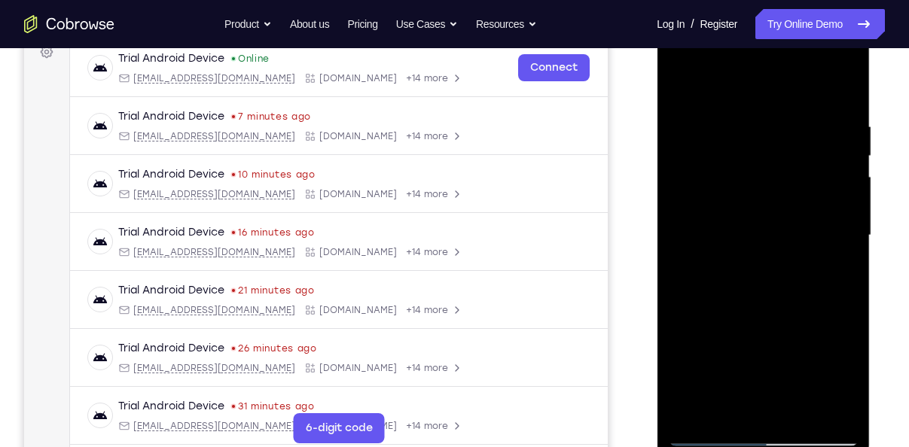
click at [776, 348] on div at bounding box center [763, 236] width 190 height 422
click at [839, 276] on div at bounding box center [763, 236] width 190 height 422
click at [836, 273] on div at bounding box center [763, 236] width 190 height 422
click at [678, 90] on div at bounding box center [763, 236] width 190 height 422
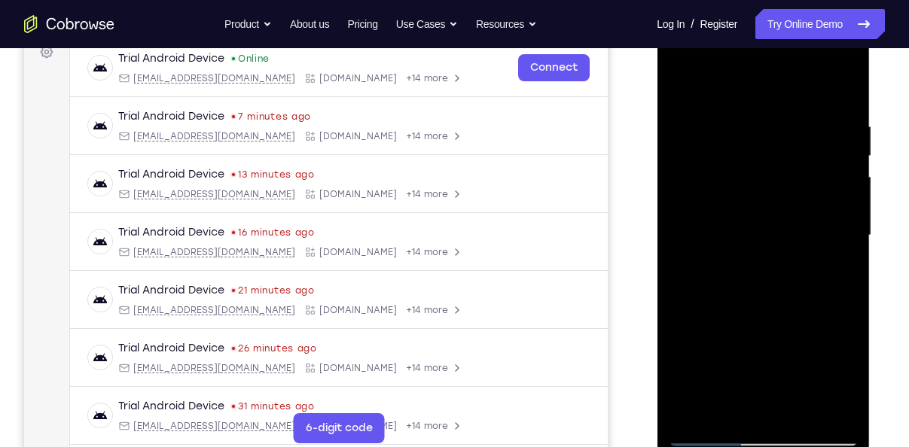
click at [678, 90] on div at bounding box center [763, 236] width 190 height 422
click at [741, 129] on div at bounding box center [763, 236] width 190 height 422
click at [838, 247] on div at bounding box center [763, 236] width 190 height 422
click at [823, 408] on div at bounding box center [763, 236] width 190 height 422
click at [842, 90] on div at bounding box center [763, 236] width 190 height 422
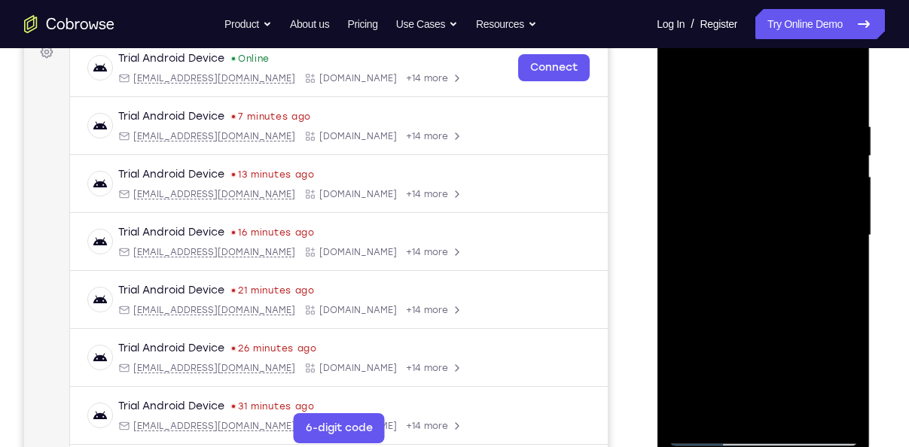
click at [799, 419] on div at bounding box center [763, 236] width 190 height 422
click at [763, 201] on div at bounding box center [763, 236] width 190 height 422
click at [762, 376] on div at bounding box center [763, 236] width 190 height 422
click at [787, 377] on div at bounding box center [763, 236] width 190 height 422
click at [742, 356] on div at bounding box center [763, 236] width 190 height 422
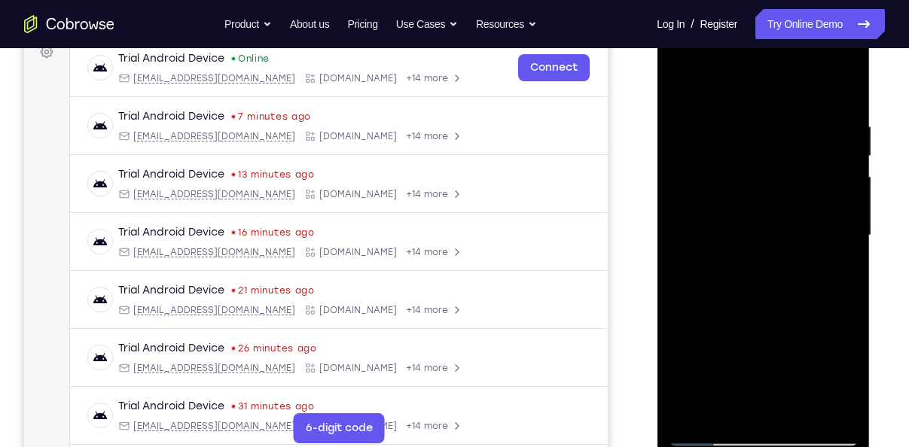
click at [787, 357] on div at bounding box center [763, 236] width 190 height 422
click at [745, 345] on div at bounding box center [763, 236] width 190 height 422
click at [728, 406] on div at bounding box center [763, 236] width 190 height 422
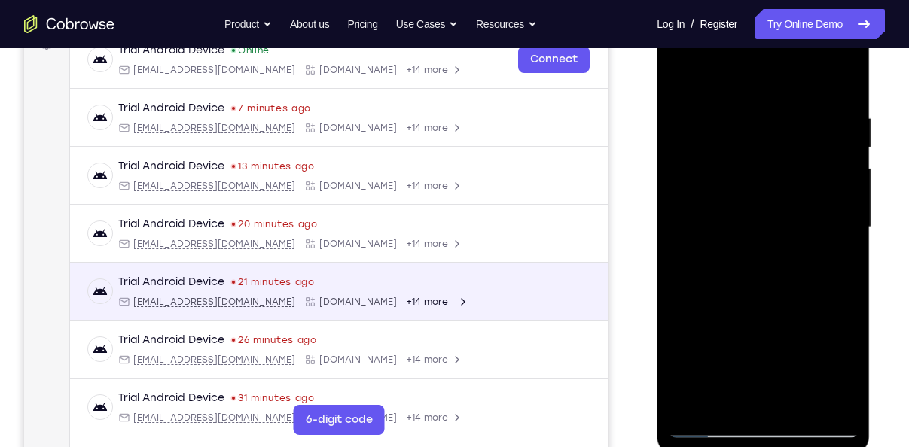
scroll to position [246, 0]
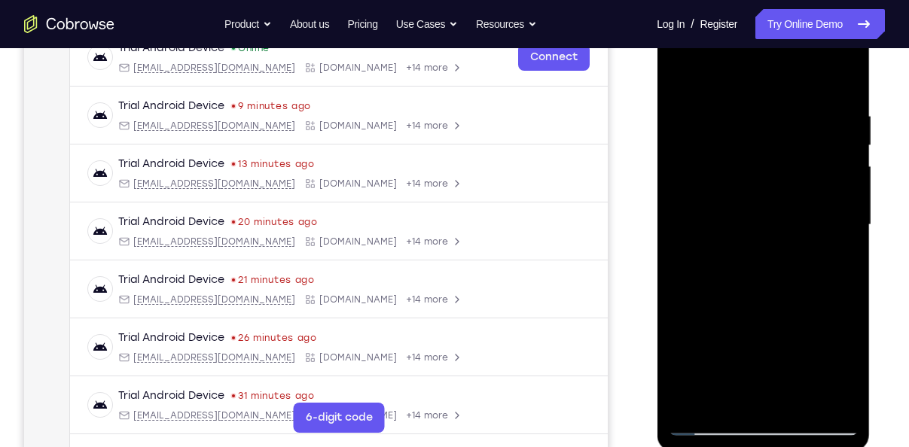
click at [838, 257] on div at bounding box center [763, 225] width 190 height 422
click at [732, 216] on div at bounding box center [763, 225] width 190 height 422
click at [775, 352] on div at bounding box center [763, 225] width 190 height 422
click at [854, 370] on div at bounding box center [763, 225] width 190 height 422
click at [724, 398] on div at bounding box center [763, 225] width 190 height 422
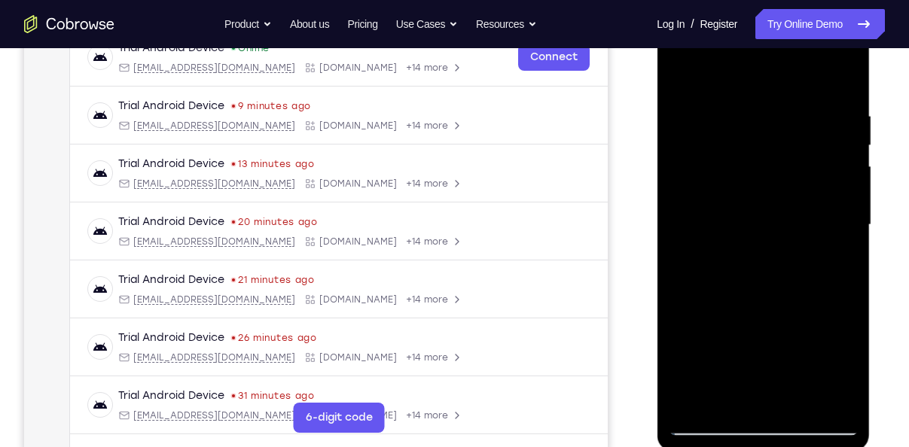
click at [677, 311] on div at bounding box center [763, 225] width 190 height 422
click at [832, 251] on div at bounding box center [763, 225] width 190 height 422
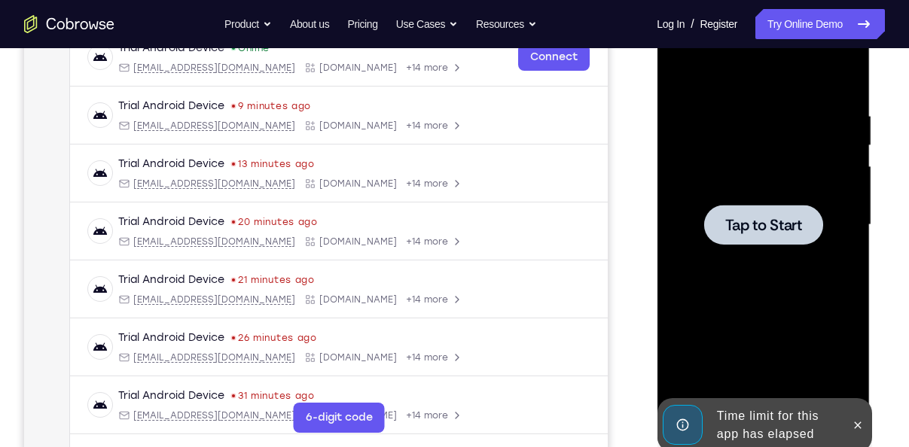
click at [731, 116] on div at bounding box center [763, 225] width 190 height 422
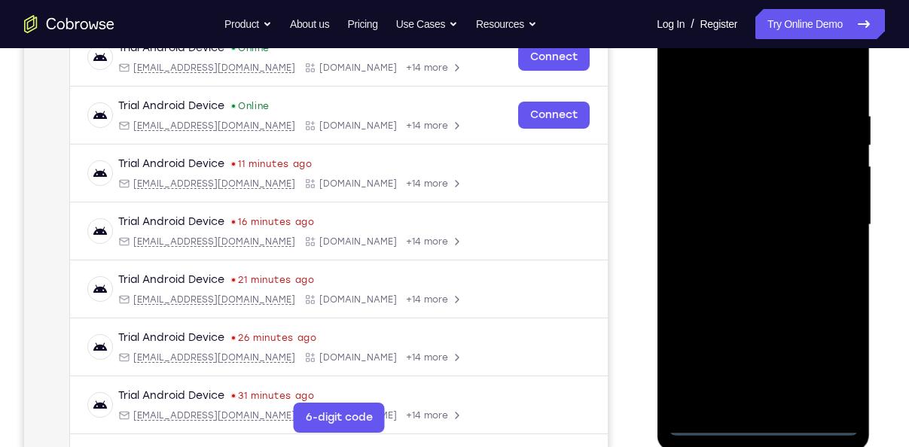
click at [763, 418] on div at bounding box center [763, 225] width 190 height 422
click at [763, 423] on div at bounding box center [763, 225] width 190 height 422
click at [829, 365] on div at bounding box center [763, 225] width 190 height 422
click at [695, 76] on div at bounding box center [763, 225] width 190 height 422
click at [824, 219] on div at bounding box center [763, 225] width 190 height 422
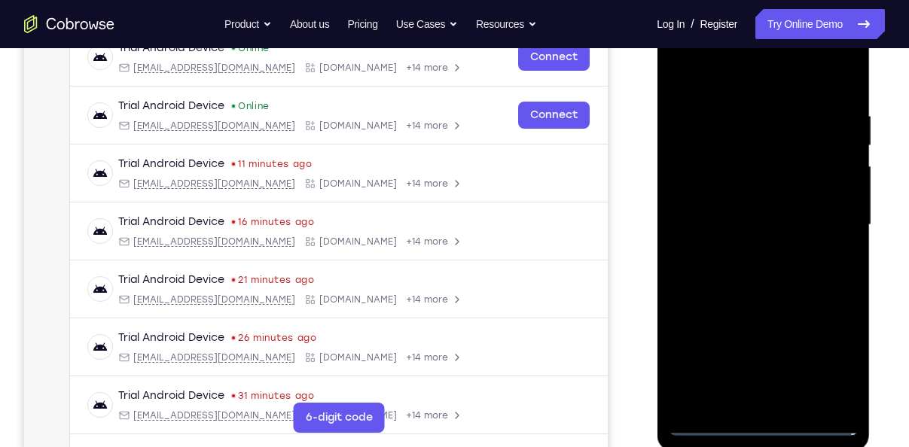
scroll to position [222, 0]
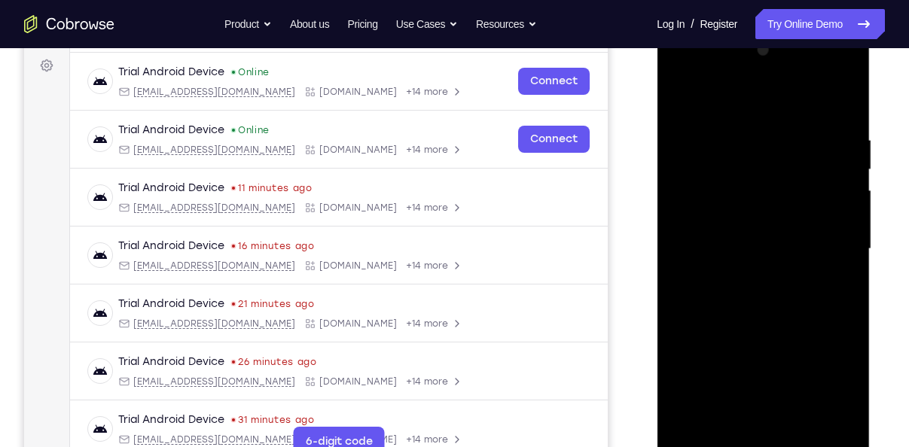
click at [743, 275] on div at bounding box center [763, 249] width 190 height 422
click at [744, 234] on div at bounding box center [763, 249] width 190 height 422
click at [752, 221] on div at bounding box center [763, 249] width 190 height 422
click at [736, 245] on div at bounding box center [763, 249] width 190 height 422
click at [743, 293] on div at bounding box center [763, 249] width 190 height 422
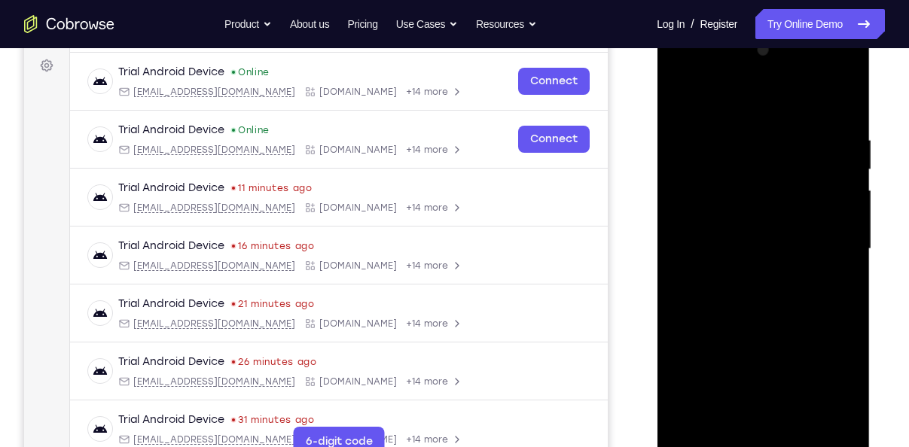
click at [776, 294] on div at bounding box center [763, 249] width 190 height 422
click at [772, 315] on div at bounding box center [763, 249] width 190 height 422
click at [793, 430] on div at bounding box center [763, 249] width 190 height 422
click at [774, 324] on div at bounding box center [763, 249] width 190 height 422
click at [760, 212] on div at bounding box center [763, 249] width 190 height 422
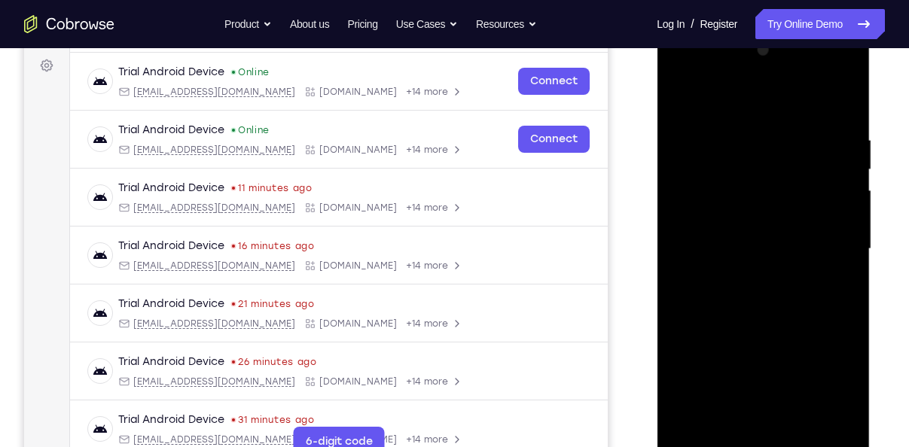
click at [743, 371] on div at bounding box center [763, 249] width 190 height 422
click at [772, 374] on div at bounding box center [763, 249] width 190 height 422
click at [738, 350] on div at bounding box center [763, 249] width 190 height 422
click at [754, 416] on div at bounding box center [763, 249] width 190 height 422
click at [719, 425] on div at bounding box center [763, 249] width 190 height 422
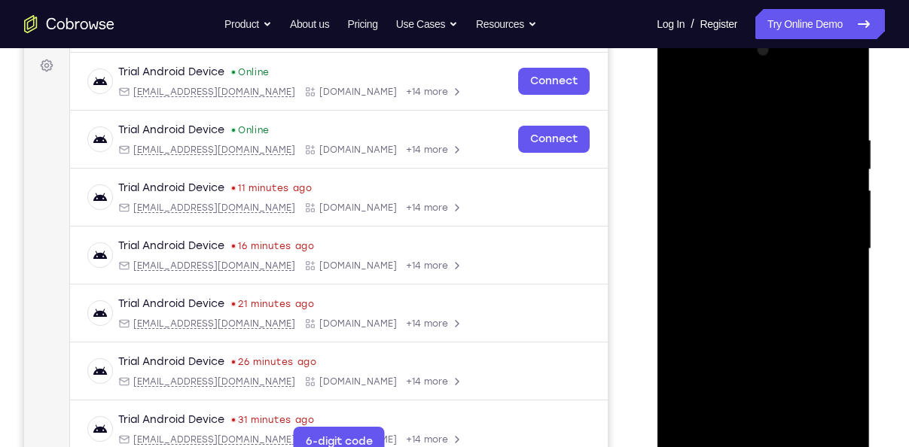
click at [803, 334] on div at bounding box center [763, 249] width 190 height 422
click at [837, 275] on div at bounding box center [763, 249] width 190 height 422
click at [839, 290] on div at bounding box center [763, 249] width 190 height 422
click at [784, 227] on div at bounding box center [763, 249] width 190 height 422
click at [829, 354] on div at bounding box center [763, 249] width 190 height 422
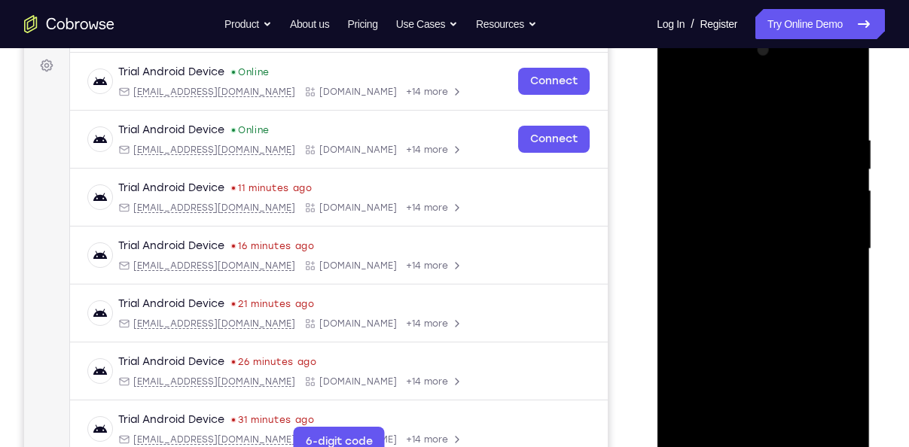
click at [835, 284] on div at bounding box center [763, 249] width 190 height 422
click at [845, 399] on div at bounding box center [763, 249] width 190 height 422
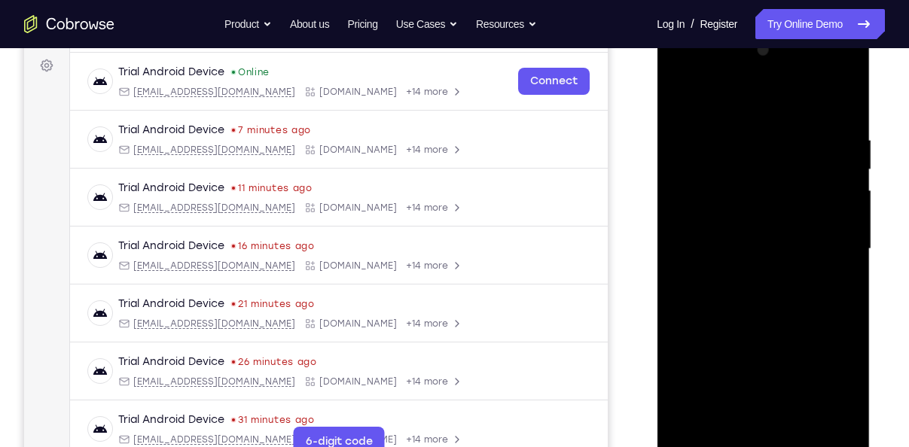
click at [845, 399] on div at bounding box center [763, 249] width 190 height 422
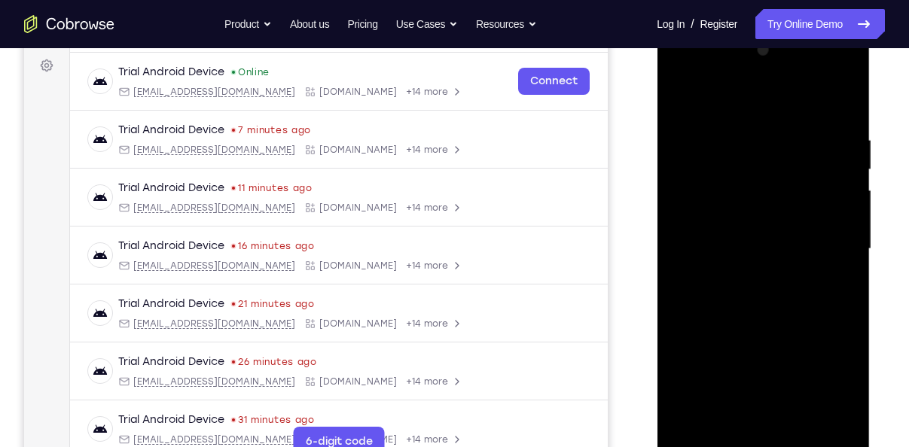
click at [845, 399] on div at bounding box center [763, 249] width 190 height 422
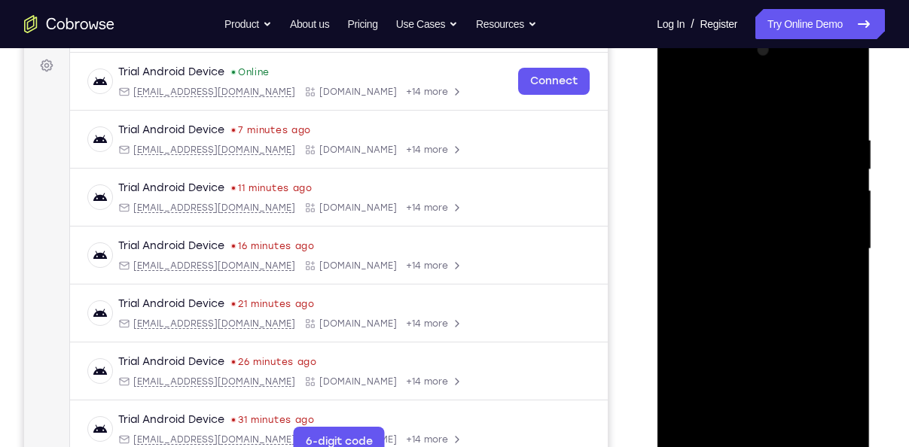
click at [845, 399] on div at bounding box center [763, 249] width 190 height 422
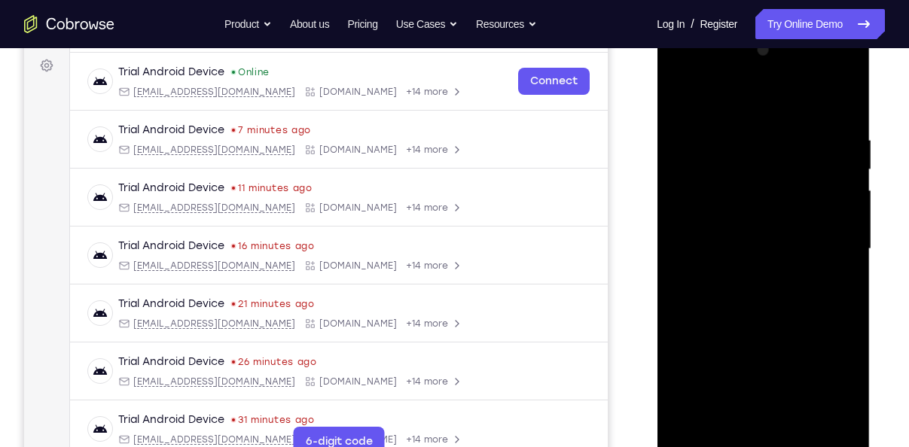
click at [835, 286] on div at bounding box center [763, 249] width 190 height 422
click at [725, 421] on div at bounding box center [763, 249] width 190 height 422
click at [678, 339] on div at bounding box center [763, 249] width 190 height 422
click at [839, 275] on div at bounding box center [763, 249] width 190 height 422
click at [732, 424] on div at bounding box center [763, 249] width 190 height 422
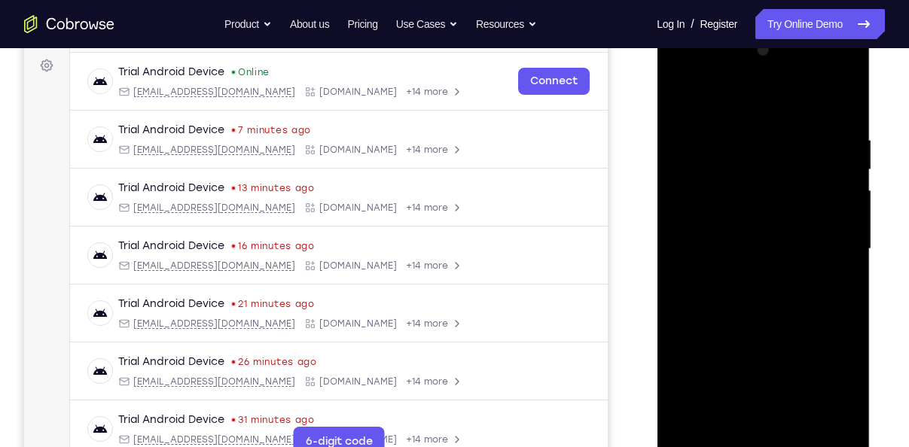
click at [681, 333] on div at bounding box center [763, 249] width 190 height 422
click at [838, 276] on div at bounding box center [763, 249] width 190 height 422
click at [722, 427] on div at bounding box center [763, 249] width 190 height 422
click at [675, 334] on div at bounding box center [763, 249] width 190 height 422
click at [834, 275] on div at bounding box center [763, 249] width 190 height 422
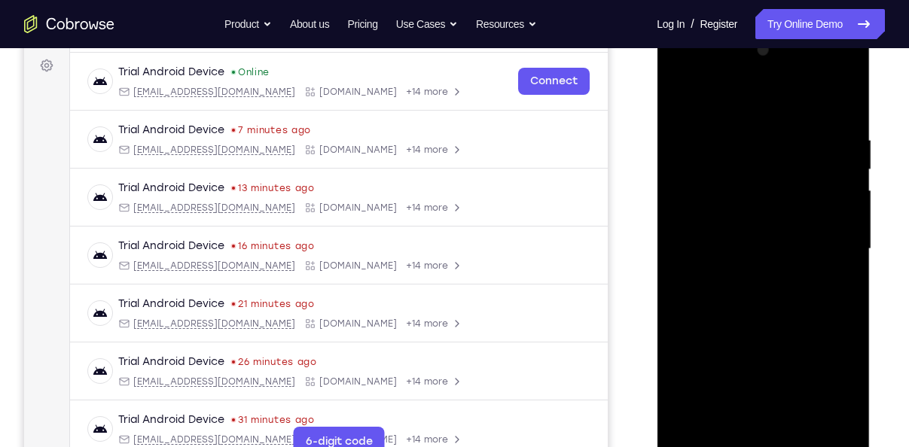
click at [760, 195] on div at bounding box center [763, 249] width 190 height 422
click at [767, 333] on div at bounding box center [763, 249] width 190 height 422
click at [844, 393] on div at bounding box center [763, 249] width 190 height 422
click at [722, 418] on div at bounding box center [763, 249] width 190 height 422
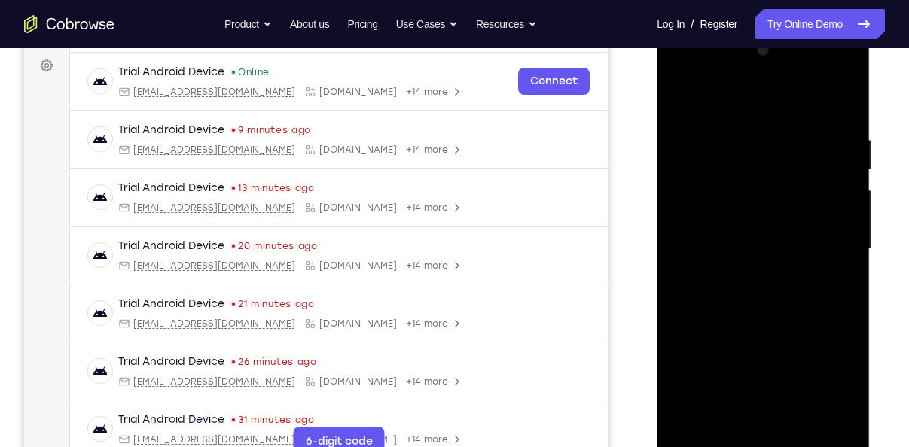
click at [685, 334] on div at bounding box center [763, 249] width 190 height 422
click at [827, 275] on div at bounding box center [763, 249] width 190 height 422
click at [782, 154] on div at bounding box center [763, 249] width 190 height 422
click at [815, 295] on div at bounding box center [763, 249] width 190 height 422
click at [726, 422] on div at bounding box center [763, 249] width 190 height 422
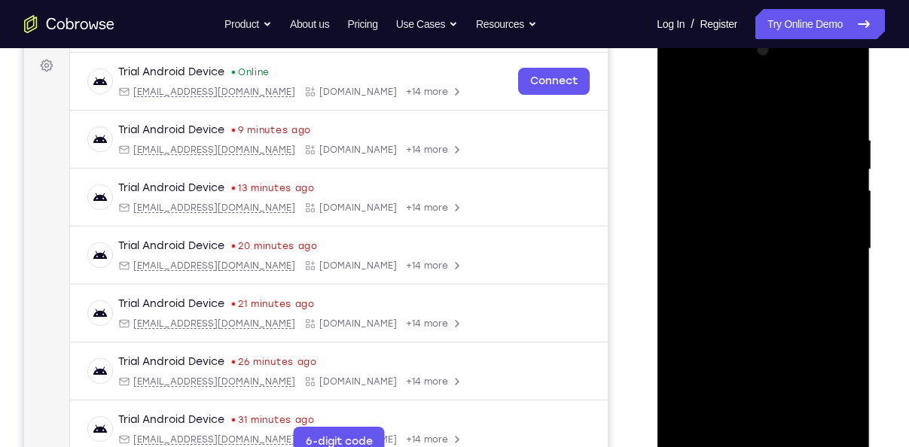
click at [673, 332] on div at bounding box center [763, 249] width 190 height 422
click at [842, 272] on div at bounding box center [763, 249] width 190 height 422
click at [840, 287] on div at bounding box center [763, 249] width 190 height 422
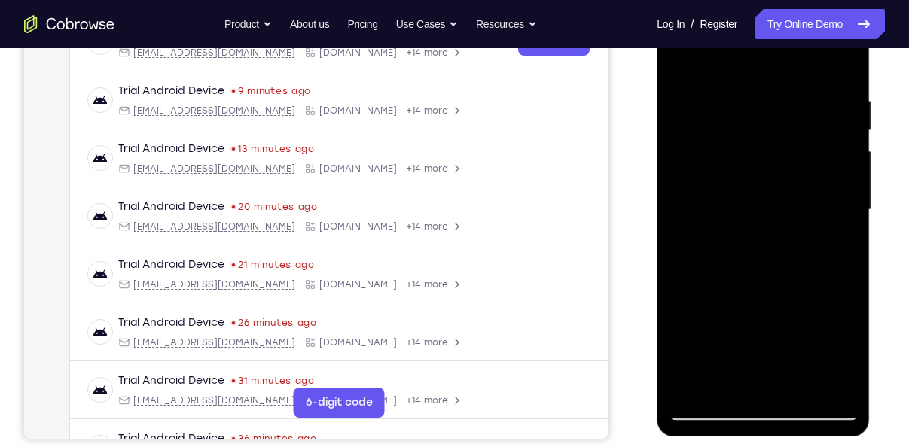
scroll to position [235, 0]
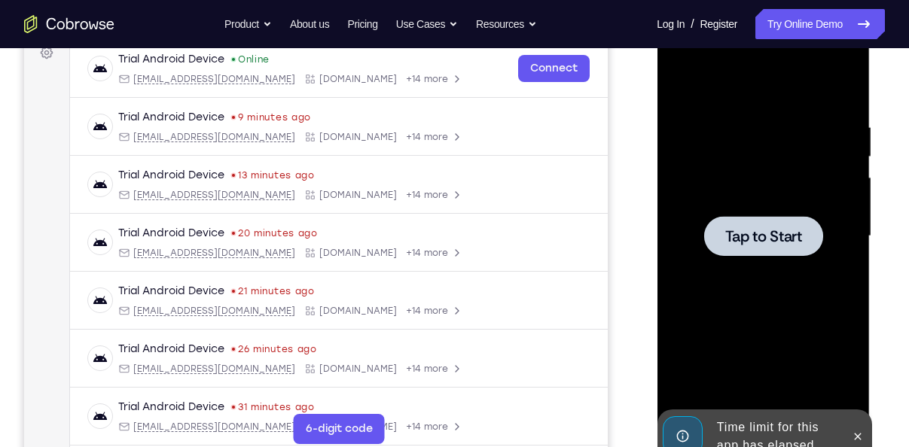
click at [734, 216] on div at bounding box center [762, 236] width 119 height 40
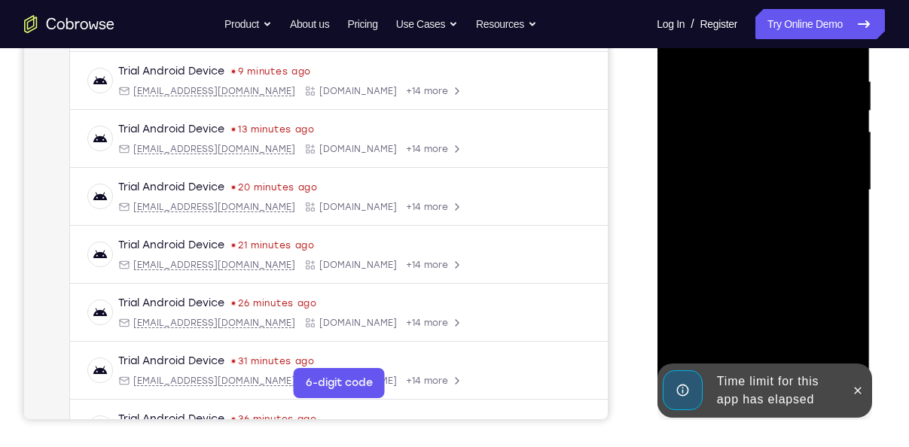
scroll to position [282, 0]
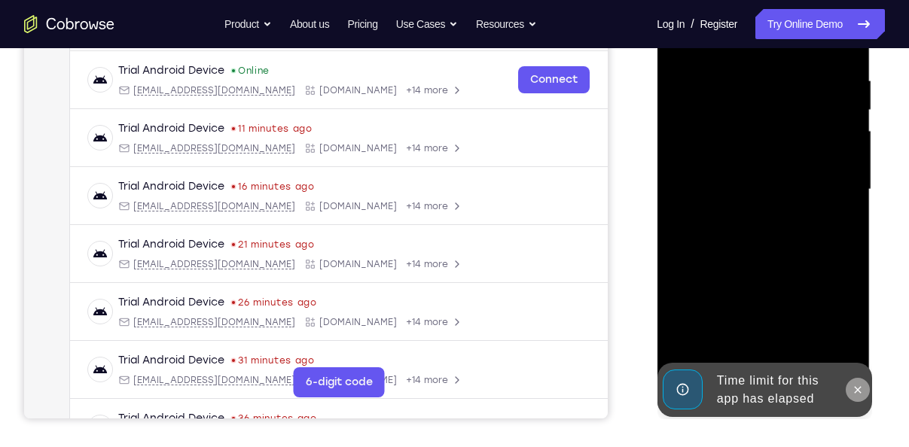
click at [857, 389] on icon at bounding box center [857, 389] width 7 height 7
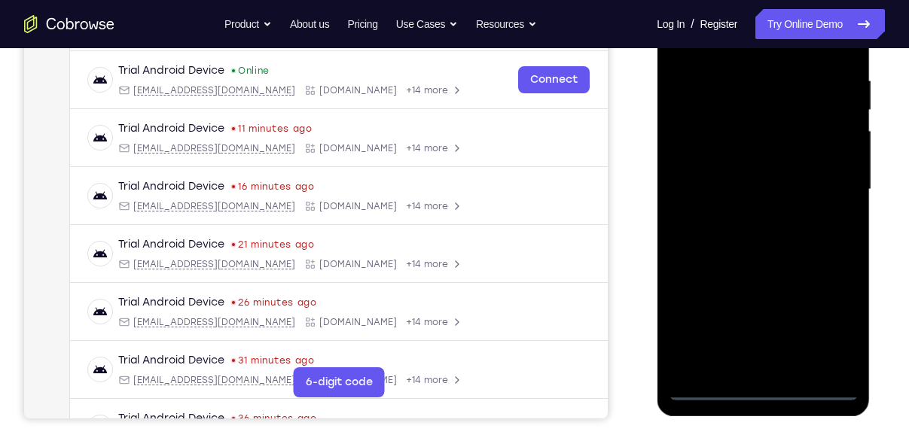
click at [763, 390] on div at bounding box center [763, 190] width 190 height 422
click at [823, 333] on div at bounding box center [763, 190] width 190 height 422
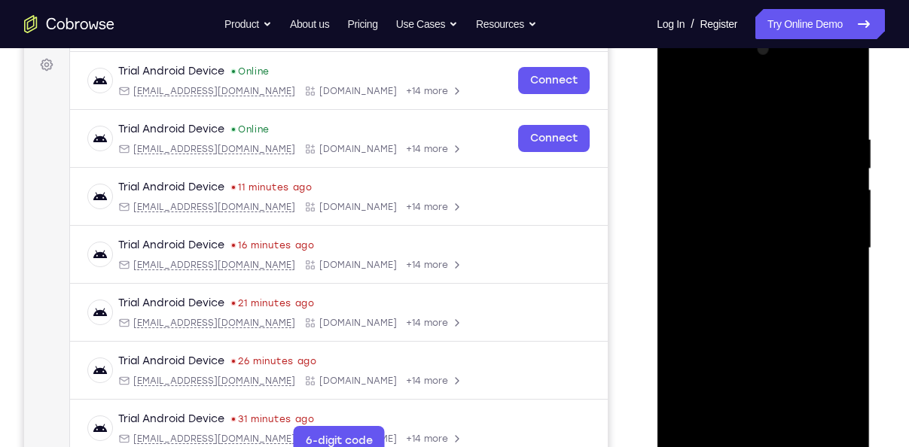
scroll to position [221, 0]
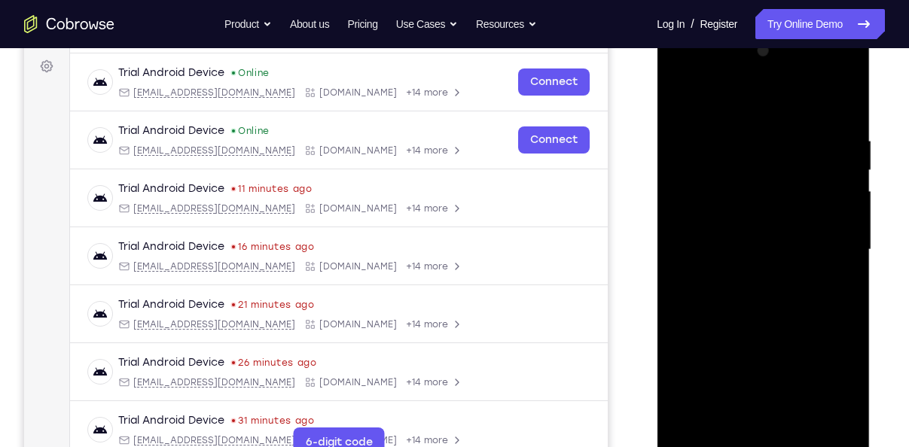
click at [689, 103] on div at bounding box center [763, 250] width 190 height 422
click at [815, 233] on div at bounding box center [763, 250] width 190 height 422
click at [738, 274] on div at bounding box center [763, 250] width 190 height 422
click at [722, 237] on div at bounding box center [763, 250] width 190 height 422
click at [741, 226] on div at bounding box center [763, 250] width 190 height 422
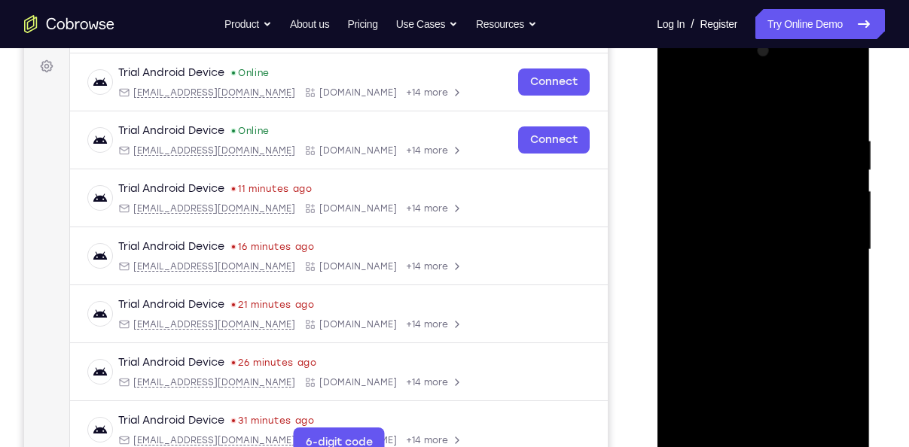
click at [742, 247] on div at bounding box center [763, 250] width 190 height 422
click at [757, 301] on div at bounding box center [763, 250] width 190 height 422
click at [798, 423] on div at bounding box center [763, 250] width 190 height 422
click at [760, 336] on div at bounding box center [763, 250] width 190 height 422
click at [758, 245] on div at bounding box center [763, 250] width 190 height 422
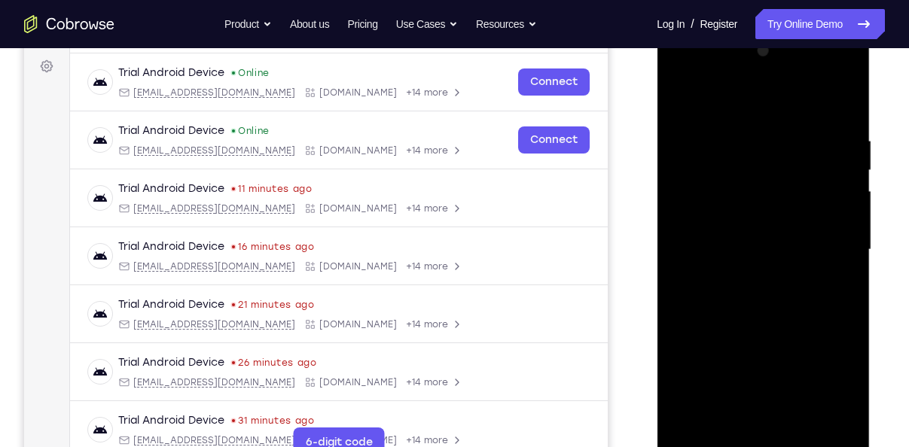
click at [843, 396] on div at bounding box center [763, 250] width 190 height 422
click at [841, 287] on div at bounding box center [763, 250] width 190 height 422
click at [839, 288] on div at bounding box center [763, 250] width 190 height 422
click at [839, 388] on div at bounding box center [763, 250] width 190 height 422
click at [723, 423] on div at bounding box center [763, 250] width 190 height 422
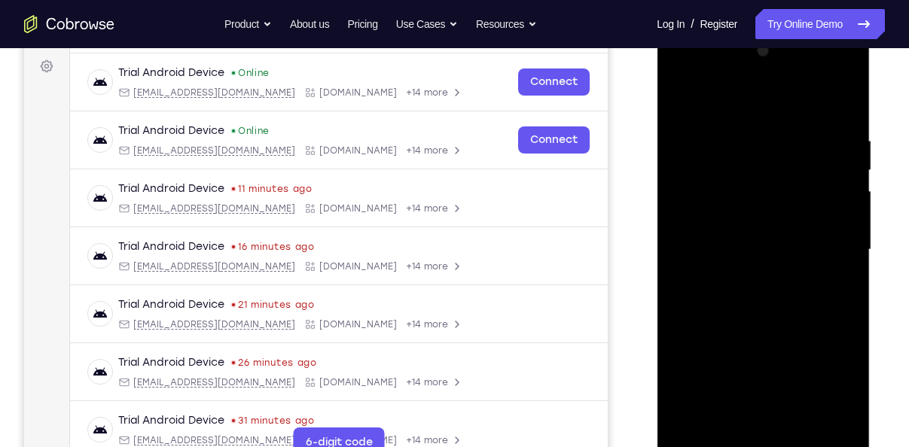
click at [808, 338] on div at bounding box center [763, 250] width 190 height 422
click at [830, 279] on div at bounding box center [763, 250] width 190 height 422
click at [710, 238] on div at bounding box center [763, 250] width 190 height 422
click at [752, 419] on div at bounding box center [763, 250] width 190 height 422
click at [722, 423] on div at bounding box center [763, 250] width 190 height 422
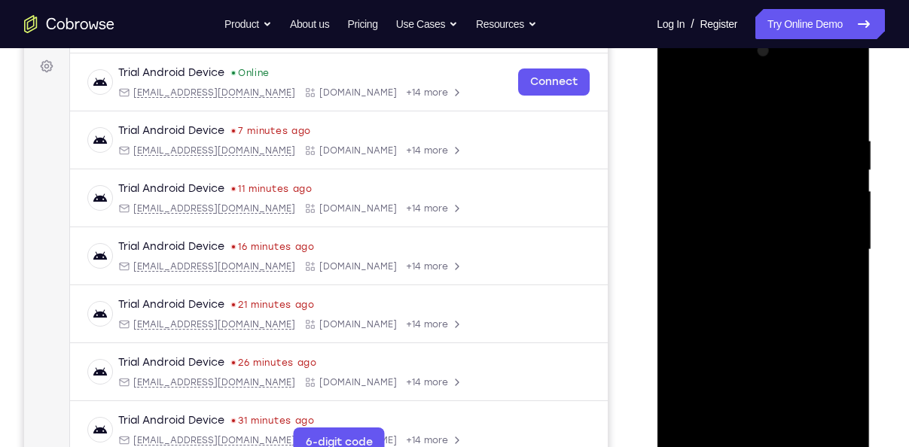
click at [677, 336] on div at bounding box center [763, 250] width 190 height 422
click at [833, 276] on div at bounding box center [763, 250] width 190 height 422
click at [766, 260] on div at bounding box center [763, 250] width 190 height 422
click at [803, 375] on div at bounding box center [763, 250] width 190 height 422
click at [845, 393] on div at bounding box center [763, 250] width 190 height 422
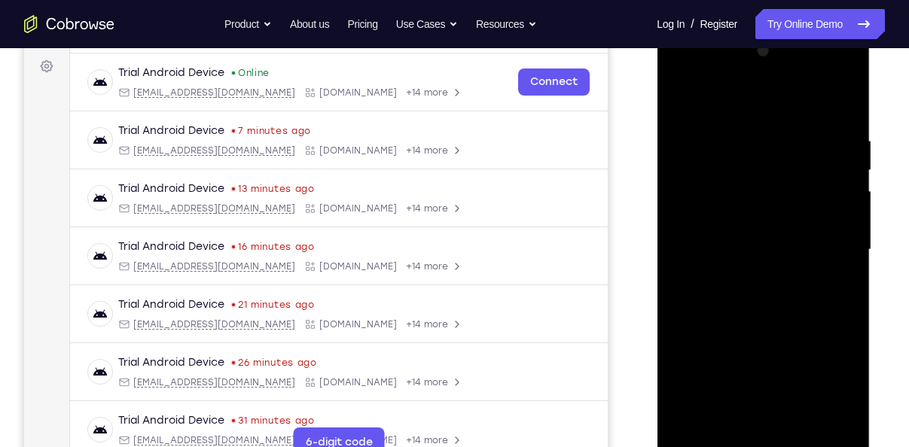
click at [845, 393] on div at bounding box center [763, 250] width 190 height 422
click at [842, 288] on div at bounding box center [763, 250] width 190 height 422
click at [836, 291] on div at bounding box center [763, 250] width 190 height 422
click at [844, 393] on div at bounding box center [763, 250] width 190 height 422
click at [844, 394] on div at bounding box center [763, 250] width 190 height 422
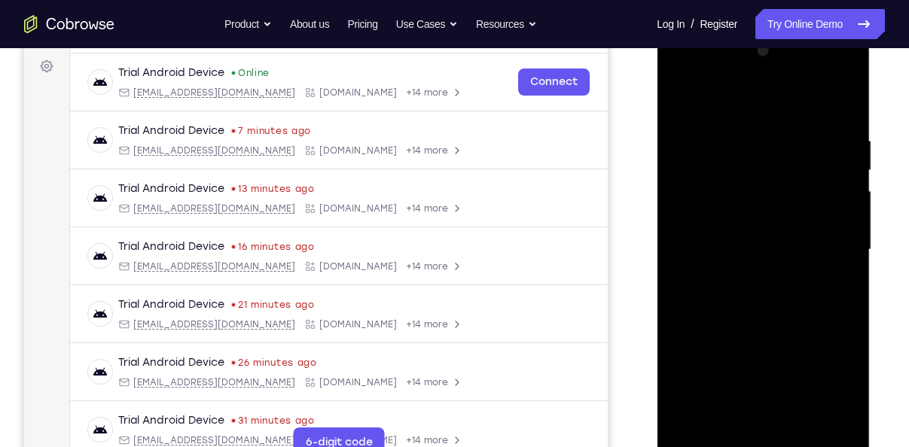
click at [842, 286] on div at bounding box center [763, 250] width 190 height 422
click at [841, 287] on div at bounding box center [763, 250] width 190 height 422
click at [839, 288] on div at bounding box center [763, 250] width 190 height 422
click at [836, 289] on div at bounding box center [763, 250] width 190 height 422
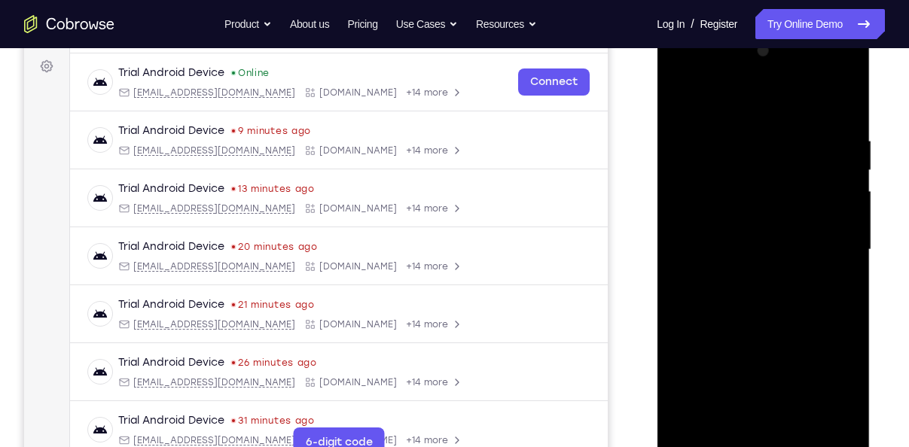
click at [721, 419] on div at bounding box center [763, 250] width 190 height 422
click at [678, 337] on div at bounding box center [763, 250] width 190 height 422
click at [837, 272] on div at bounding box center [763, 250] width 190 height 422
click at [687, 102] on div at bounding box center [763, 250] width 190 height 422
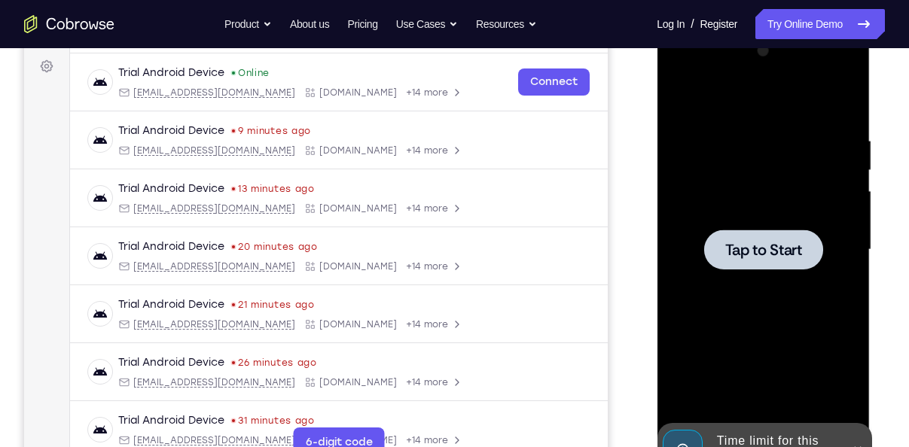
click at [750, 151] on div at bounding box center [763, 250] width 190 height 422
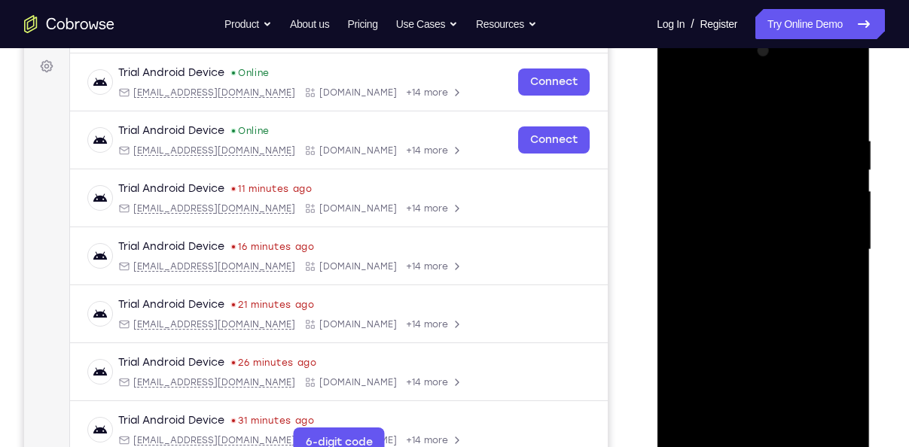
scroll to position [263, 0]
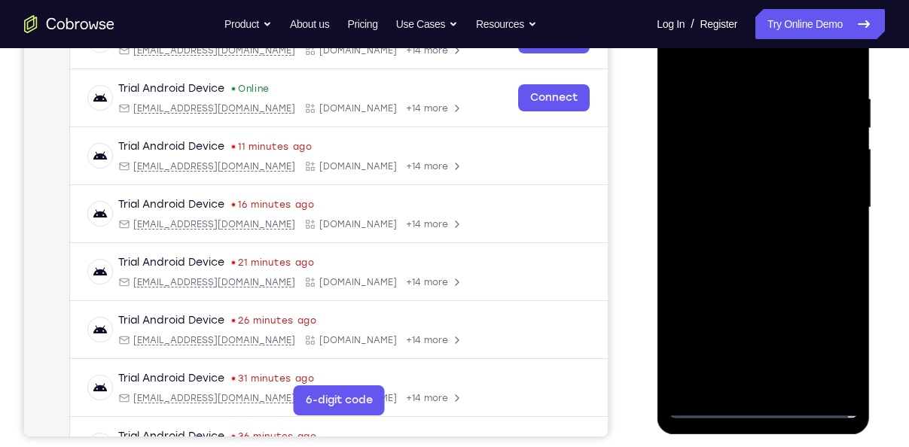
click at [767, 409] on div at bounding box center [763, 208] width 190 height 422
click at [833, 343] on div at bounding box center [763, 208] width 190 height 422
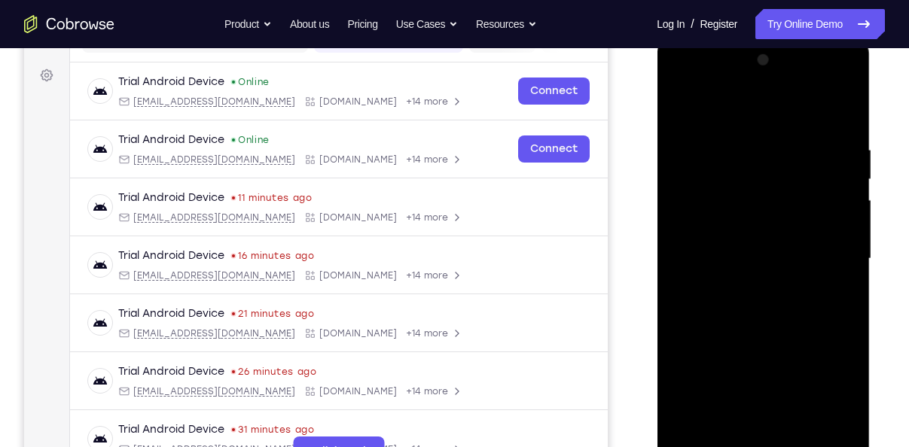
scroll to position [212, 0]
click at [688, 116] on div at bounding box center [763, 260] width 190 height 422
click at [827, 247] on div at bounding box center [763, 260] width 190 height 422
click at [750, 288] on div at bounding box center [763, 260] width 190 height 422
click at [744, 239] on div at bounding box center [763, 260] width 190 height 422
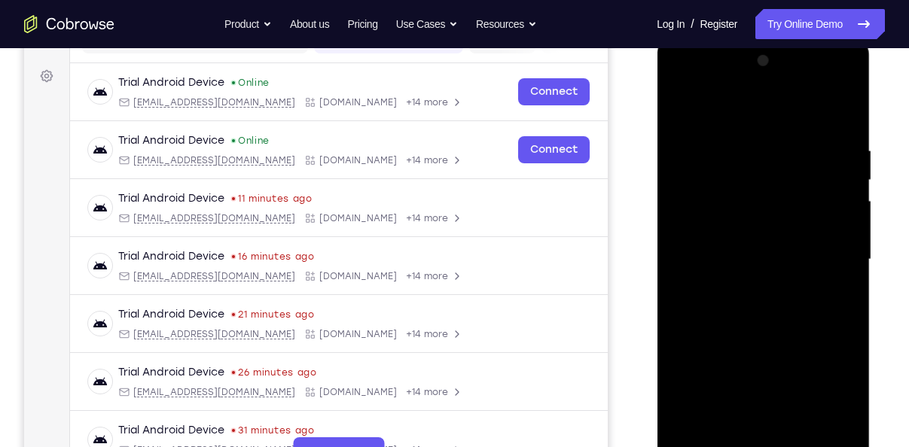
click at [754, 229] on div at bounding box center [763, 260] width 190 height 422
click at [754, 253] on div at bounding box center [763, 260] width 190 height 422
click at [751, 312] on div at bounding box center [763, 260] width 190 height 422
click at [754, 293] on div at bounding box center [763, 260] width 190 height 422
click at [817, 332] on div at bounding box center [763, 260] width 190 height 422
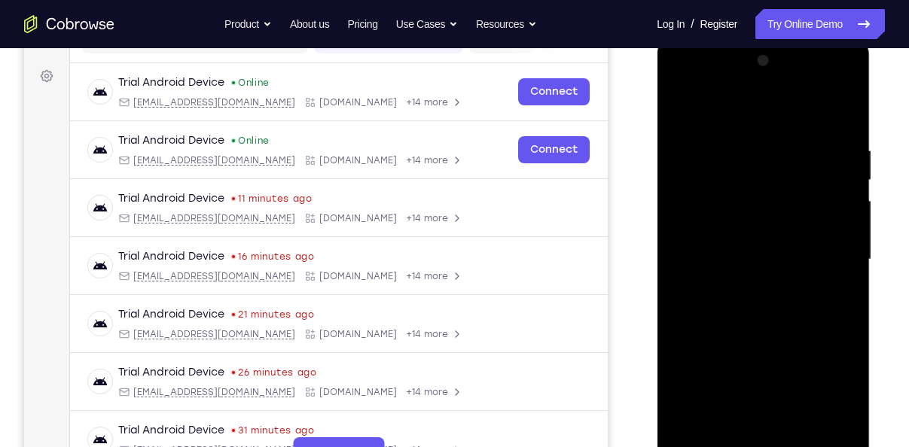
click at [796, 440] on div at bounding box center [763, 260] width 190 height 422
click at [760, 343] on div at bounding box center [763, 260] width 190 height 422
click at [764, 255] on div at bounding box center [763, 260] width 190 height 422
click at [833, 296] on div at bounding box center [763, 260] width 190 height 422
click at [726, 236] on div at bounding box center [763, 260] width 190 height 422
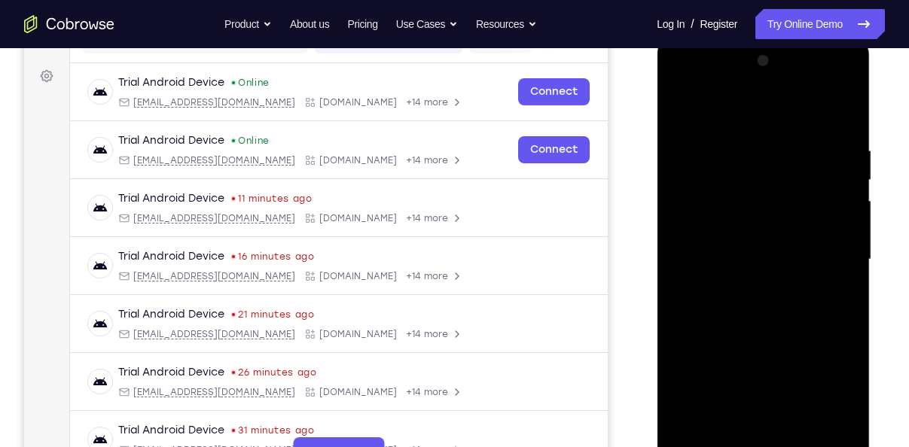
click at [735, 359] on div at bounding box center [763, 260] width 190 height 422
click at [754, 365] on div at bounding box center [763, 260] width 190 height 422
click at [722, 346] on div at bounding box center [763, 260] width 190 height 422
click at [679, 109] on div at bounding box center [763, 260] width 190 height 422
click at [749, 249] on div at bounding box center [763, 260] width 190 height 422
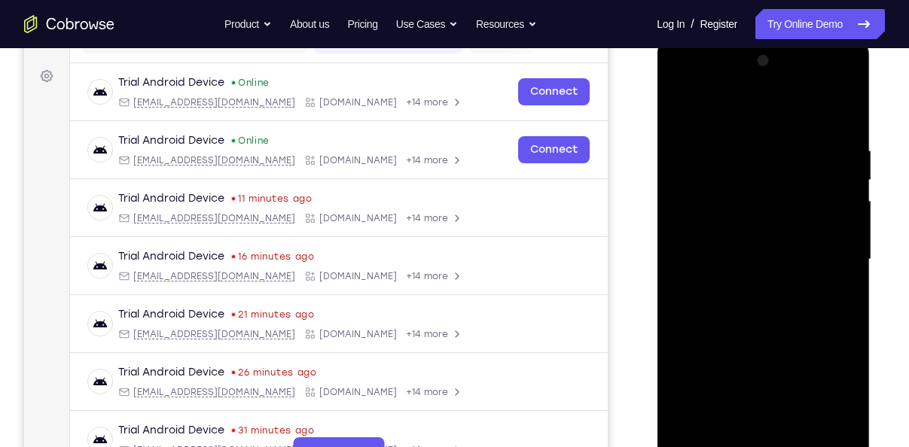
click at [843, 299] on div at bounding box center [763, 260] width 190 height 422
click at [690, 110] on div at bounding box center [763, 260] width 190 height 422
click at [794, 145] on div at bounding box center [763, 260] width 190 height 422
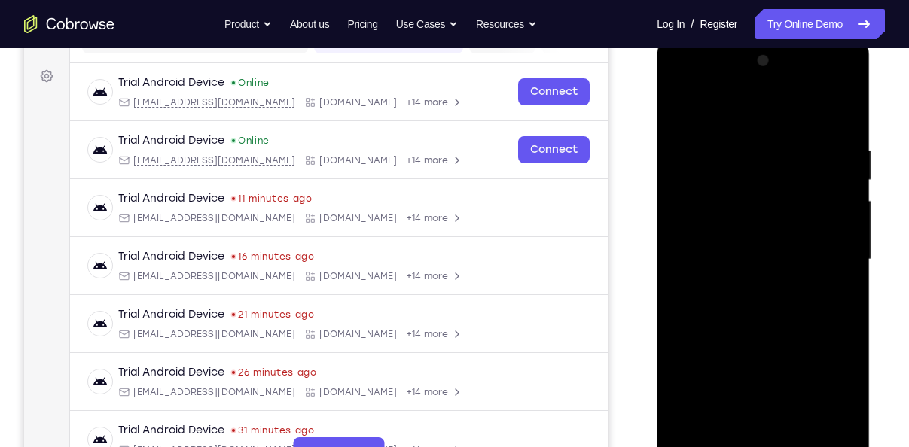
click at [845, 113] on div at bounding box center [763, 260] width 190 height 422
click at [798, 431] on div at bounding box center [763, 260] width 190 height 422
click at [750, 222] on div at bounding box center [763, 260] width 190 height 422
click at [833, 294] on div at bounding box center [763, 260] width 190 height 422
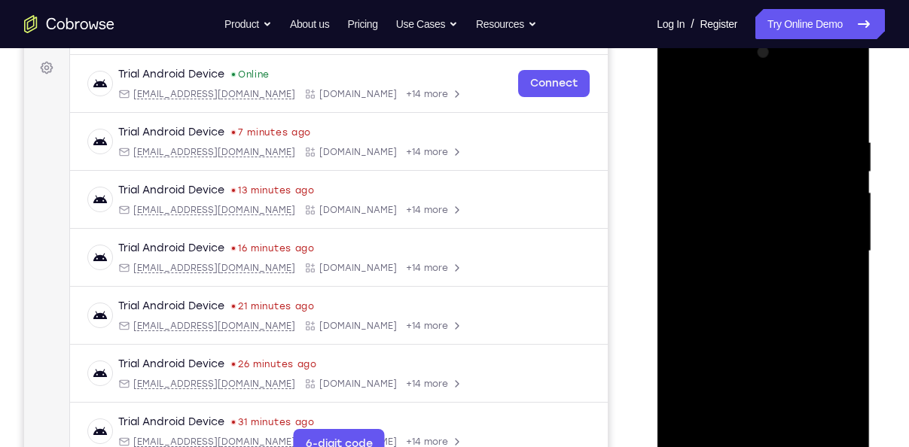
scroll to position [216, 0]
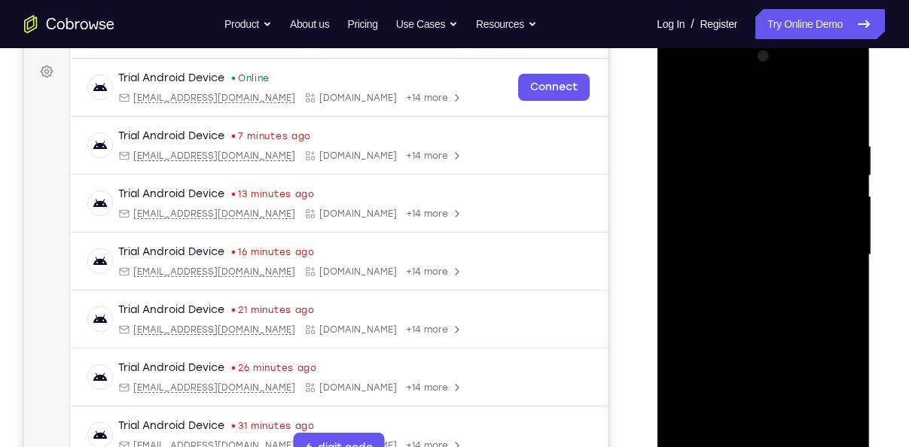
click at [837, 294] on div at bounding box center [763, 255] width 190 height 422
click at [722, 425] on div at bounding box center [763, 255] width 190 height 422
click at [805, 341] on div at bounding box center [763, 255] width 190 height 422
click at [833, 280] on div at bounding box center [763, 255] width 190 height 422
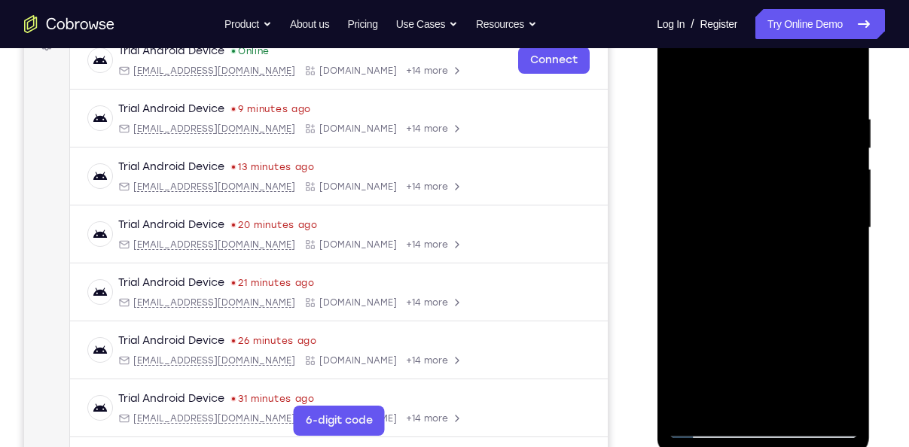
scroll to position [241, 0]
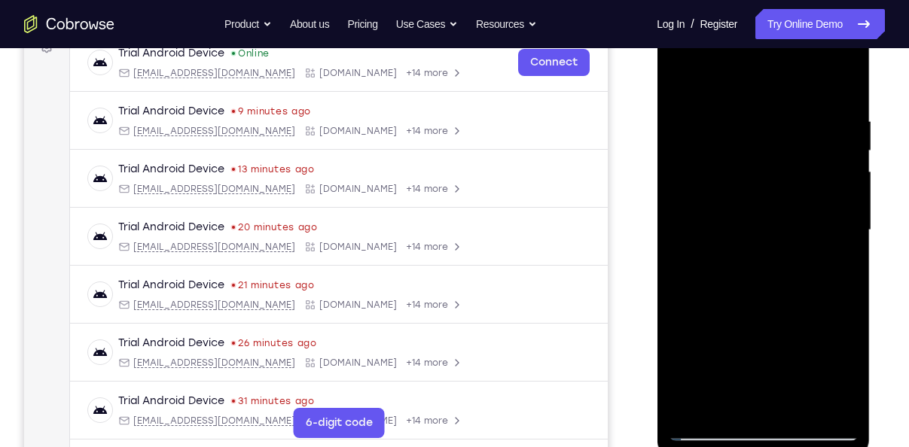
click at [758, 215] on div at bounding box center [763, 231] width 190 height 422
click at [722, 404] on div at bounding box center [763, 231] width 190 height 422
click at [683, 319] on div at bounding box center [763, 231] width 190 height 422
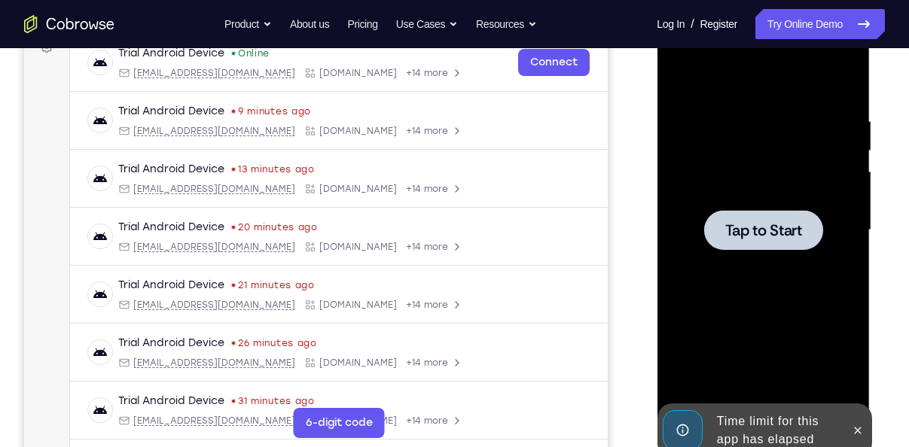
click at [832, 257] on div at bounding box center [763, 231] width 190 height 422
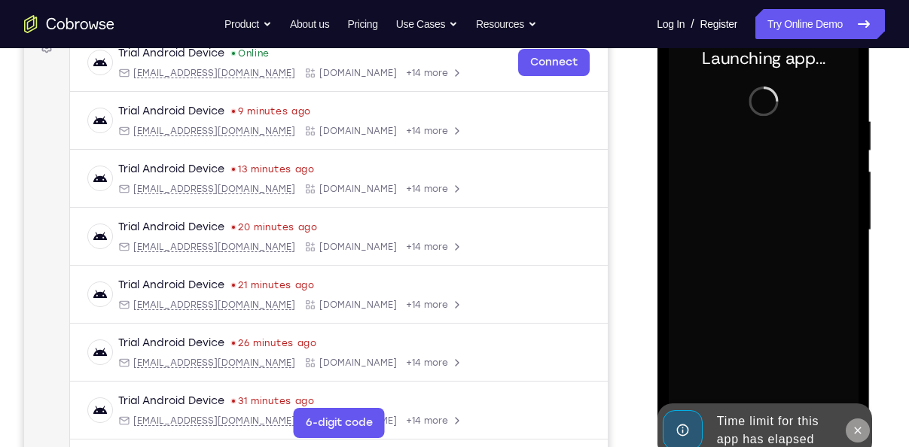
click at [857, 431] on icon at bounding box center [857, 430] width 7 height 7
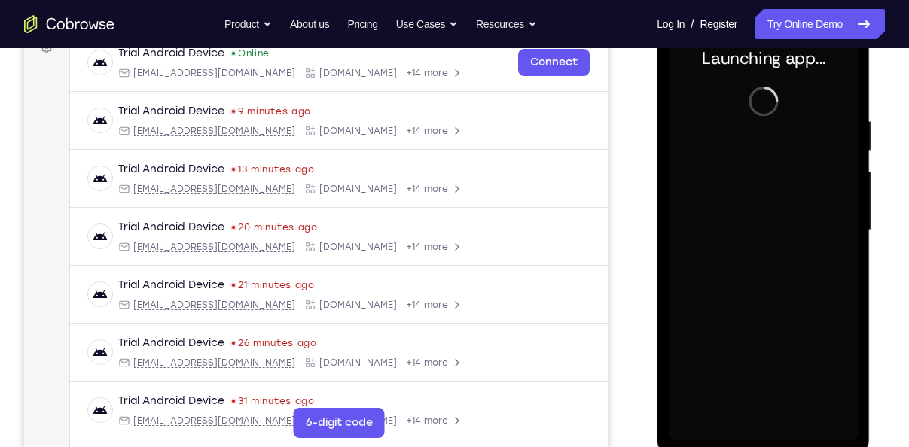
scroll to position [294, 0]
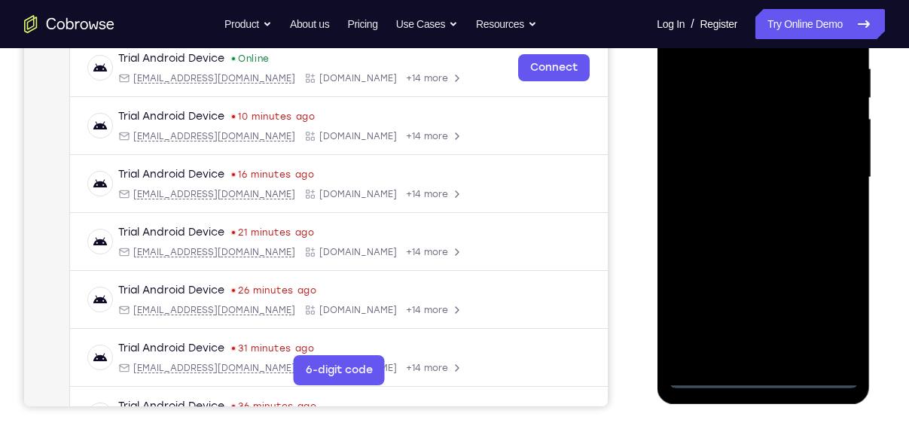
click at [766, 375] on div at bounding box center [763, 178] width 190 height 422
click at [823, 315] on div at bounding box center [763, 178] width 190 height 422
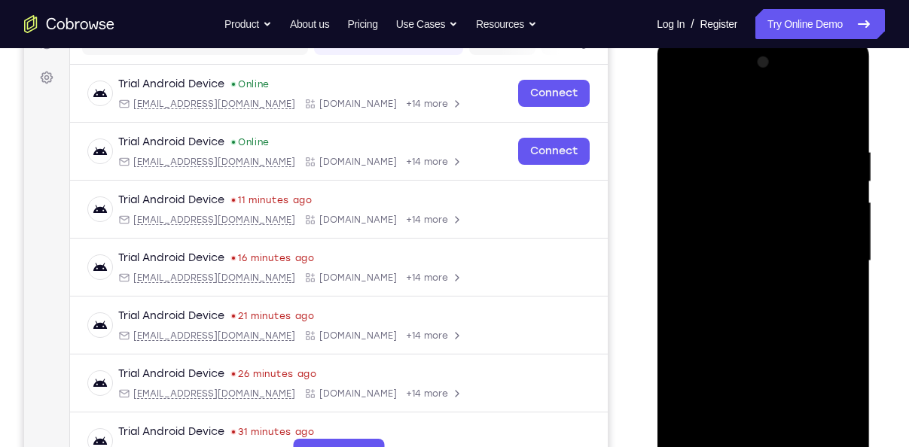
scroll to position [209, 0]
click at [677, 111] on div at bounding box center [763, 262] width 190 height 422
click at [838, 259] on div at bounding box center [763, 262] width 190 height 422
click at [746, 289] on div at bounding box center [763, 262] width 190 height 422
click at [740, 256] on div at bounding box center [763, 262] width 190 height 422
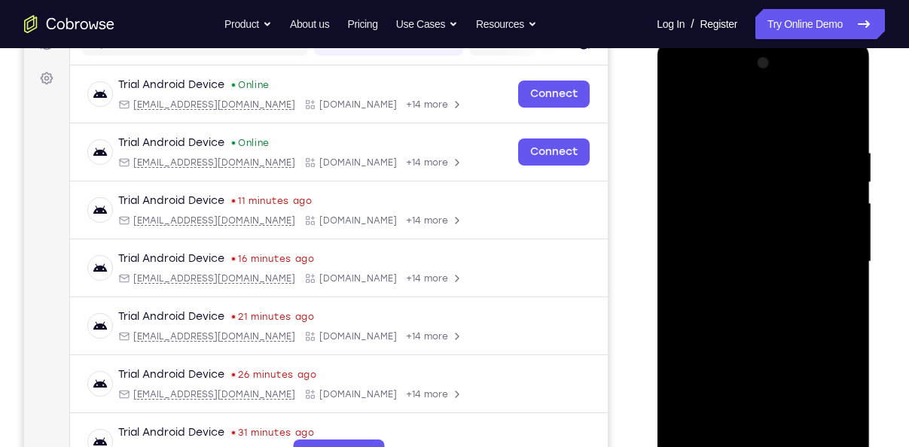
click at [754, 236] on div at bounding box center [763, 262] width 190 height 422
click at [750, 265] on div at bounding box center [763, 262] width 190 height 422
click at [749, 317] on div at bounding box center [763, 262] width 190 height 422
click at [768, 307] on div at bounding box center [763, 262] width 190 height 422
drag, startPoint x: 796, startPoint y: 287, endPoint x: 791, endPoint y: 261, distance: 26.0
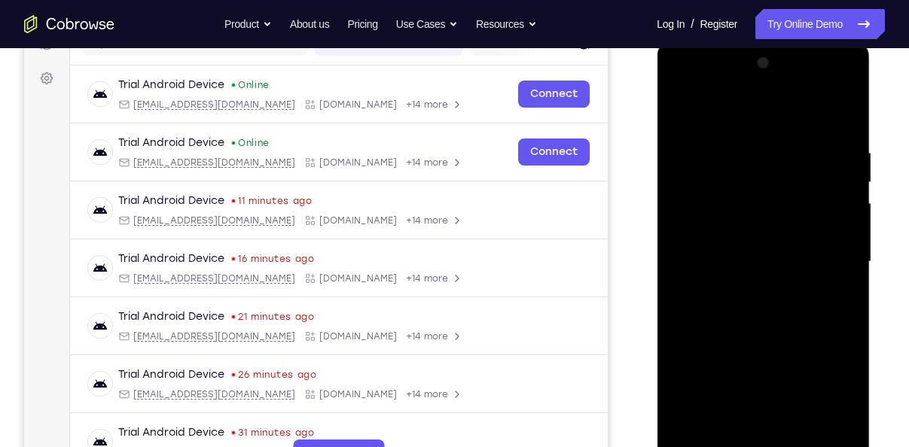
click at [791, 261] on div at bounding box center [763, 262] width 190 height 422
click at [798, 437] on div at bounding box center [763, 262] width 190 height 422
click at [779, 327] on div at bounding box center [763, 262] width 190 height 422
click at [797, 434] on div at bounding box center [763, 262] width 190 height 422
click at [777, 346] on div at bounding box center [763, 262] width 190 height 422
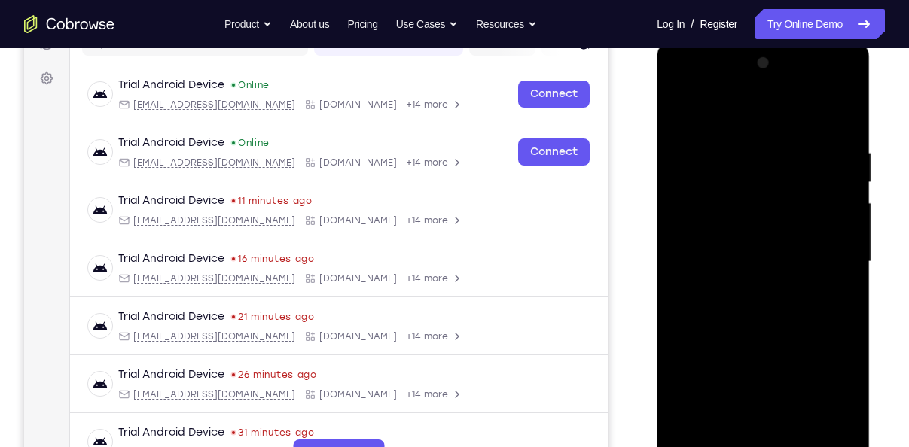
click at [763, 217] on div at bounding box center [763, 262] width 190 height 422
click at [842, 408] on div at bounding box center [763, 262] width 190 height 422
click at [725, 431] on div at bounding box center [763, 262] width 190 height 422
click at [807, 349] on div at bounding box center [763, 262] width 190 height 422
click at [838, 285] on div at bounding box center [763, 262] width 190 height 422
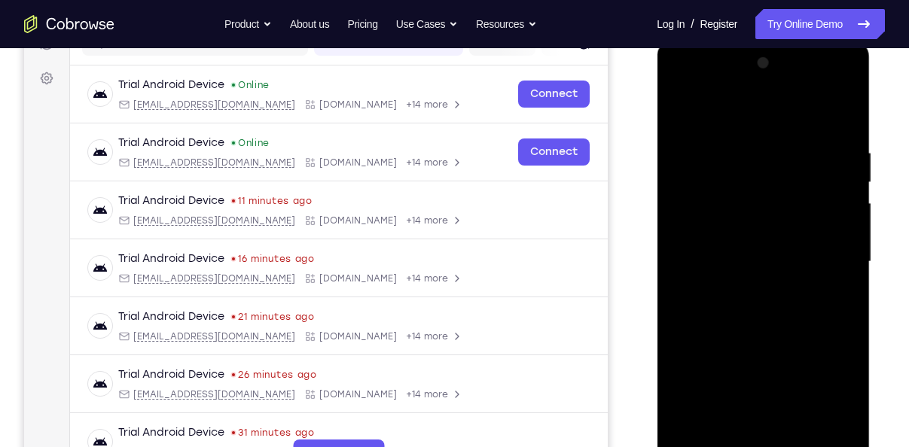
drag, startPoint x: 769, startPoint y: 175, endPoint x: 769, endPoint y: 194, distance: 19.6
click at [769, 194] on div at bounding box center [763, 262] width 190 height 422
drag, startPoint x: 769, startPoint y: 194, endPoint x: 767, endPoint y: 151, distance: 43.7
click at [767, 151] on div at bounding box center [763, 262] width 190 height 422
drag, startPoint x: 767, startPoint y: 151, endPoint x: 763, endPoint y: 192, distance: 41.6
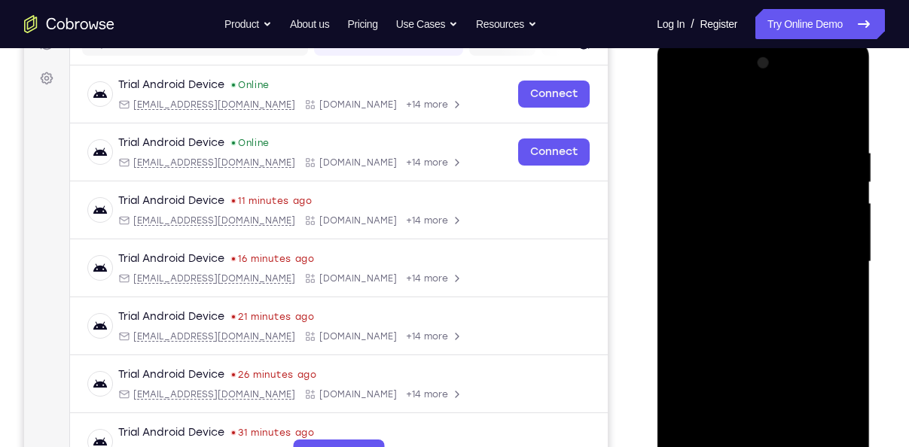
click at [763, 192] on div at bounding box center [763, 262] width 190 height 422
drag, startPoint x: 763, startPoint y: 192, endPoint x: 767, endPoint y: 131, distance: 61.1
click at [767, 131] on div at bounding box center [763, 262] width 190 height 422
click at [723, 436] on div at bounding box center [763, 262] width 190 height 422
click at [681, 349] on div at bounding box center [763, 262] width 190 height 422
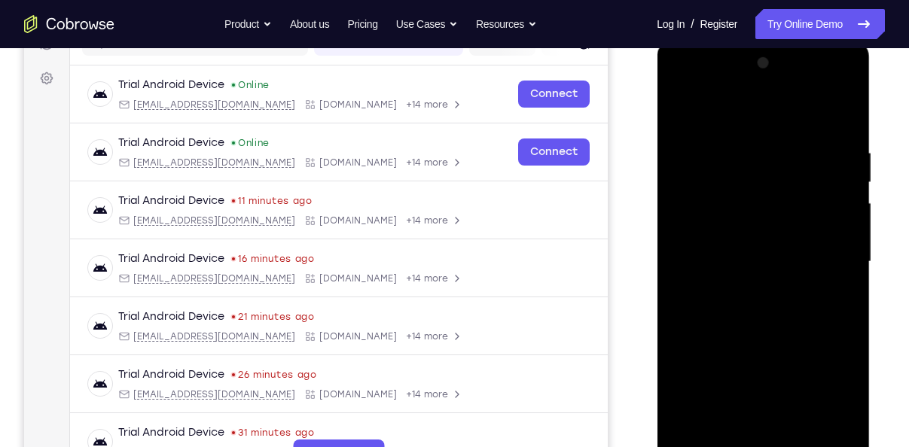
click at [836, 296] on div at bounding box center [763, 262] width 190 height 422
click at [726, 432] on div at bounding box center [763, 262] width 190 height 422
click at [686, 345] on div at bounding box center [763, 262] width 190 height 422
click at [835, 288] on div at bounding box center [763, 262] width 190 height 422
click at [730, 434] on div at bounding box center [763, 262] width 190 height 422
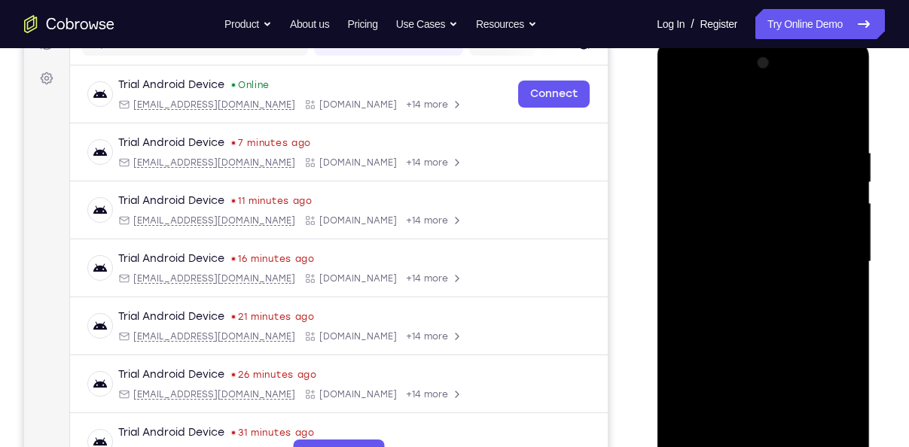
click at [684, 344] on div at bounding box center [763, 262] width 190 height 422
click at [829, 290] on div at bounding box center [763, 262] width 190 height 422
click at [684, 110] on div at bounding box center [763, 262] width 190 height 422
click at [790, 256] on div at bounding box center [763, 262] width 190 height 422
click at [687, 116] on div at bounding box center [763, 262] width 190 height 422
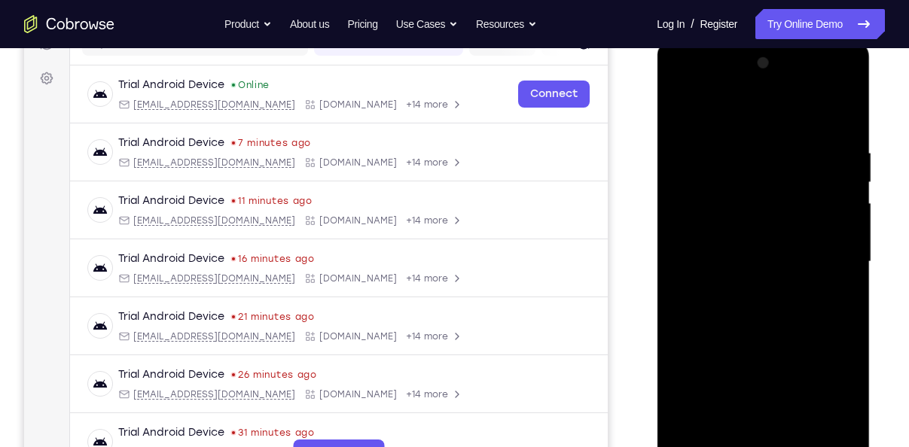
click at [687, 116] on div at bounding box center [763, 262] width 190 height 422
drag, startPoint x: 818, startPoint y: 259, endPoint x: 805, endPoint y: 330, distance: 72.0
click at [805, 330] on div at bounding box center [763, 262] width 190 height 422
click at [804, 444] on div at bounding box center [763, 262] width 190 height 422
click at [756, 221] on div at bounding box center [763, 262] width 190 height 422
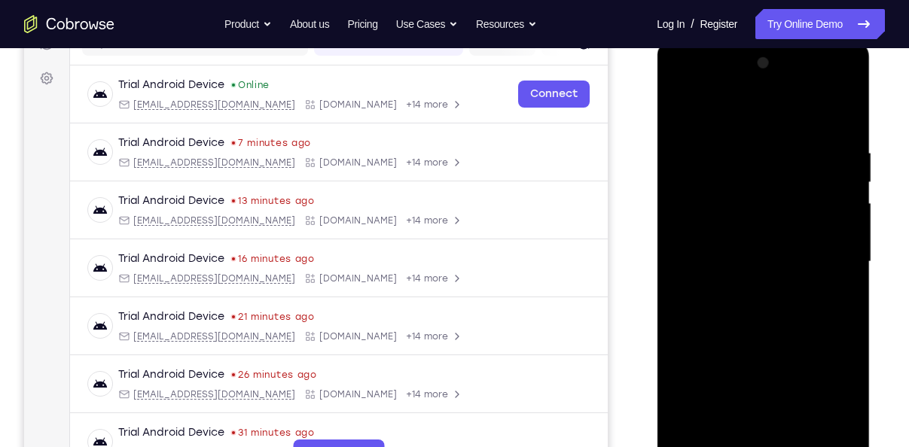
click at [728, 434] on div at bounding box center [763, 262] width 190 height 422
click at [677, 346] on div at bounding box center [763, 262] width 190 height 422
click at [828, 285] on div at bounding box center [763, 262] width 190 height 422
click at [725, 250] on div at bounding box center [763, 262] width 190 height 422
click at [759, 388] on div at bounding box center [763, 262] width 190 height 422
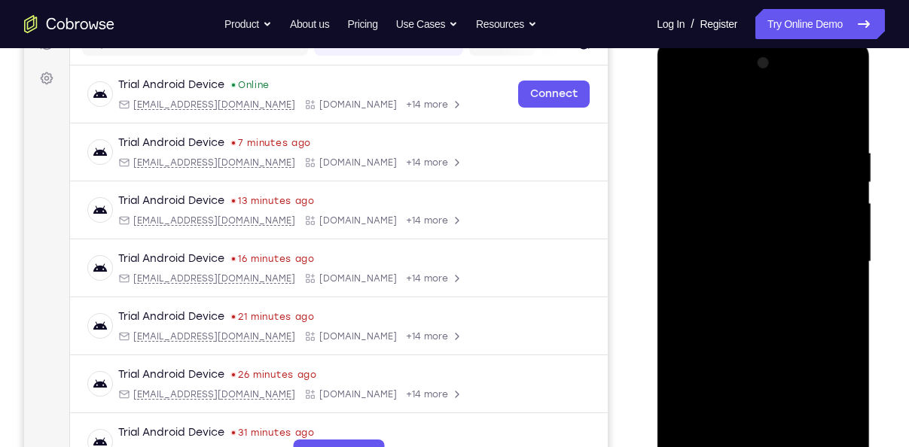
click at [842, 406] on div at bounding box center [763, 262] width 190 height 422
click at [839, 302] on div at bounding box center [763, 262] width 190 height 422
click at [685, 107] on div at bounding box center [763, 262] width 190 height 422
click at [747, 215] on div at bounding box center [763, 262] width 190 height 422
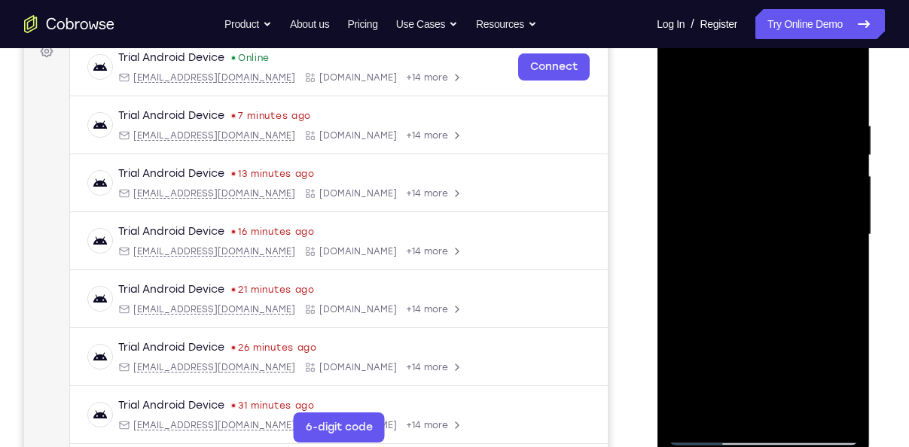
scroll to position [238, 0]
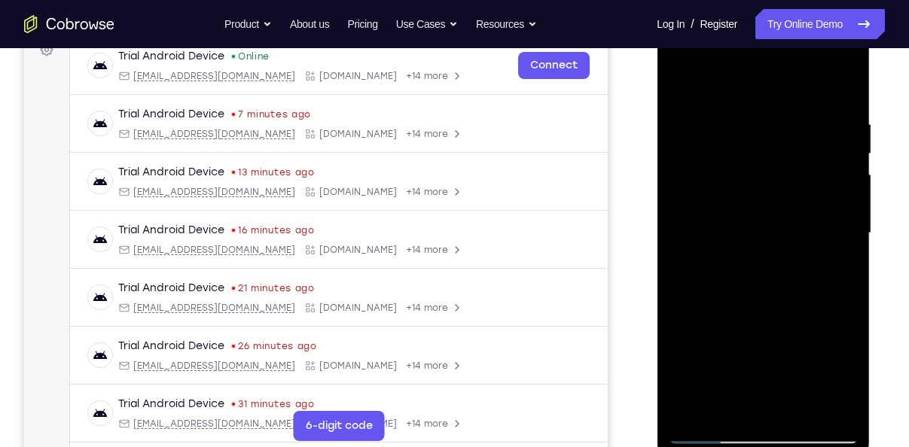
click at [761, 403] on div at bounding box center [763, 234] width 190 height 422
click at [726, 406] on div at bounding box center [763, 234] width 190 height 422
click at [683, 409] on div at bounding box center [763, 234] width 190 height 422
click at [839, 375] on div at bounding box center [763, 234] width 190 height 422
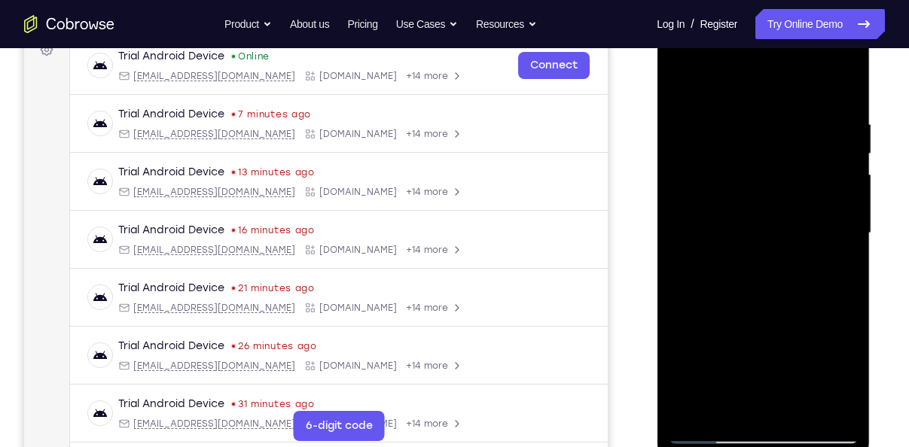
click at [839, 375] on div at bounding box center [763, 234] width 190 height 422
click at [726, 408] on div at bounding box center [763, 234] width 190 height 422
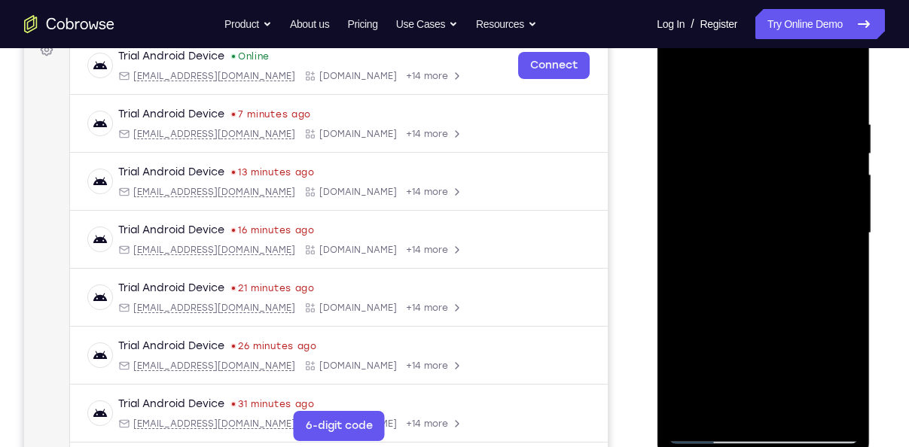
click at [677, 321] on div at bounding box center [763, 234] width 190 height 422
click at [834, 260] on div at bounding box center [763, 234] width 190 height 422
click at [833, 272] on div at bounding box center [763, 234] width 190 height 422
click at [847, 379] on div at bounding box center [763, 234] width 190 height 422
click at [839, 268] on div at bounding box center [763, 234] width 190 height 422
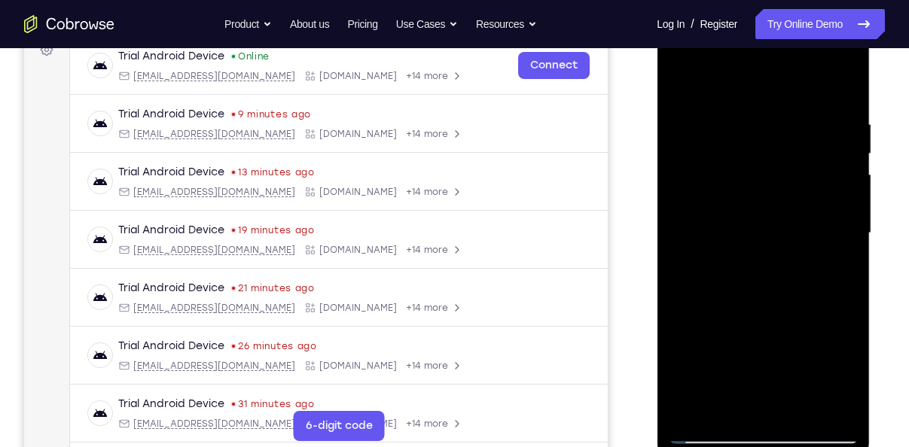
click at [839, 272] on div at bounding box center [763, 234] width 190 height 422
click at [723, 222] on div at bounding box center [763, 234] width 190 height 422
click at [763, 358] on div at bounding box center [763, 234] width 190 height 422
click at [838, 271] on div at bounding box center [763, 234] width 190 height 422
